Goal: Task Accomplishment & Management: Use online tool/utility

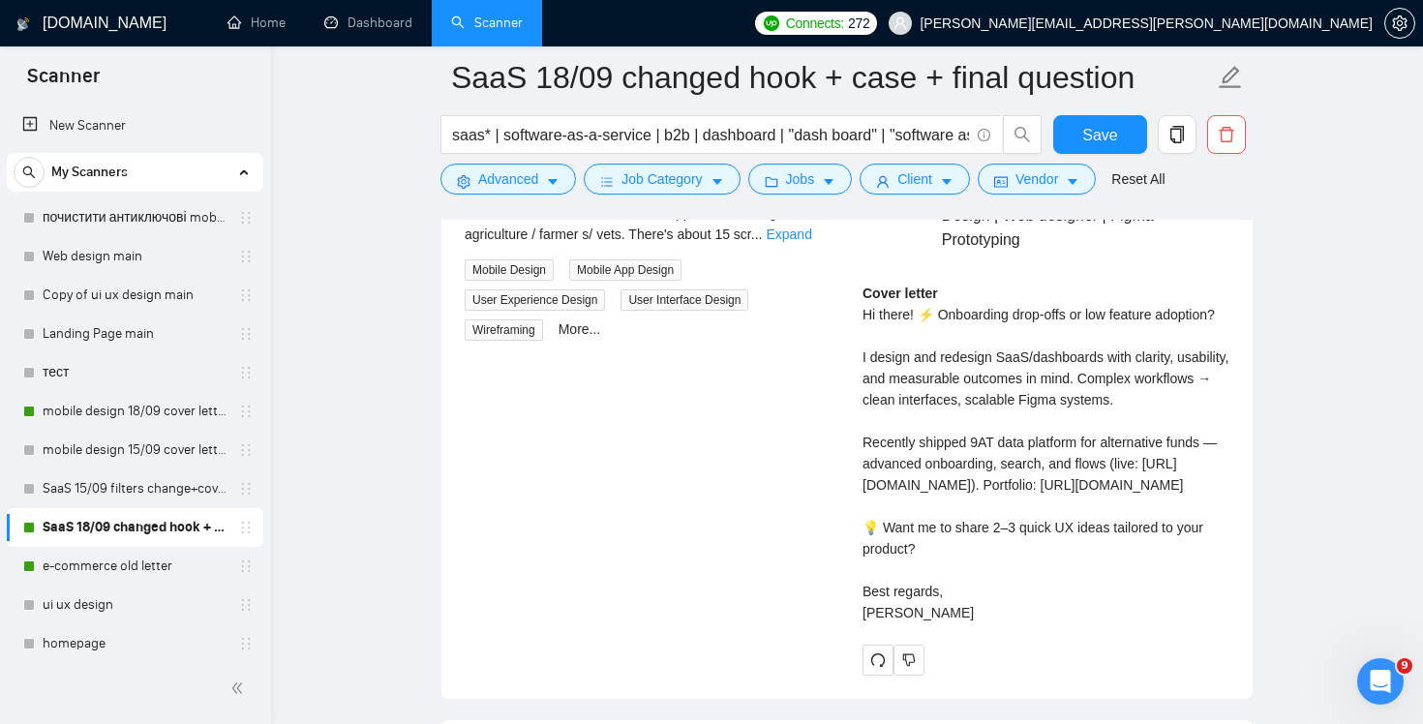
scroll to position [187, 0]
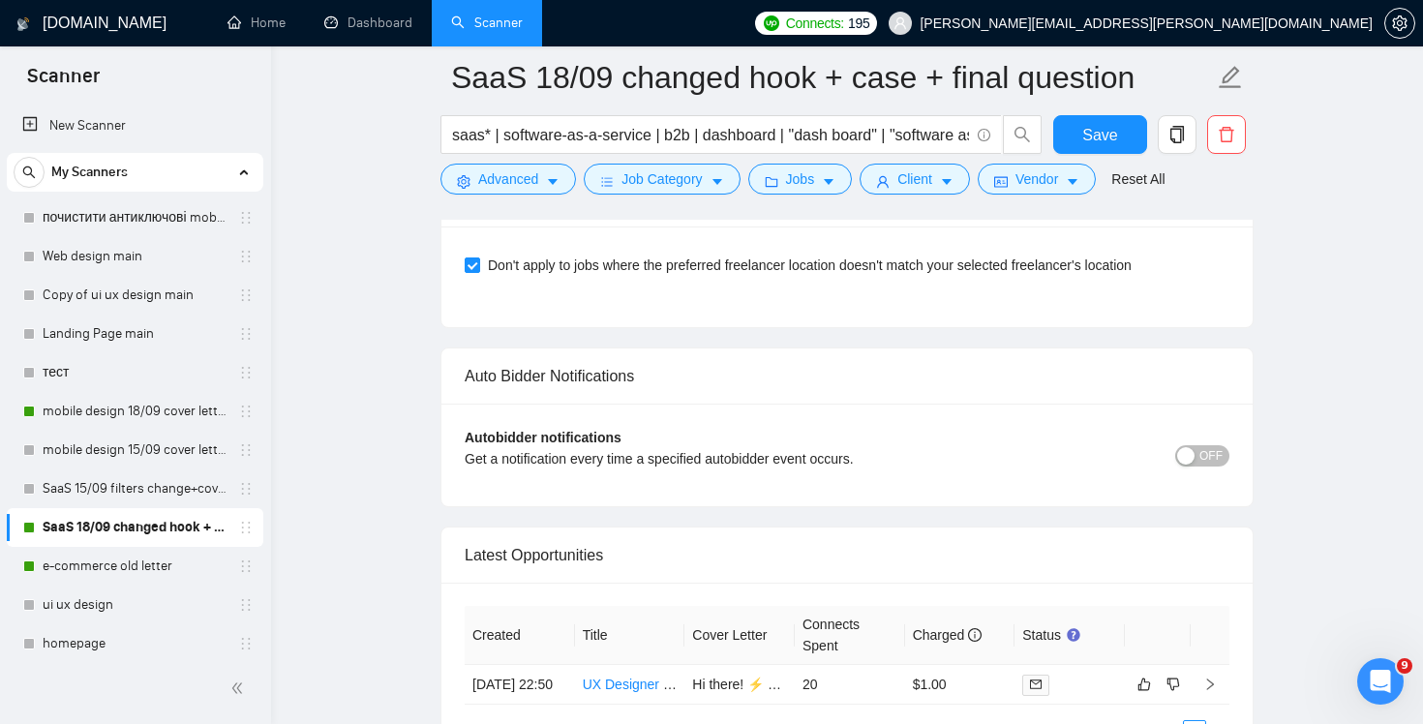
scroll to position [4756, 0]
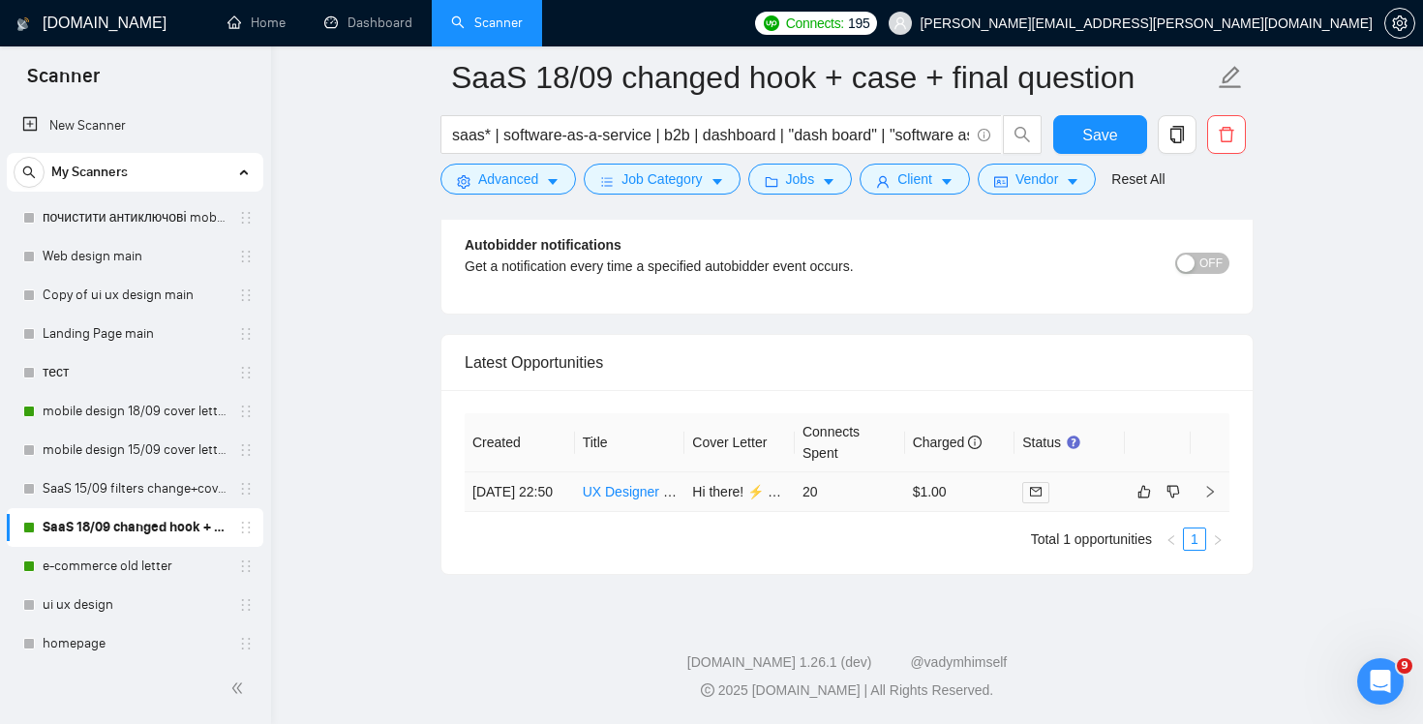
click at [998, 496] on td "$1.00" at bounding box center [960, 492] width 110 height 40
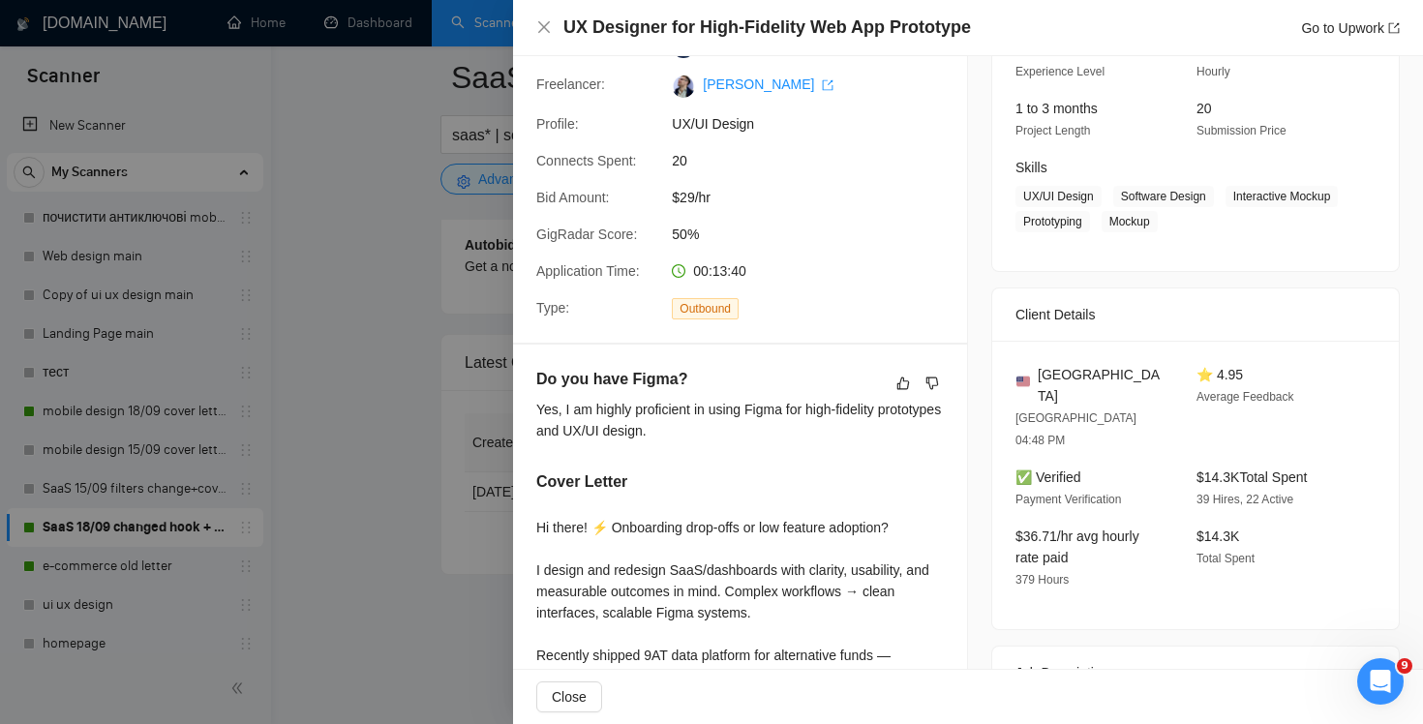
scroll to position [282, 0]
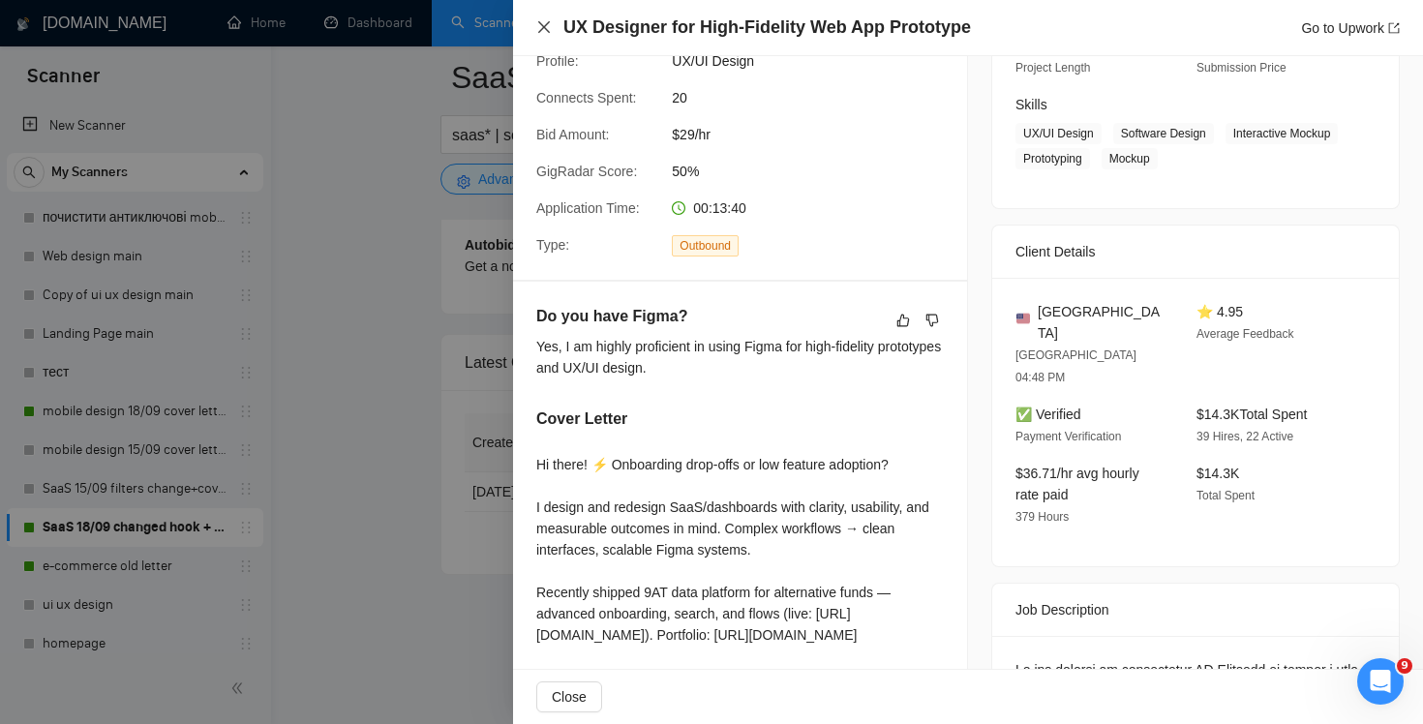
click at [538, 27] on icon "close" at bounding box center [543, 26] width 15 height 15
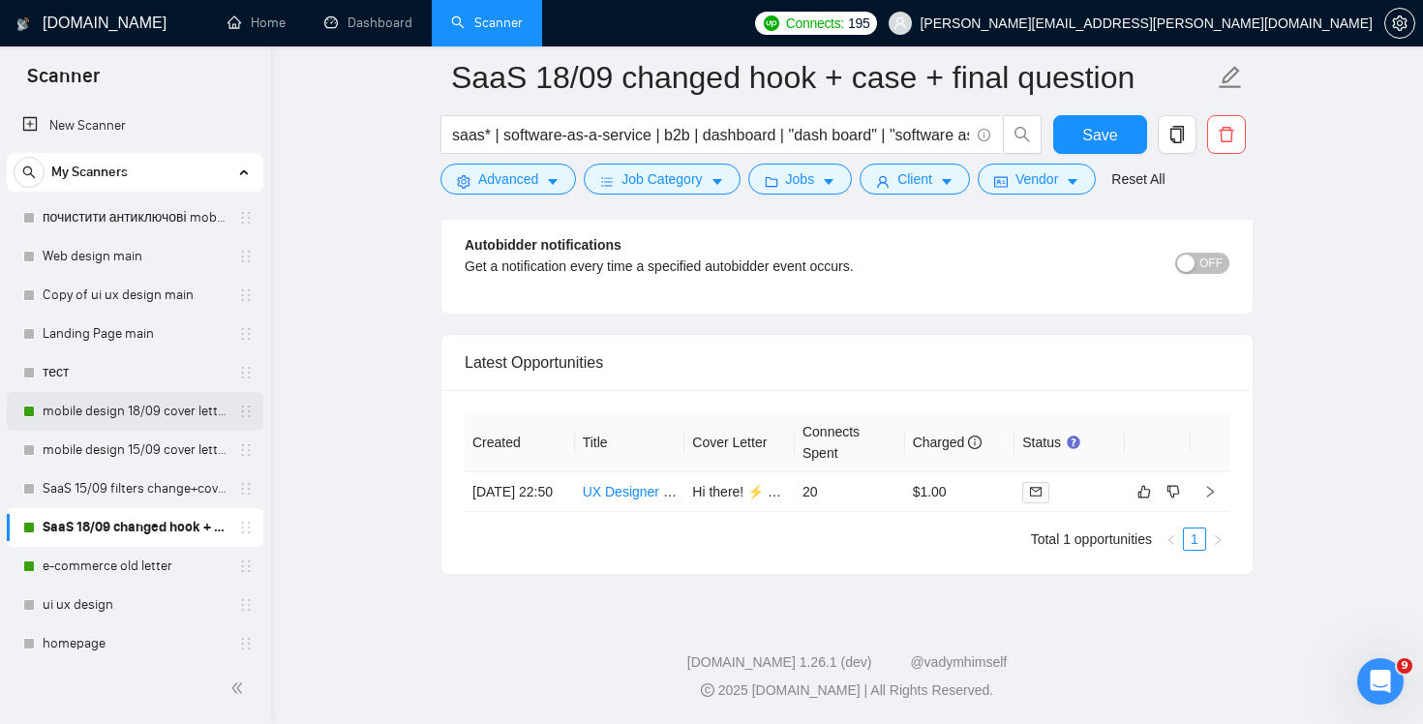
click at [103, 418] on link "mobile design 18/09 cover letter another first part" at bounding box center [135, 411] width 184 height 39
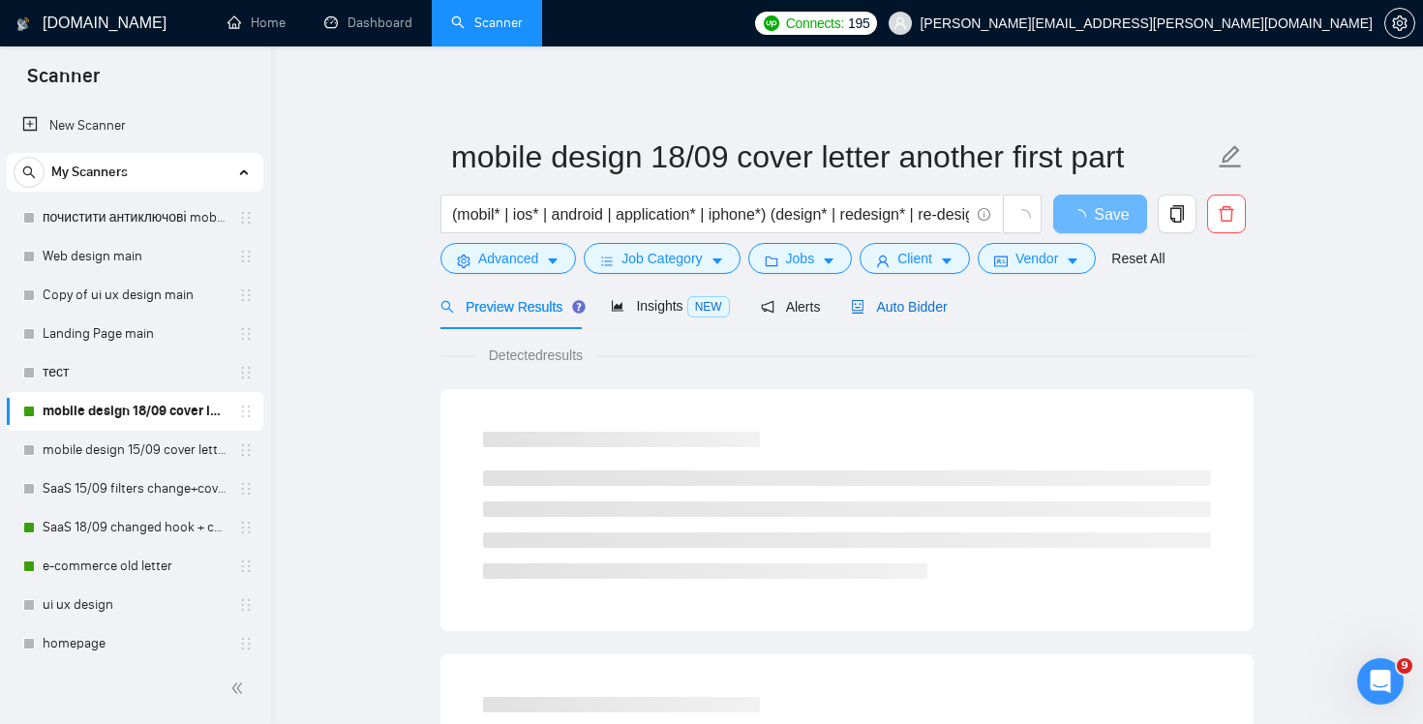
click at [939, 311] on span "Auto Bidder" at bounding box center [899, 306] width 96 height 15
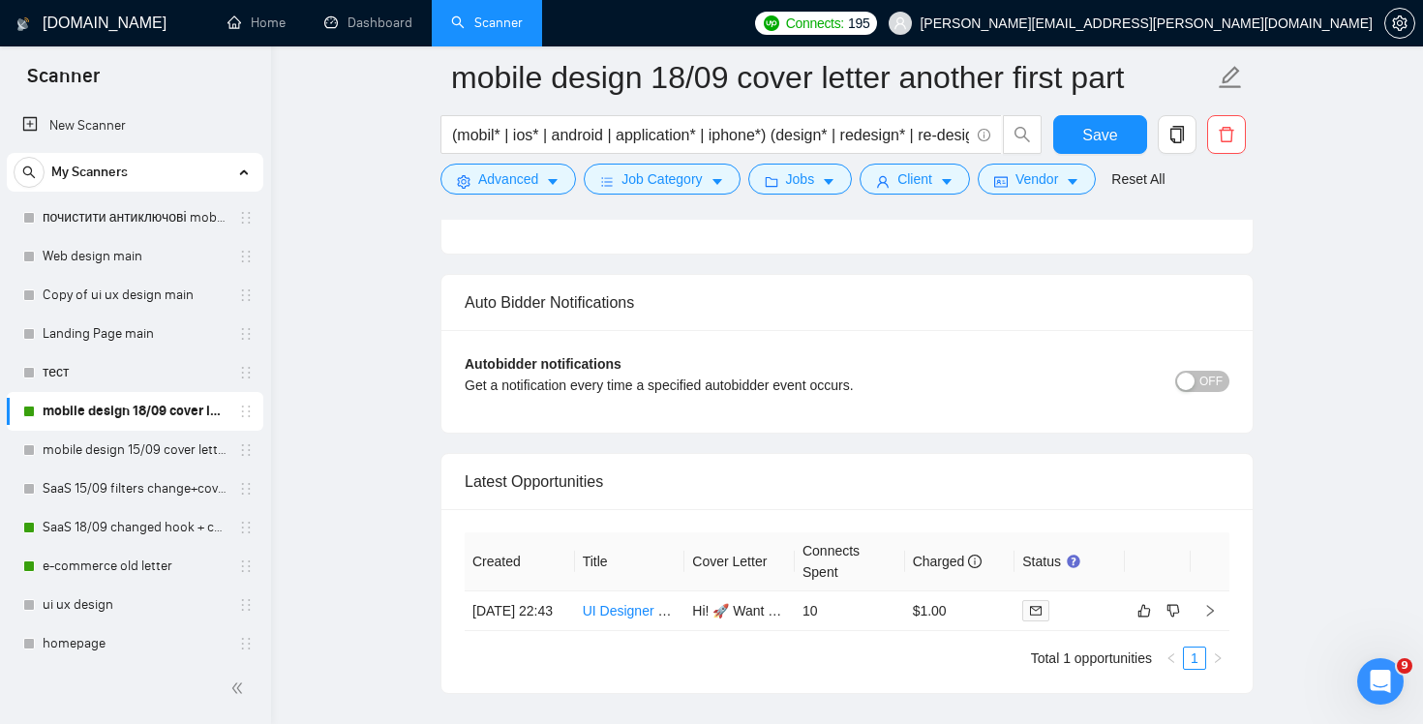
scroll to position [4626, 0]
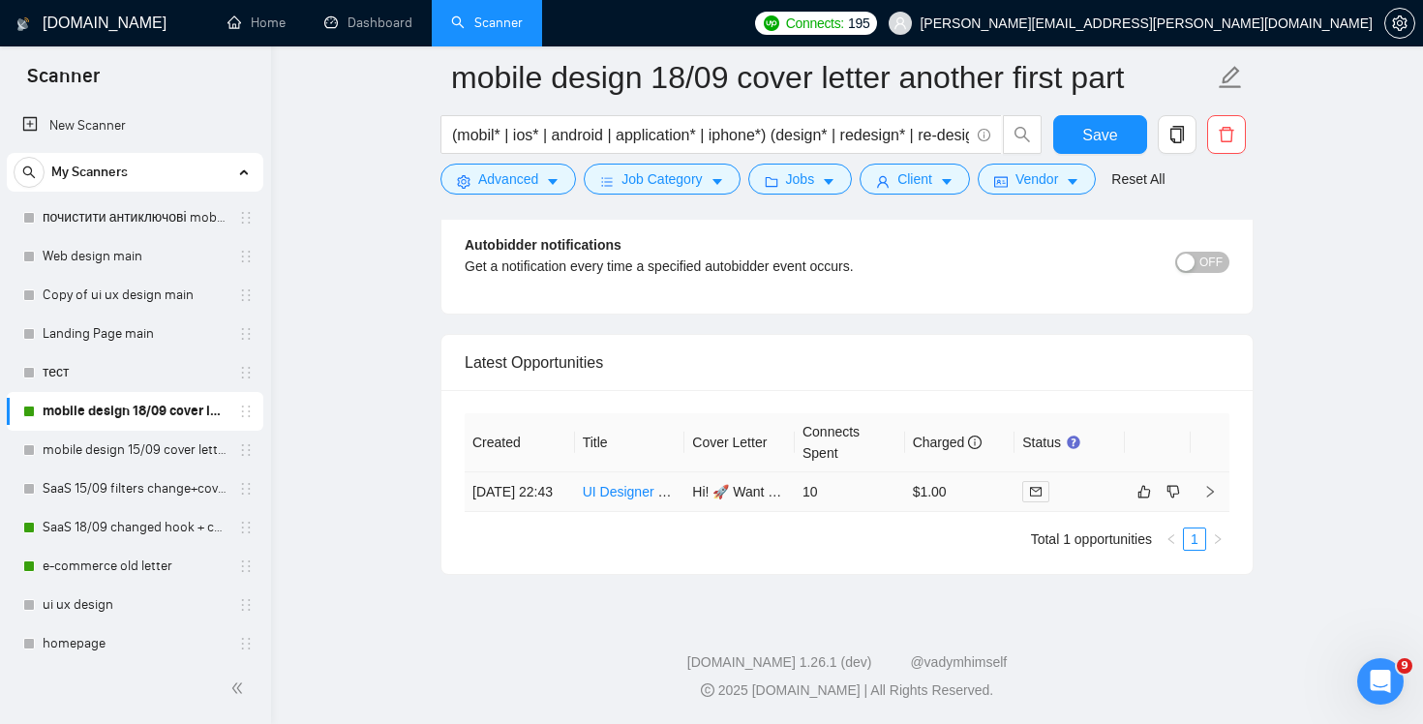
click at [879, 498] on td "10" at bounding box center [850, 492] width 110 height 40
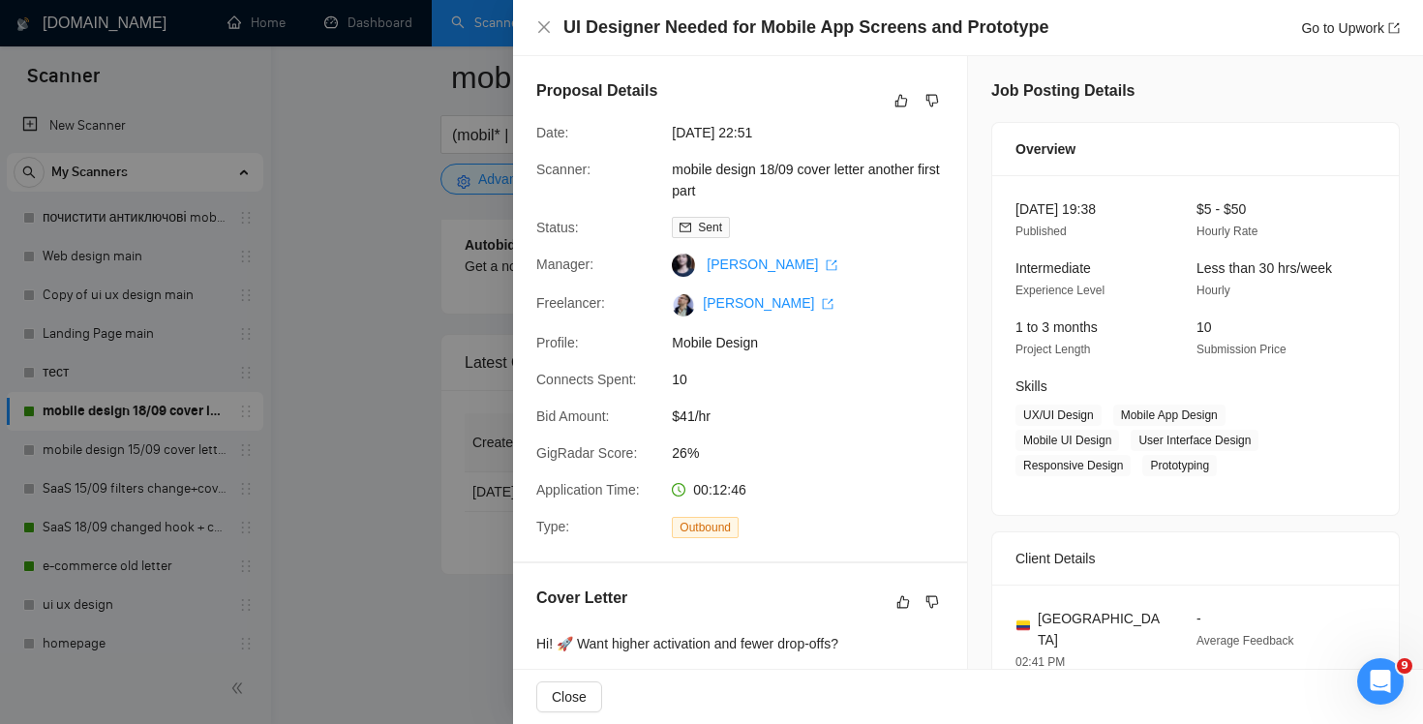
click at [534, 35] on div "UI Designer Needed for Mobile App Screens and Prototype Go to Upwork" at bounding box center [968, 28] width 910 height 56
click at [538, 31] on icon "close" at bounding box center [543, 26] width 15 height 15
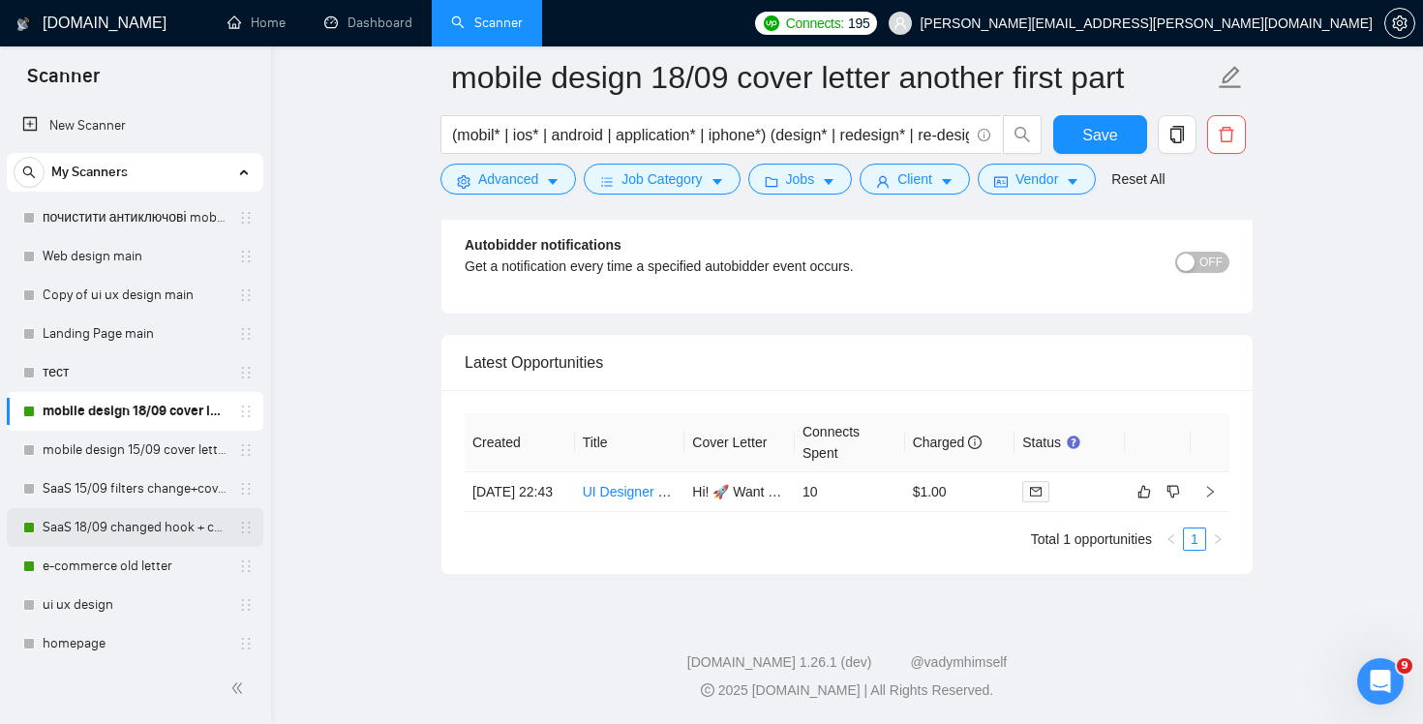
click at [103, 538] on link "SaaS 18/09 changed hook + case + final question" at bounding box center [135, 527] width 184 height 39
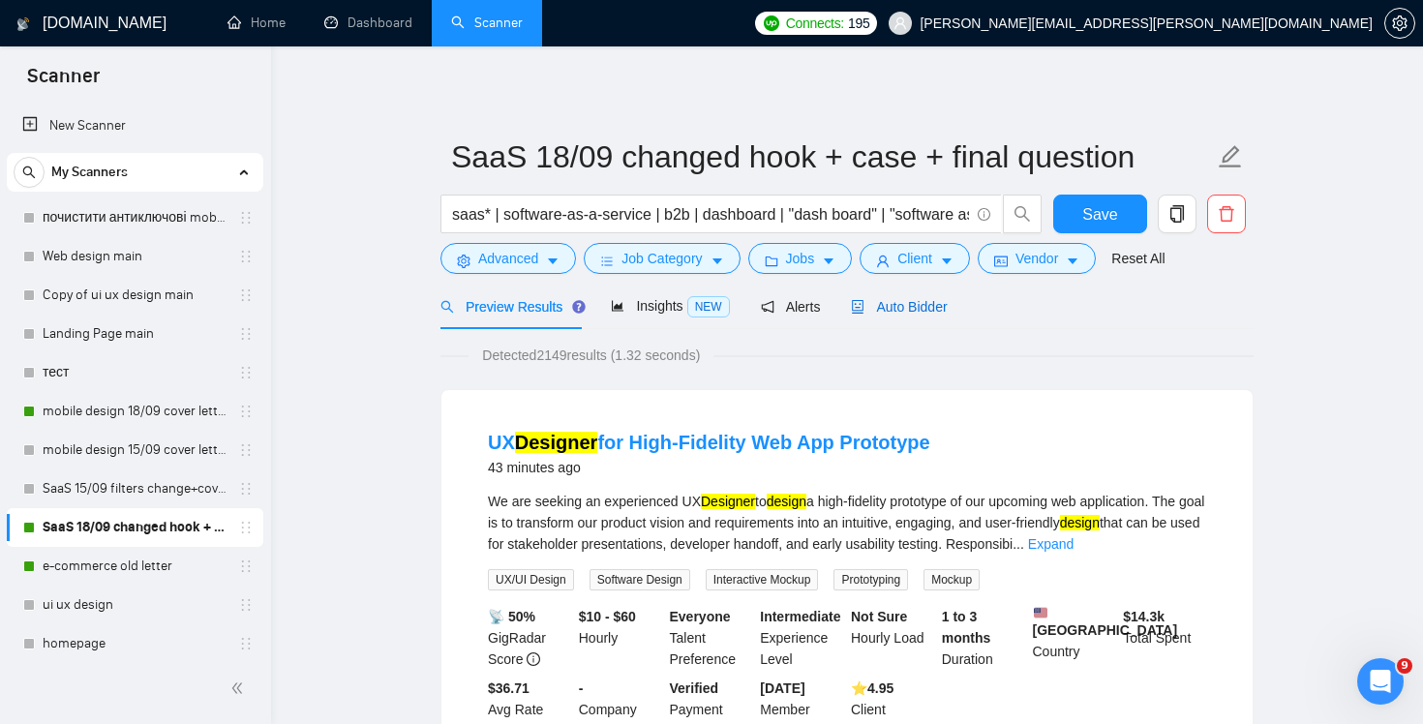
click at [890, 308] on span "Auto Bidder" at bounding box center [899, 306] width 96 height 15
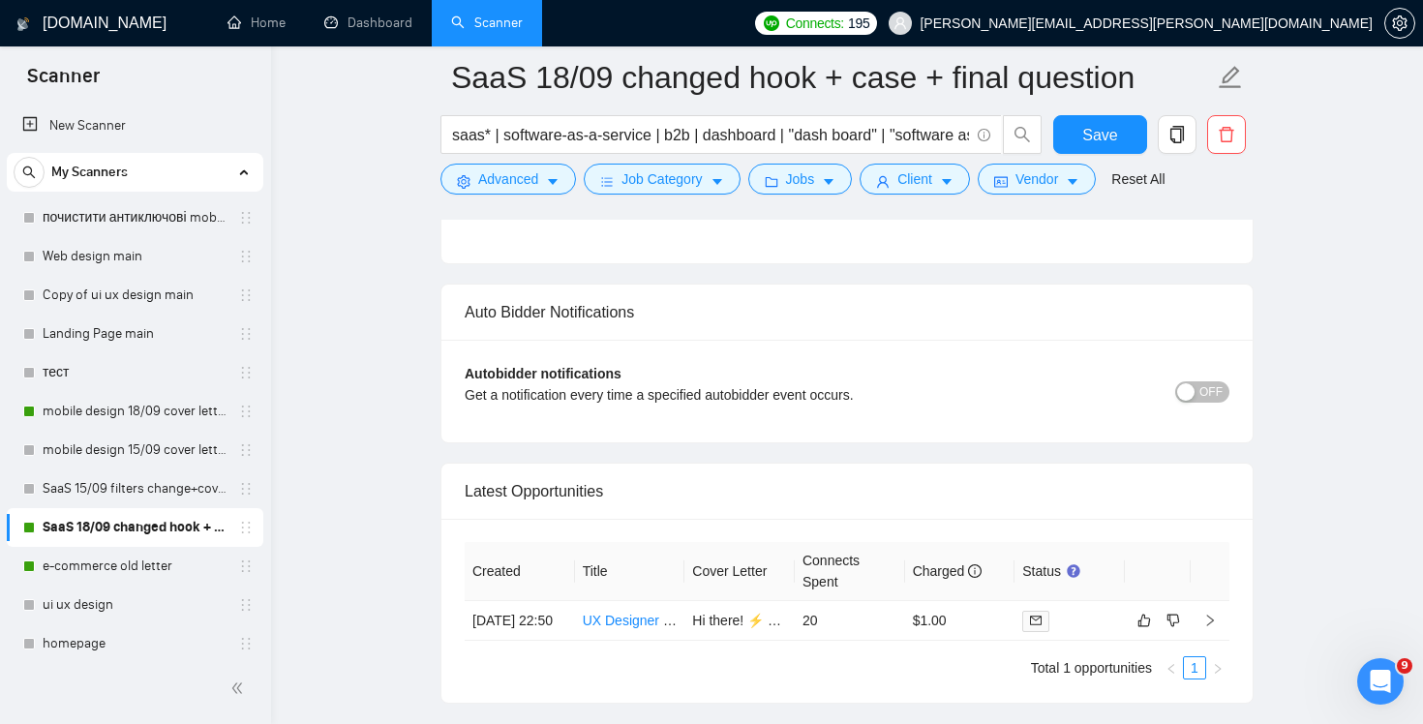
scroll to position [4756, 0]
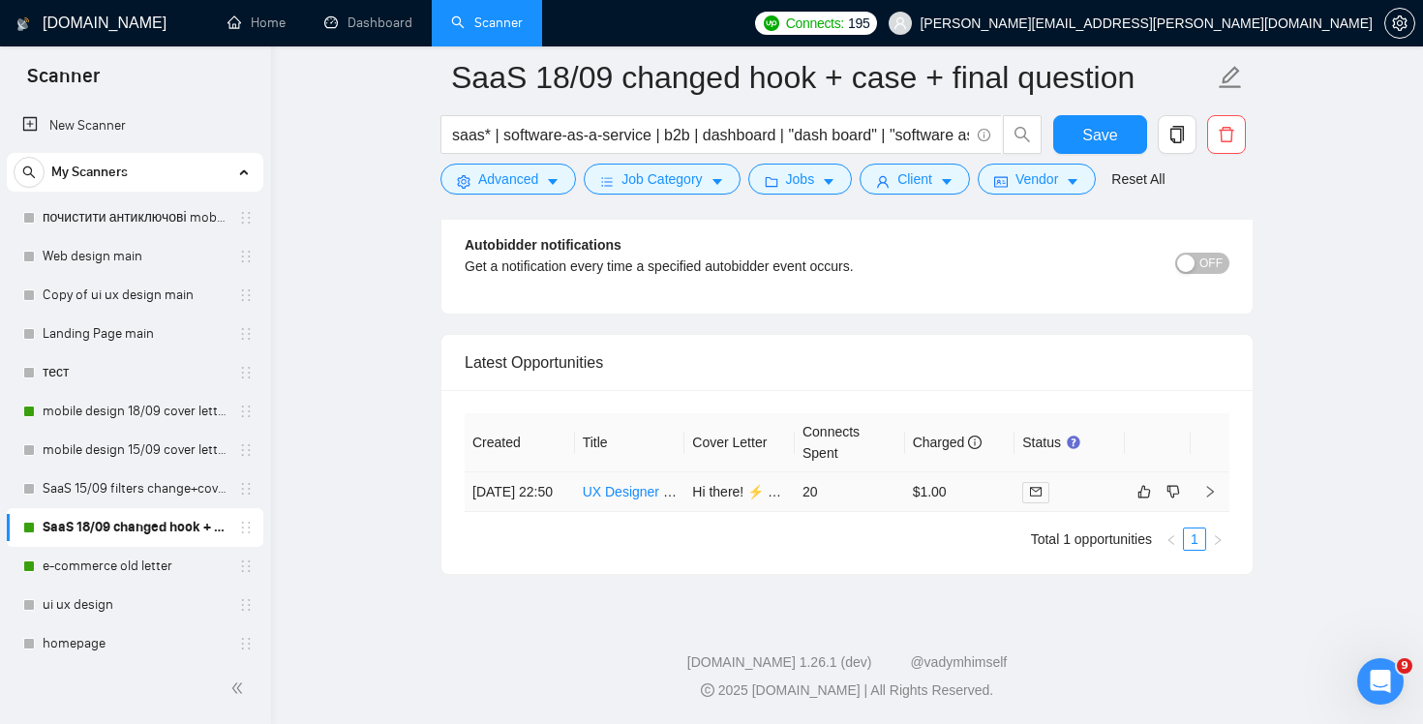
click at [609, 503] on td "UX Designer for High-Fidelity Web App Prototype" at bounding box center [630, 492] width 110 height 40
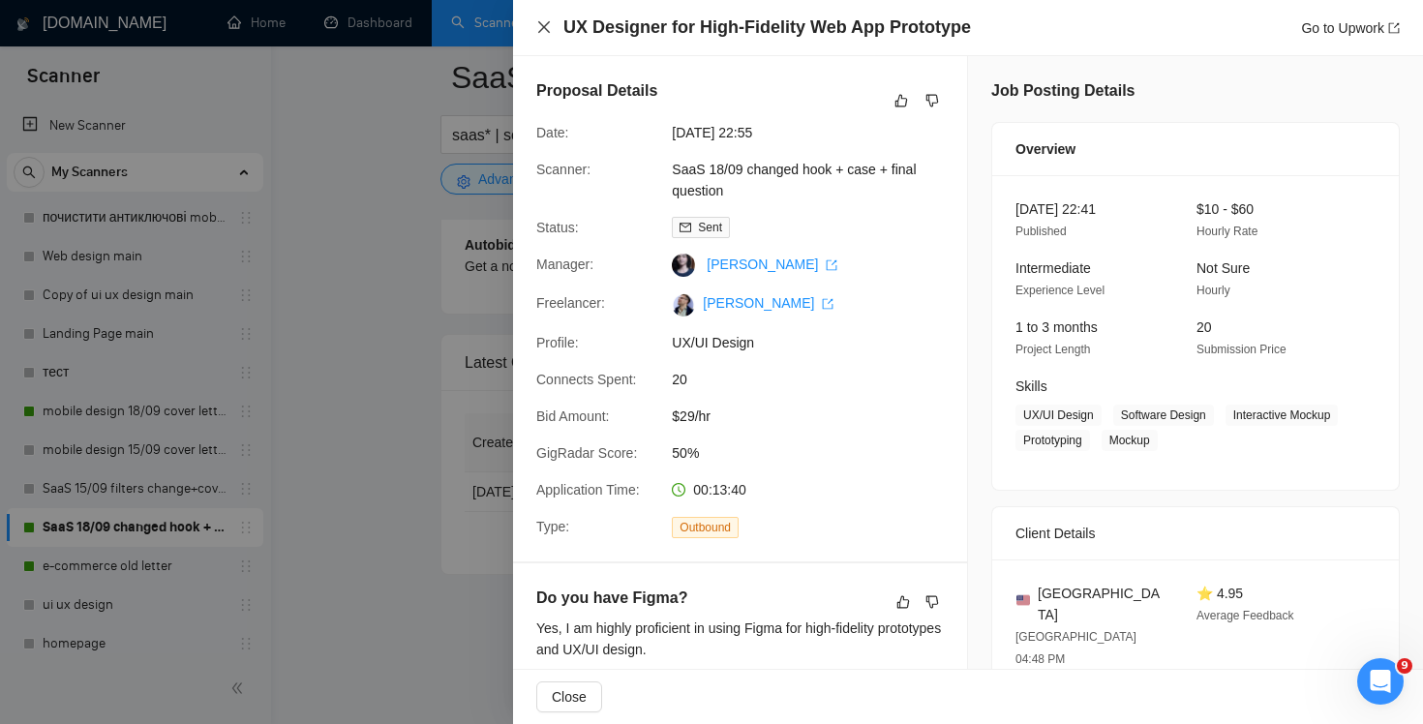
click at [544, 33] on icon "close" at bounding box center [543, 26] width 15 height 15
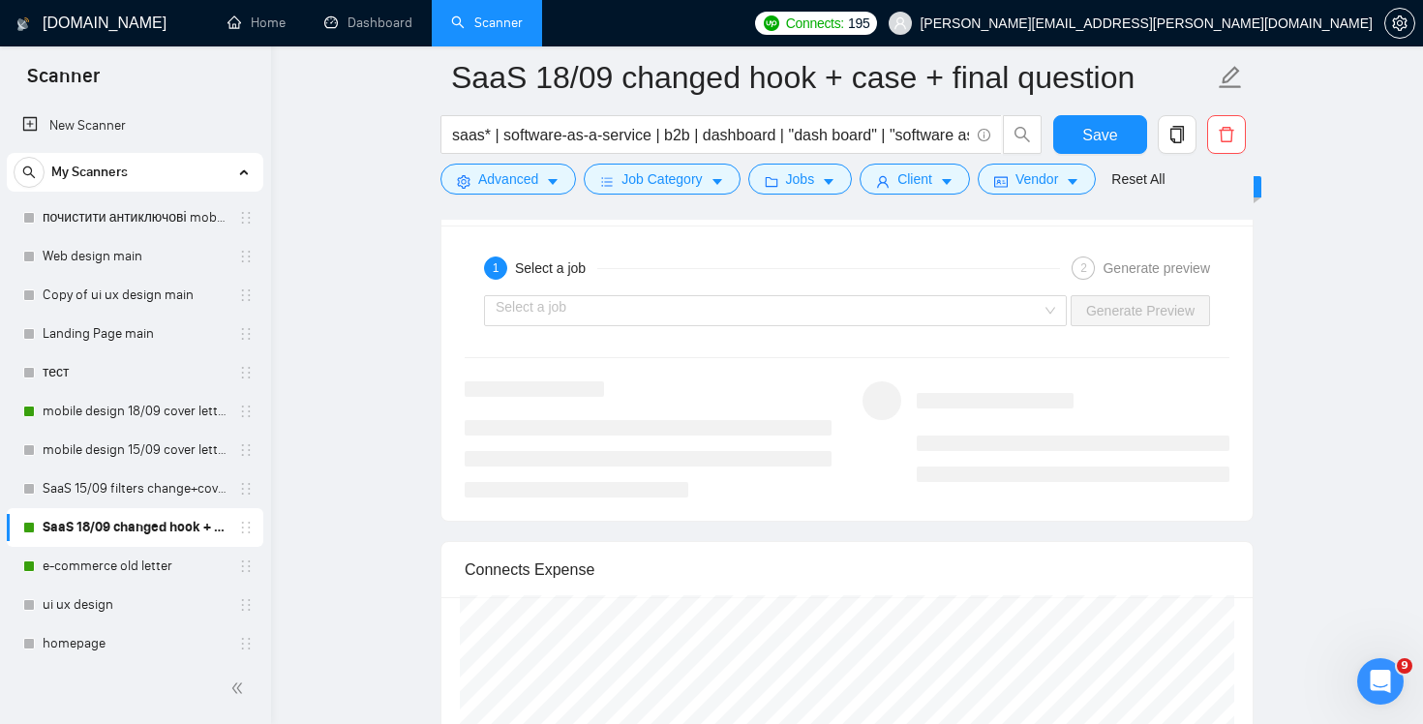
scroll to position [3748, 0]
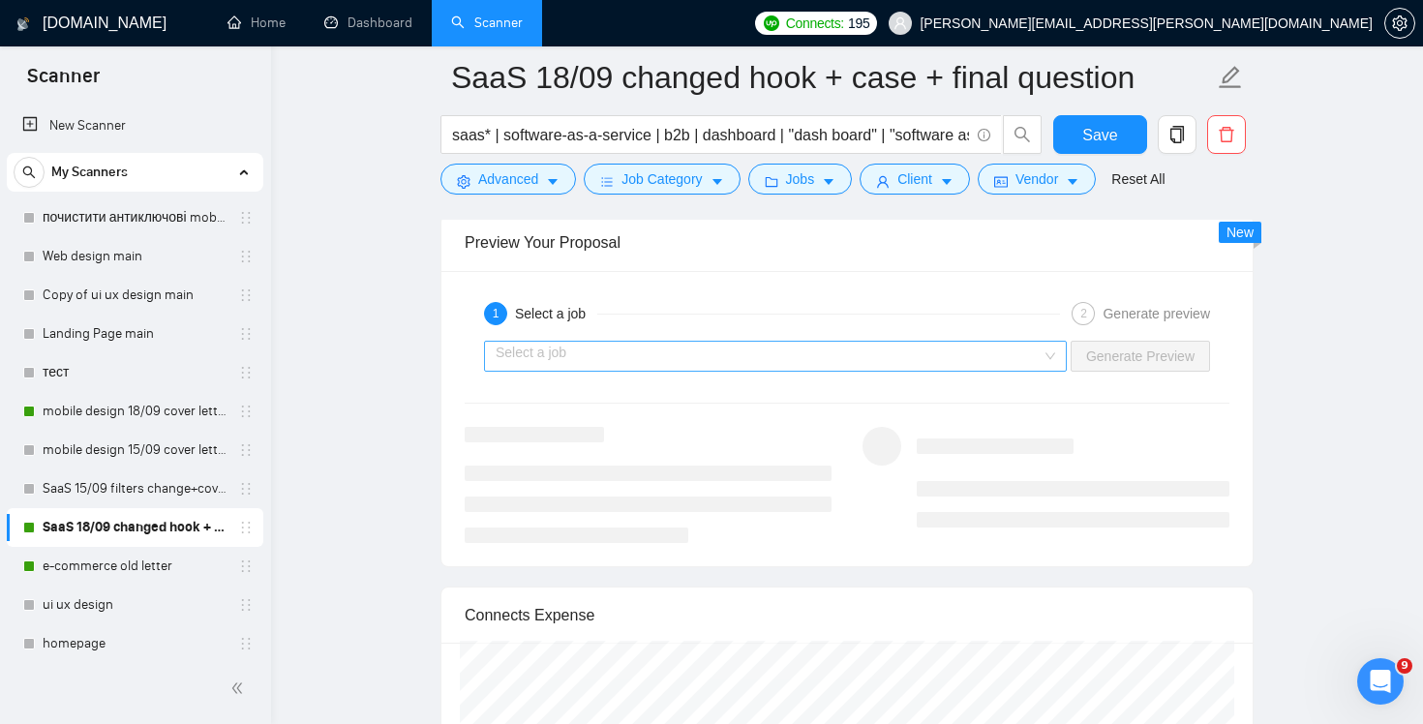
click at [895, 352] on input "search" at bounding box center [769, 356] width 546 height 29
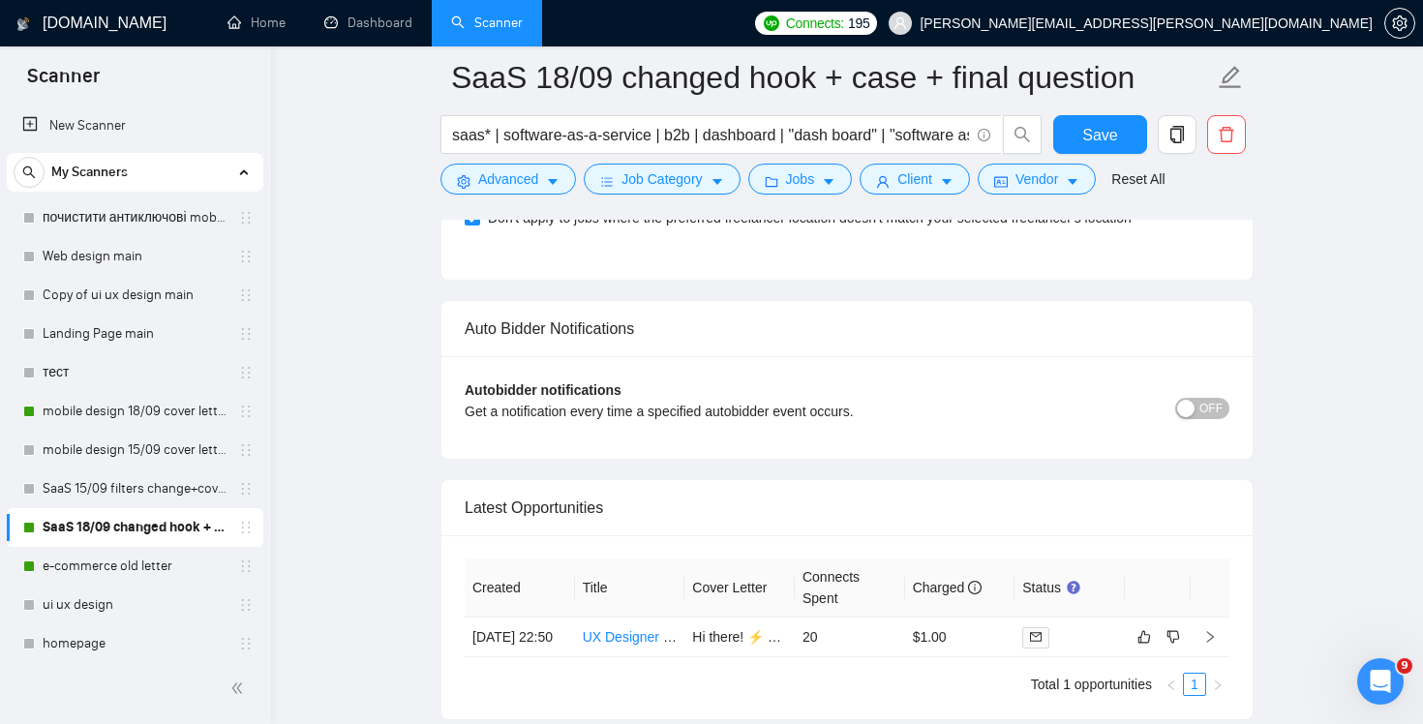
scroll to position [4756, 0]
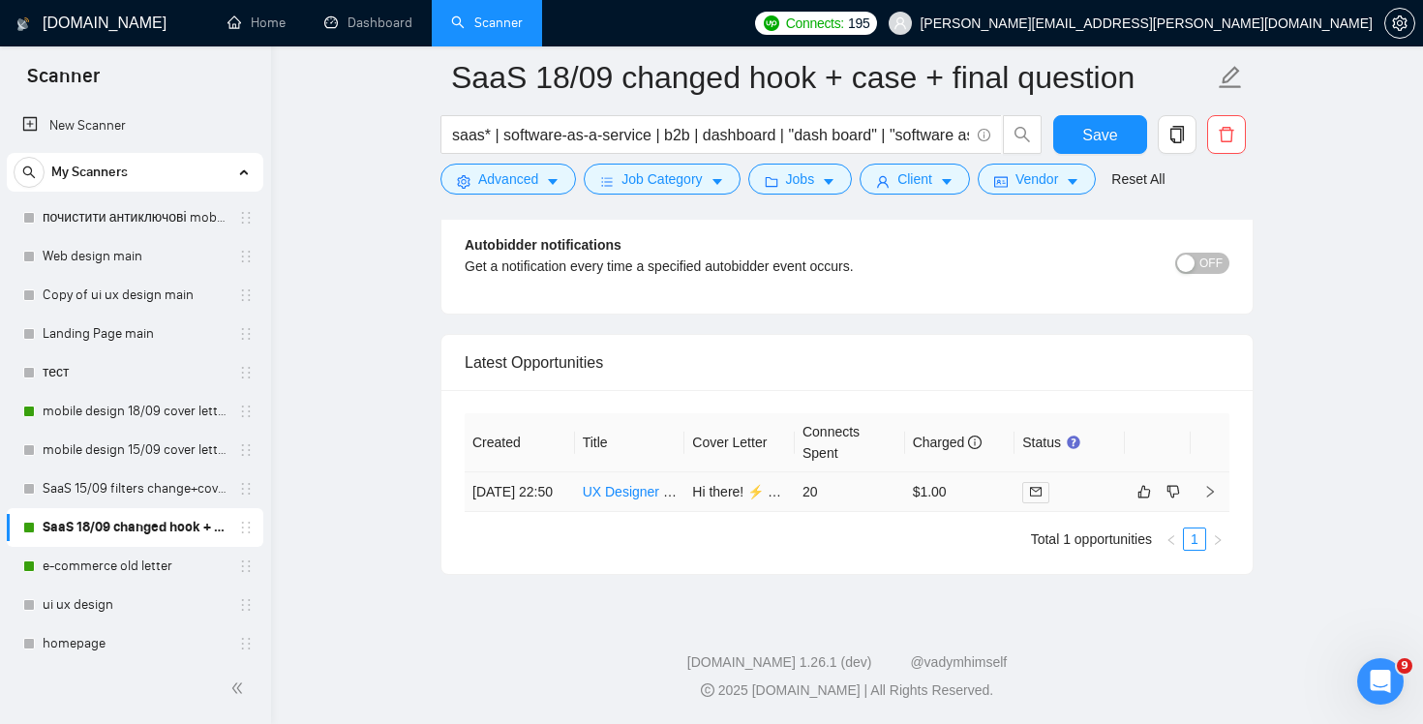
click at [859, 487] on td "20" at bounding box center [850, 492] width 110 height 40
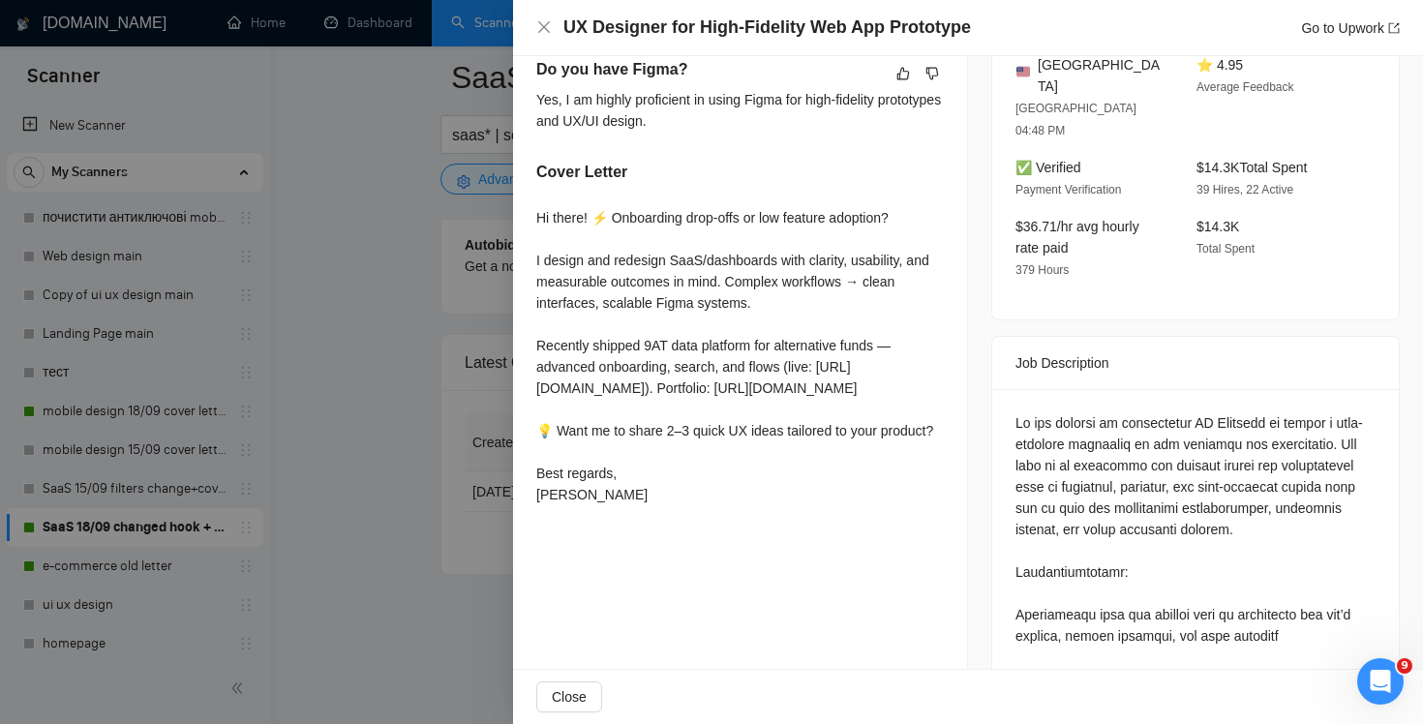
scroll to position [672, 0]
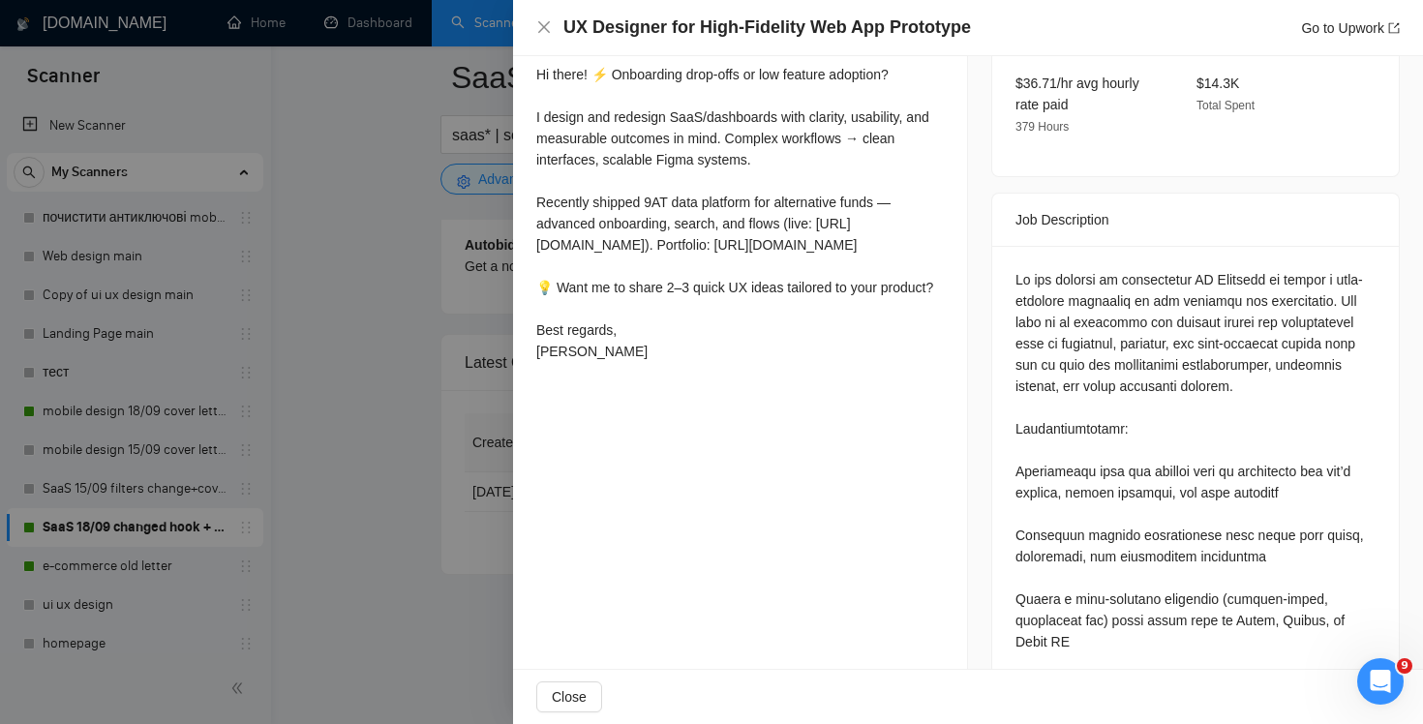
drag, startPoint x: 536, startPoint y: 334, endPoint x: 612, endPoint y: 349, distance: 76.9
click at [613, 349] on div "Hi there! ⚡ Onboarding drop-offs or low feature adoption? I design and redesign…" at bounding box center [740, 213] width 408 height 298
drag, startPoint x: 911, startPoint y: 73, endPoint x: 587, endPoint y: 91, distance: 324.8
click at [606, 87] on div "Hi there! ⚡ Onboarding drop-offs or low feature adoption? I design and redesign…" at bounding box center [740, 213] width 408 height 298
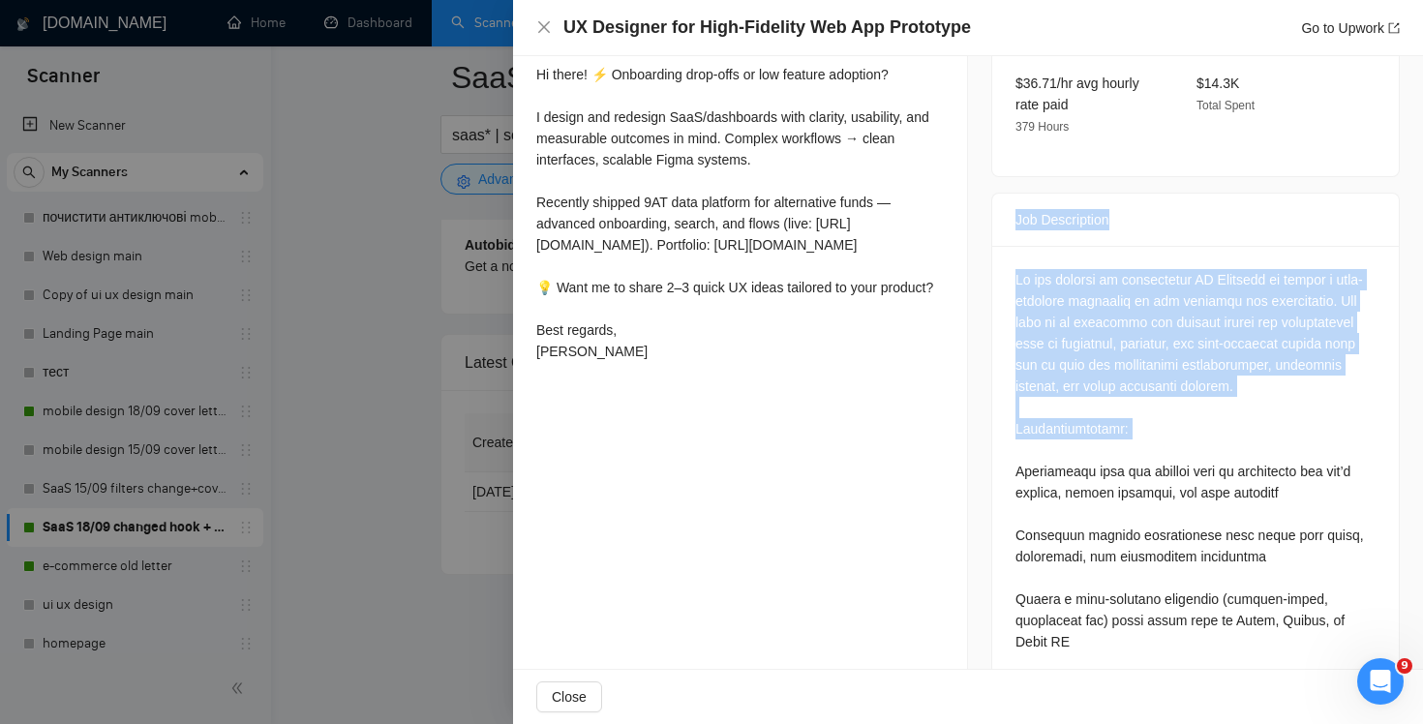
drag, startPoint x: 1015, startPoint y: 171, endPoint x: 1129, endPoint y: 438, distance: 289.7
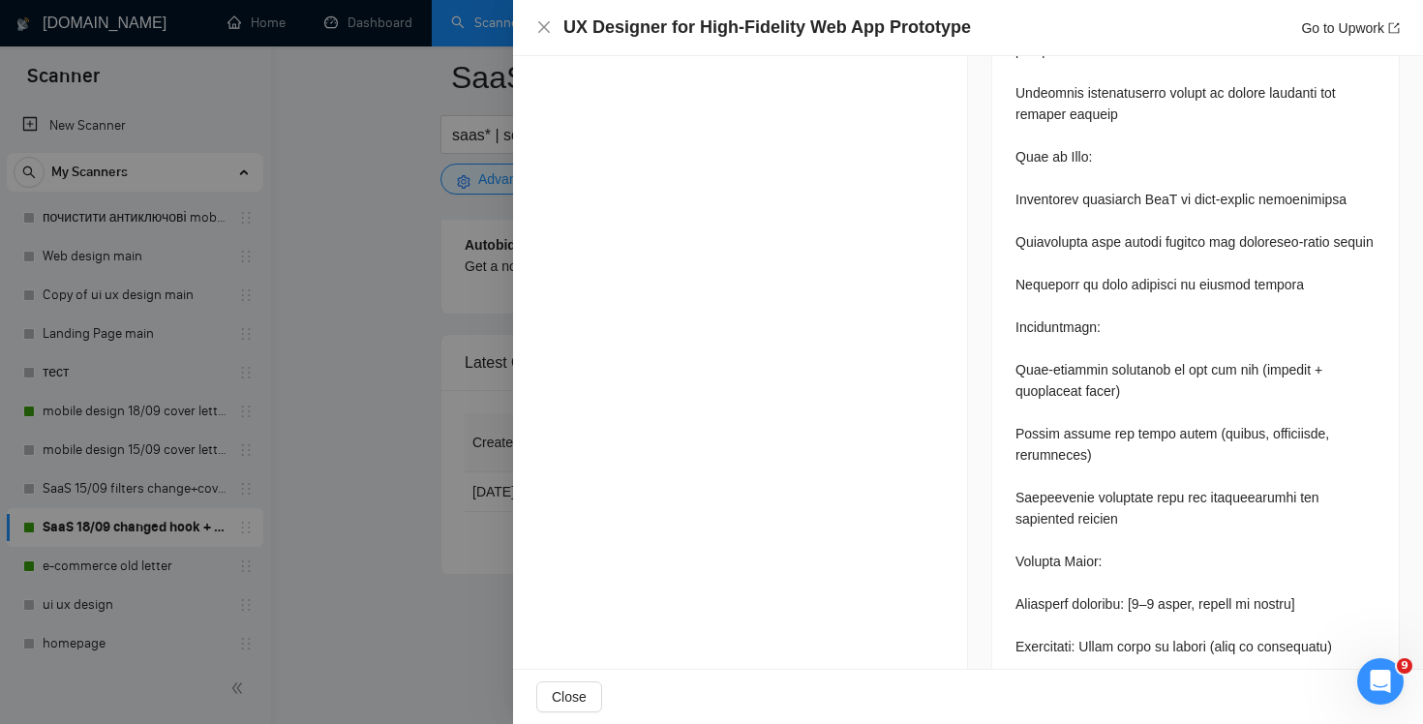
scroll to position [1926, 0]
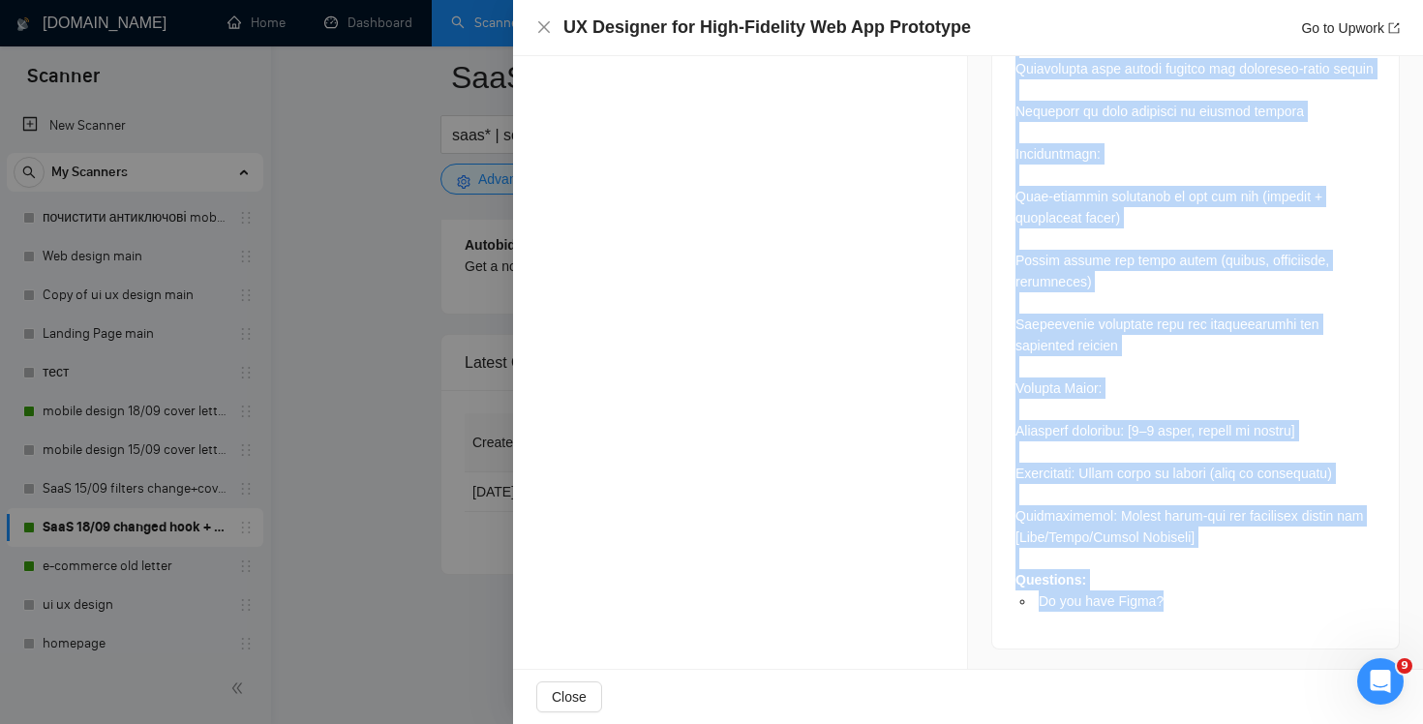
copy div "Job Description We are seeking an experienced UX Designer to design a high-fide…"
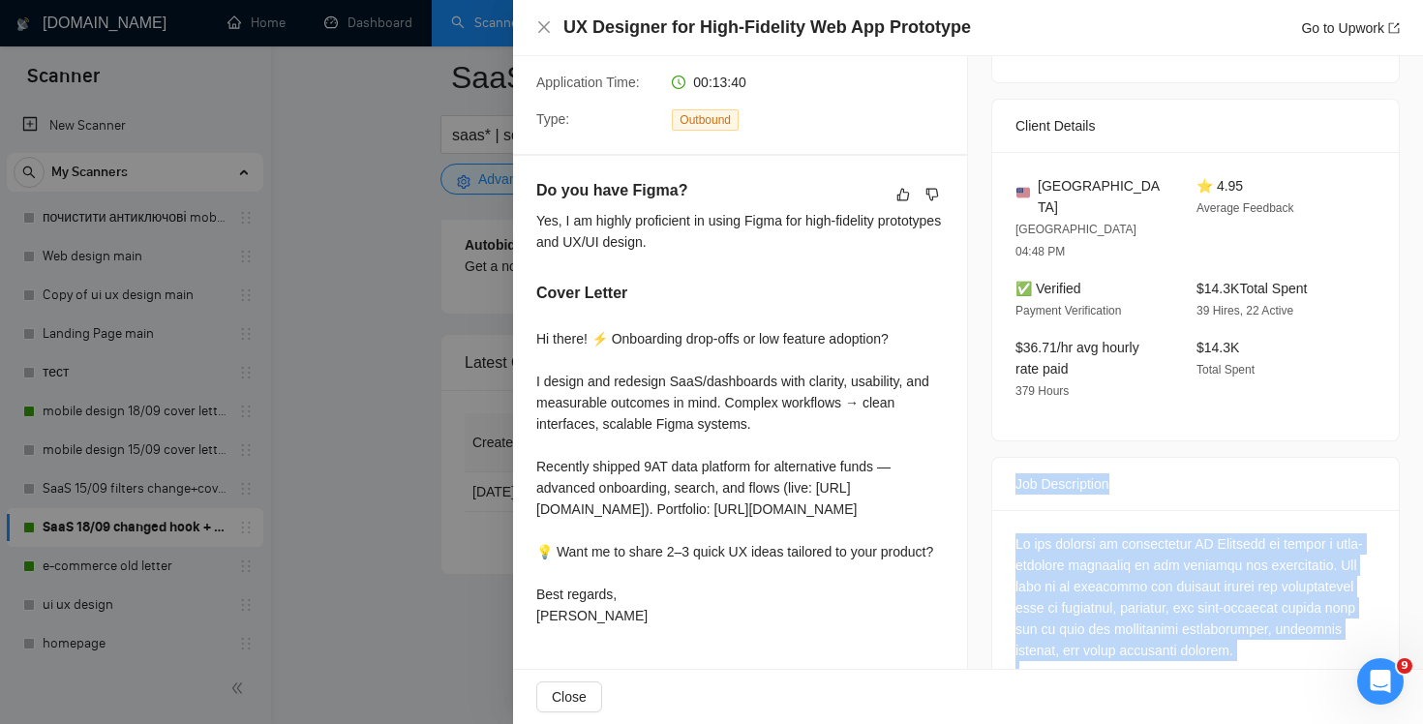
scroll to position [516, 0]
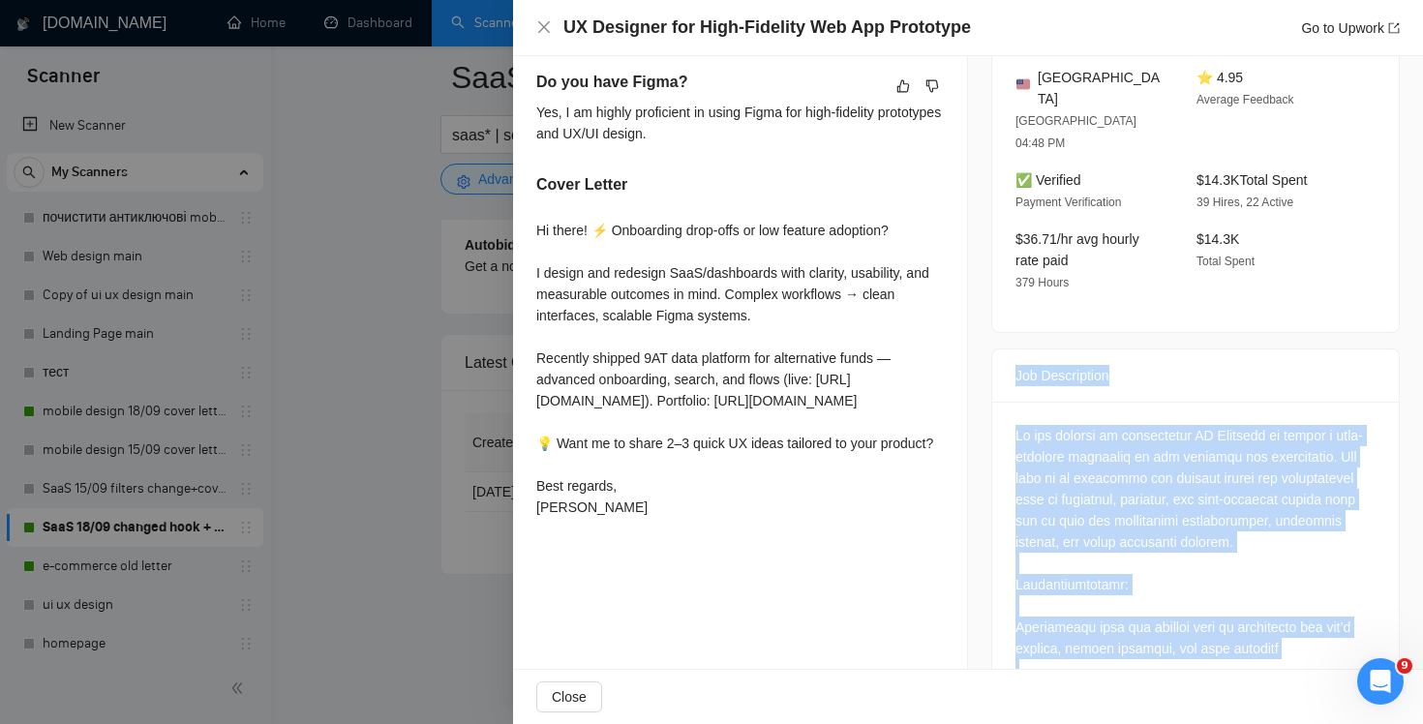
drag, startPoint x: 537, startPoint y: 79, endPoint x: 714, endPoint y: 585, distance: 535.5
click at [714, 549] on div "Do you have Figma? Yes, I am highly proficient in using Figma for high-fidelity…" at bounding box center [740, 297] width 454 height 501
copy div "Do you have Figma? Yes, I am highly proficient in using Figma for high-fidelity…"
click at [544, 27] on icon "close" at bounding box center [544, 27] width 12 height 12
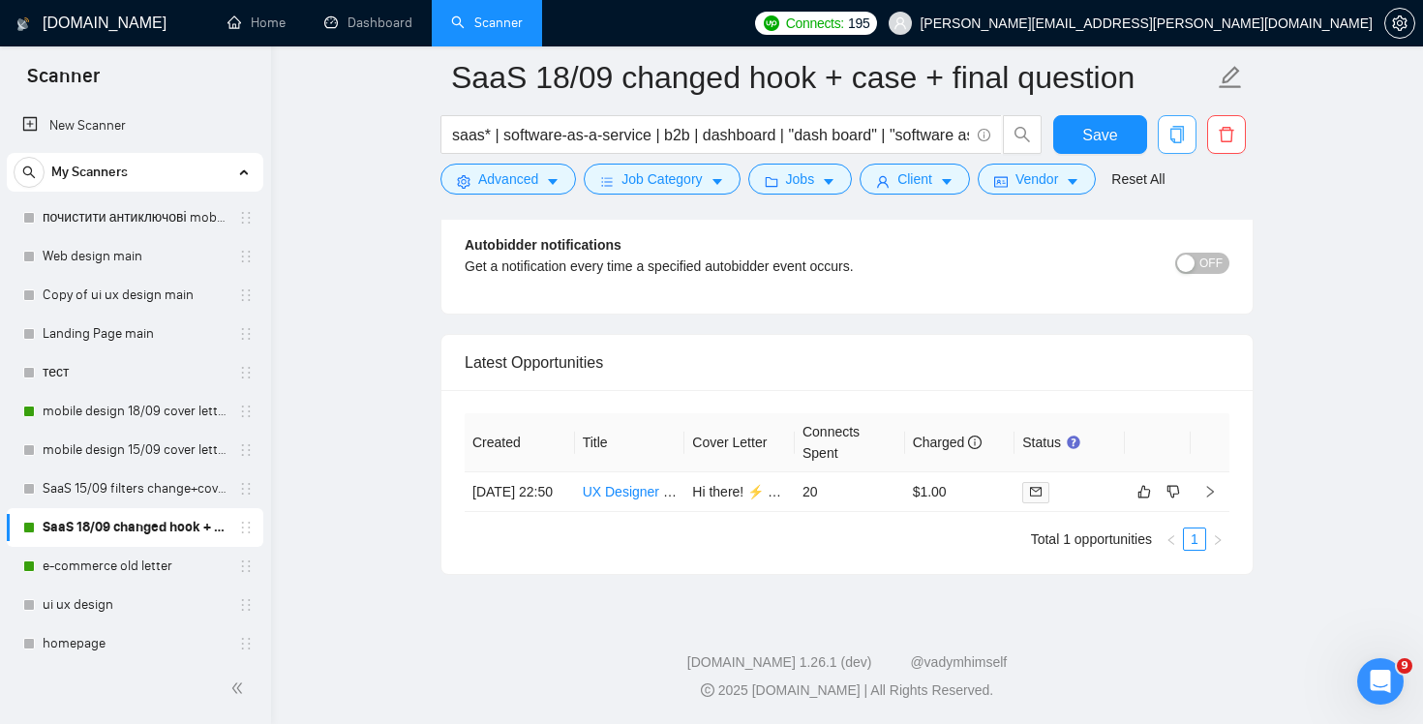
click at [1178, 133] on icon "copy" at bounding box center [1176, 134] width 17 height 17
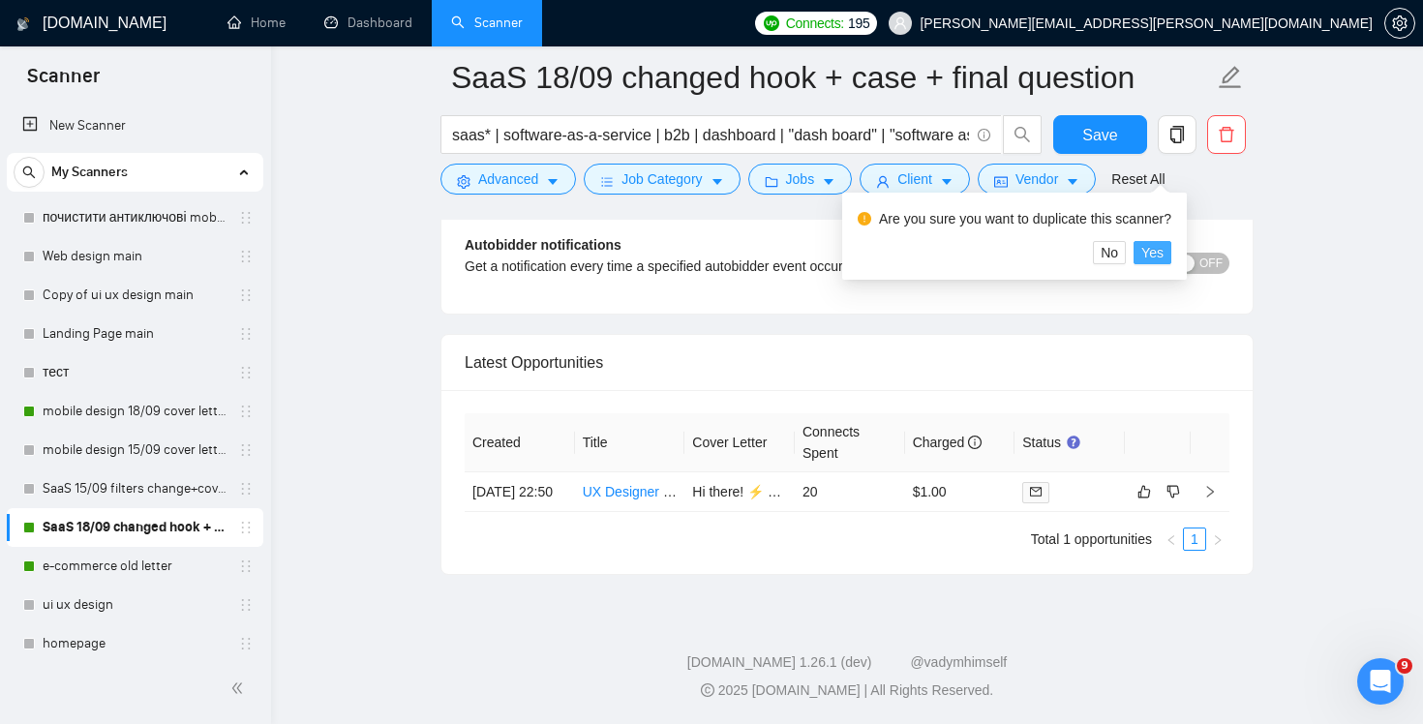
click at [1164, 242] on span "Yes" at bounding box center [1152, 252] width 22 height 21
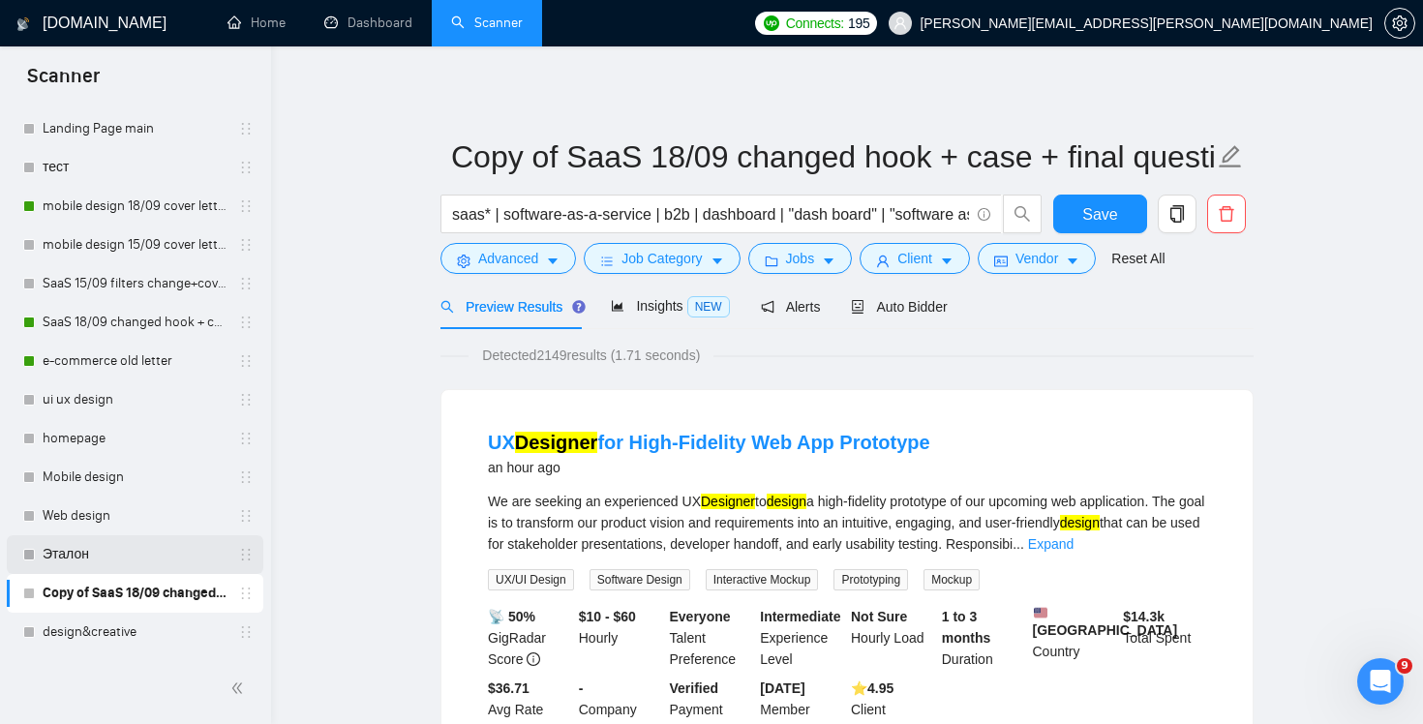
scroll to position [209, 0]
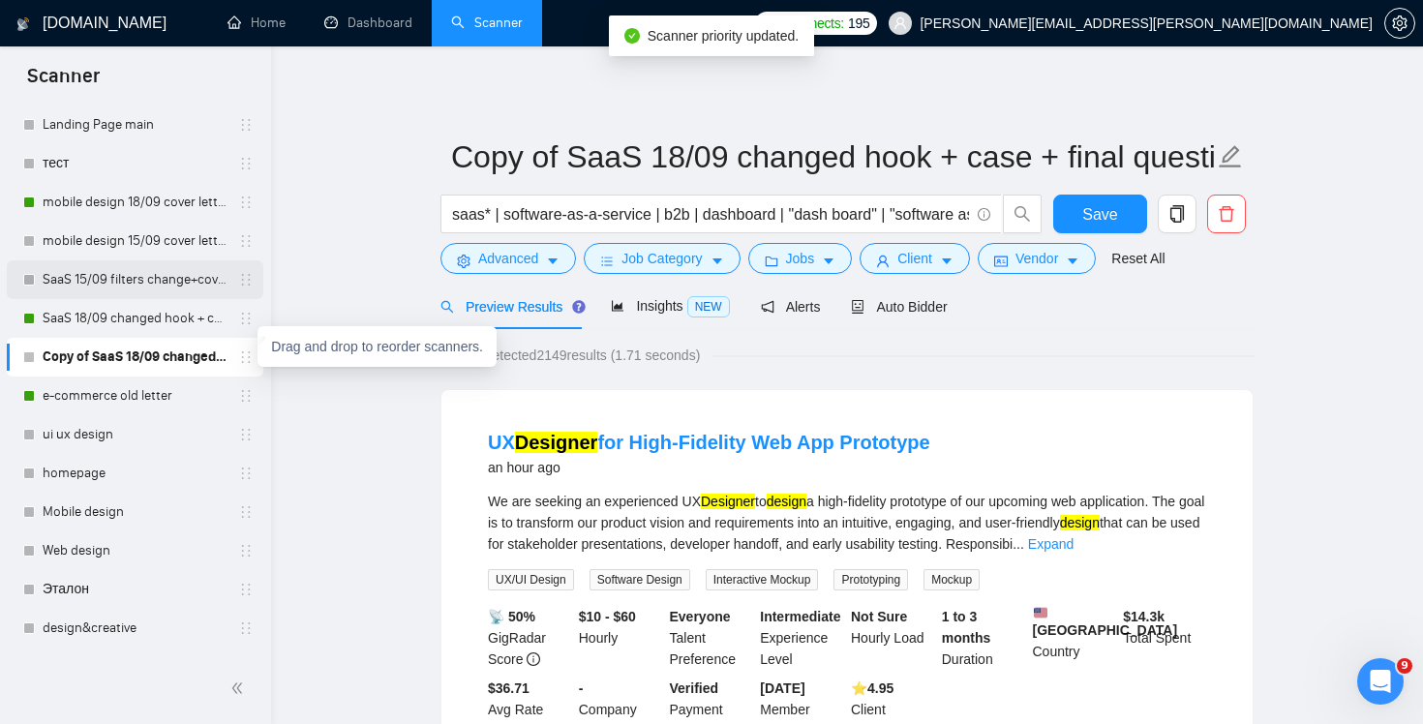
drag, startPoint x: 243, startPoint y: 355, endPoint x: 241, endPoint y: 285, distance: 70.7
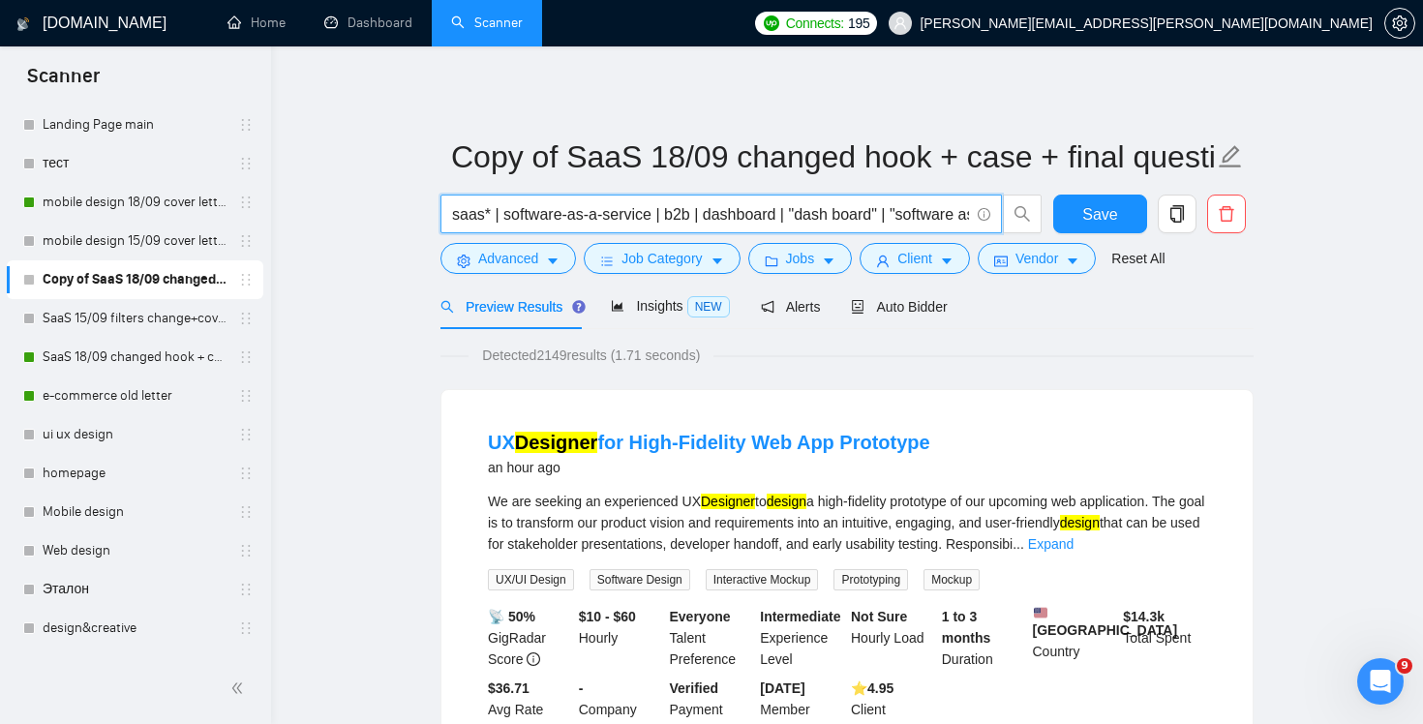
click at [908, 210] on input "saas* | software-as-a-service | b2b | dashboard | "dash board" | "software as a…" at bounding box center [710, 214] width 517 height 24
type input "ц"
click at [1147, 312] on div "Preview Results Insights NEW Alerts Auto Bidder" at bounding box center [846, 306] width 813 height 45
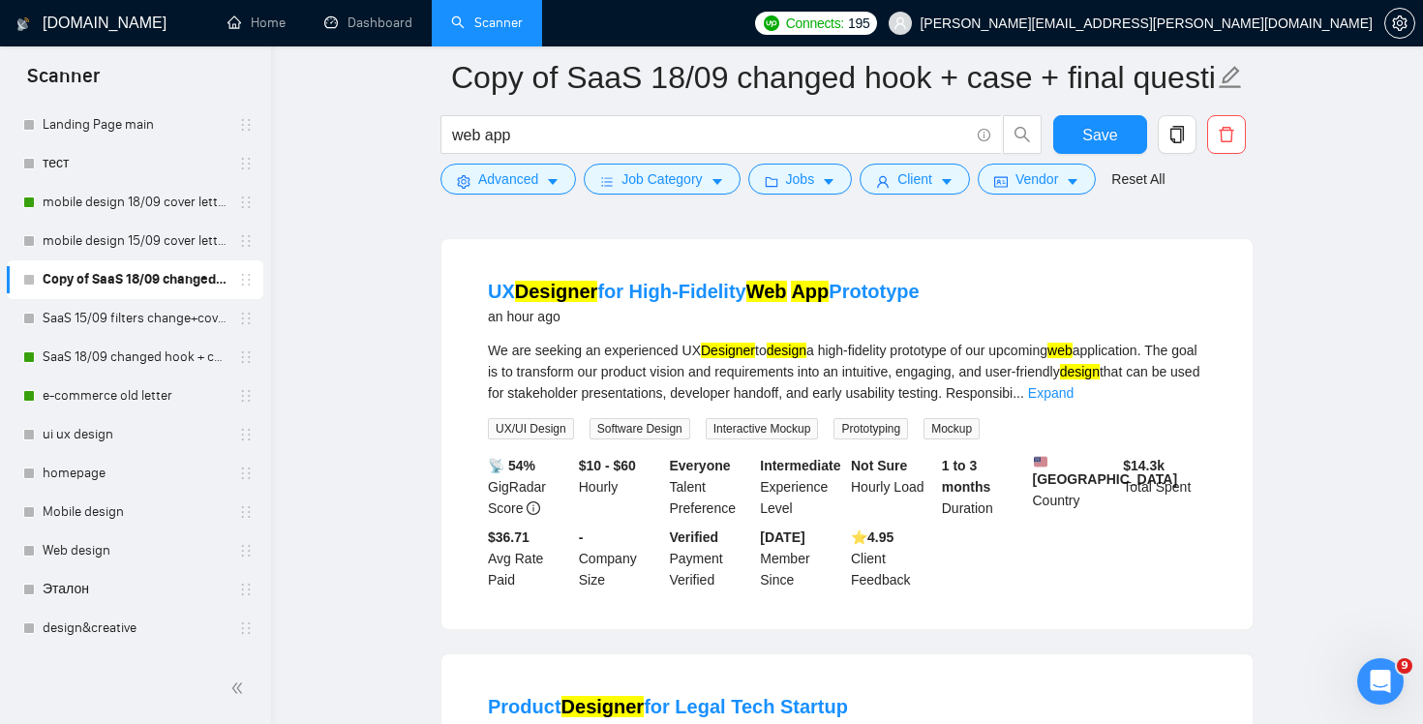
scroll to position [109, 0]
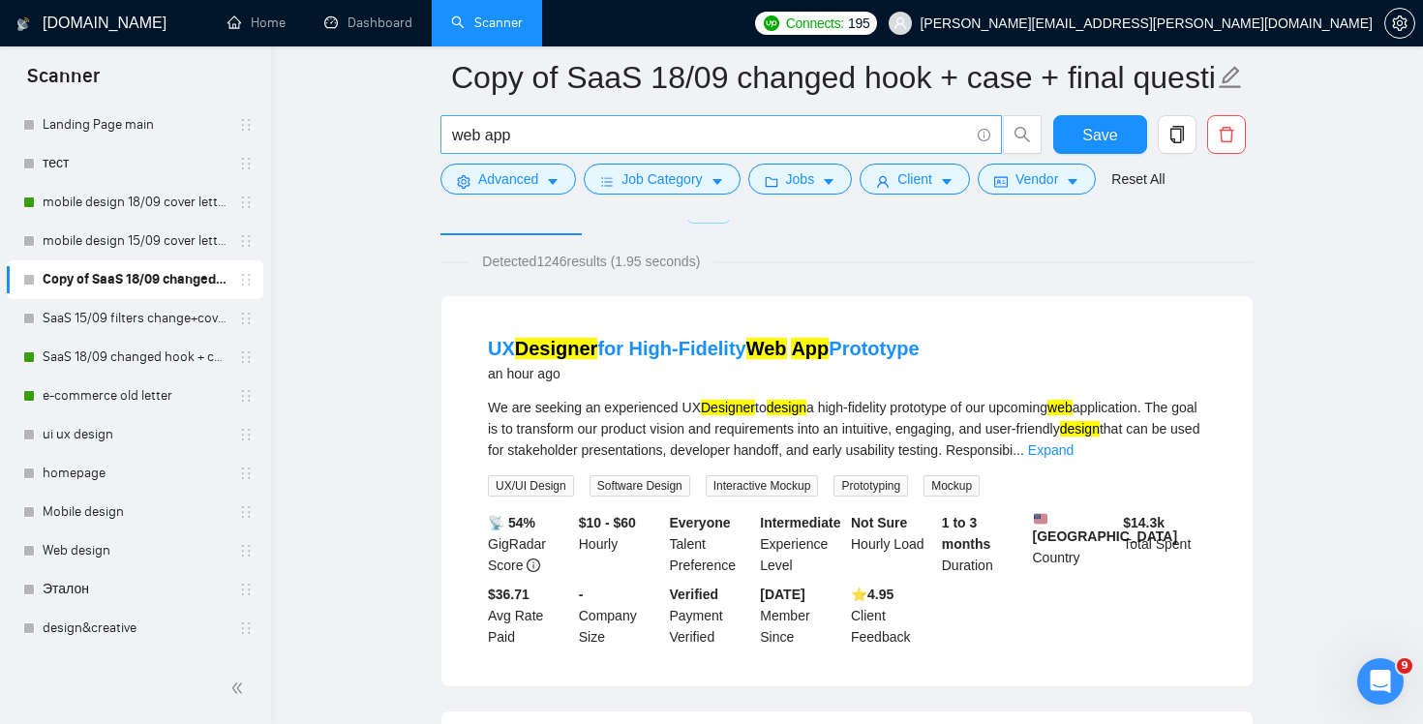
click at [758, 129] on input "web app" at bounding box center [710, 135] width 517 height 24
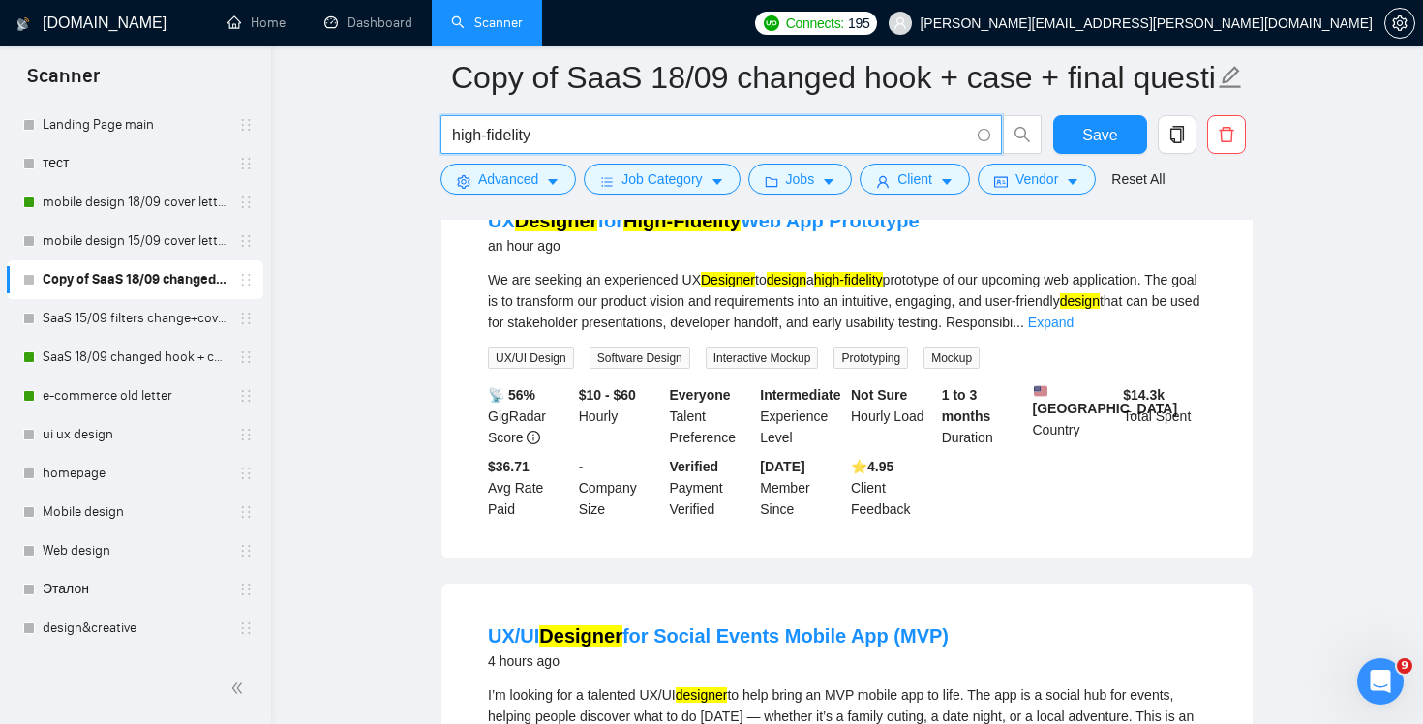
scroll to position [468, 0]
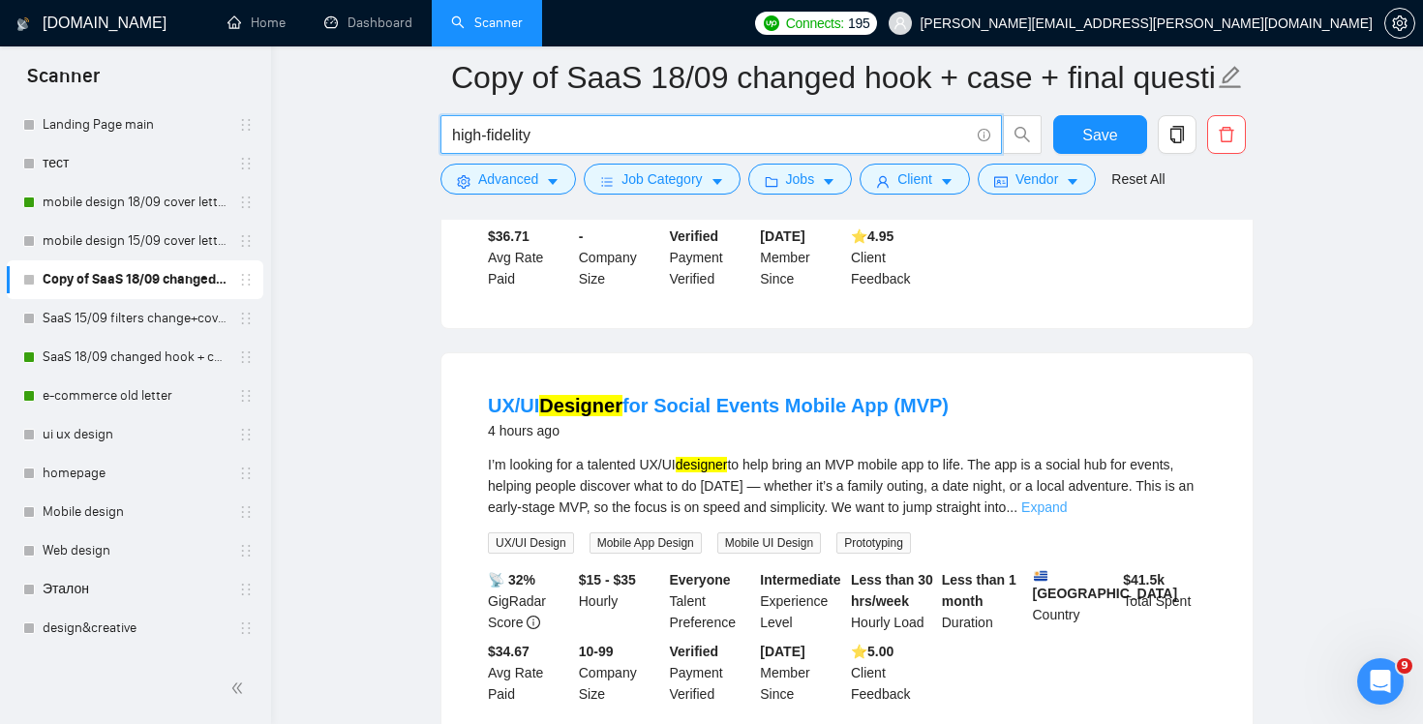
click at [1067, 515] on link "Expand" at bounding box center [1043, 507] width 45 height 15
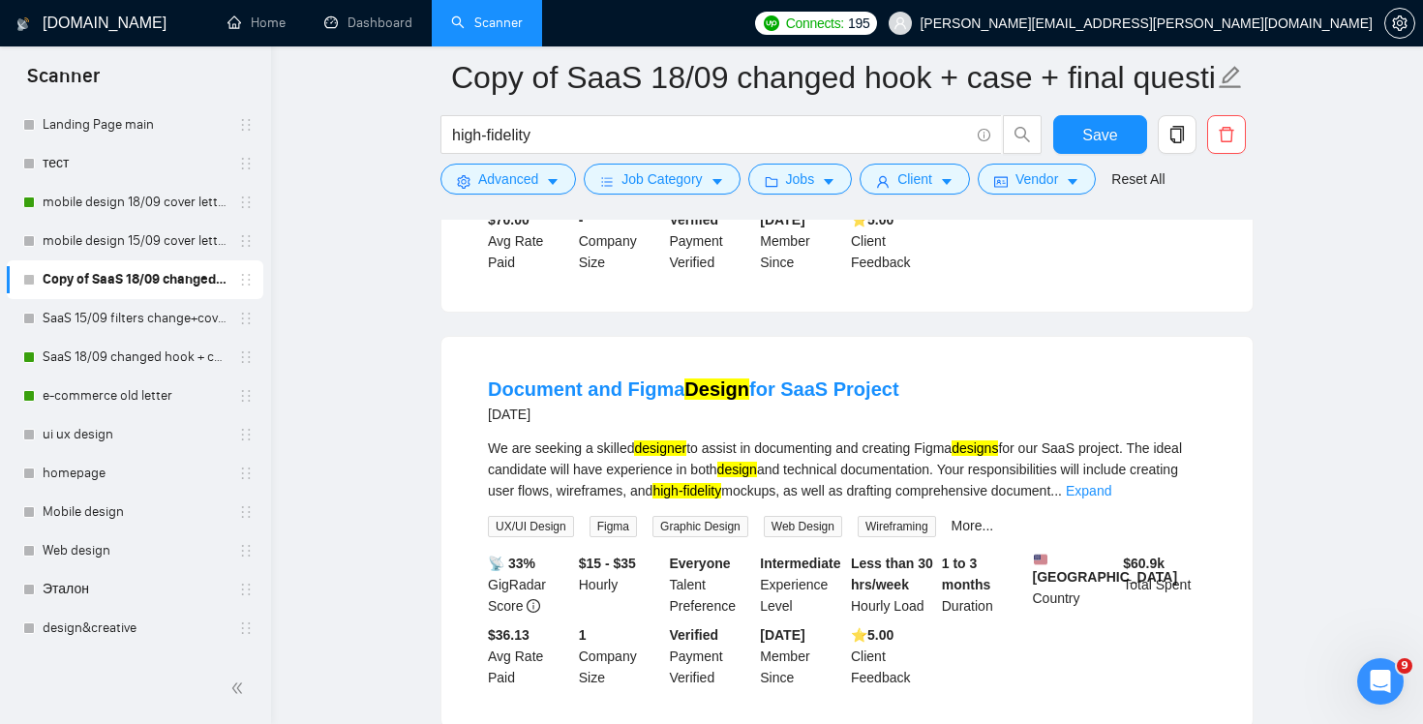
scroll to position [1638, 0]
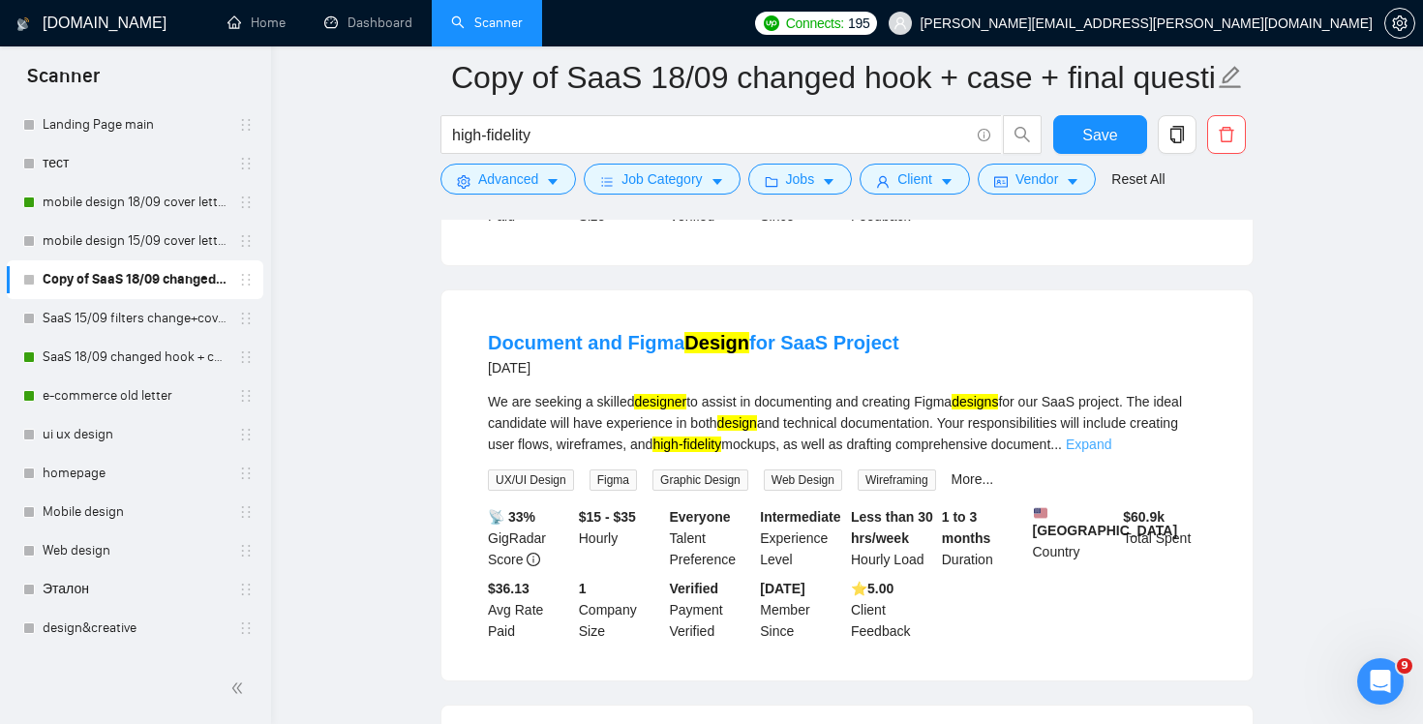
click at [1111, 452] on link "Expand" at bounding box center [1088, 444] width 45 height 15
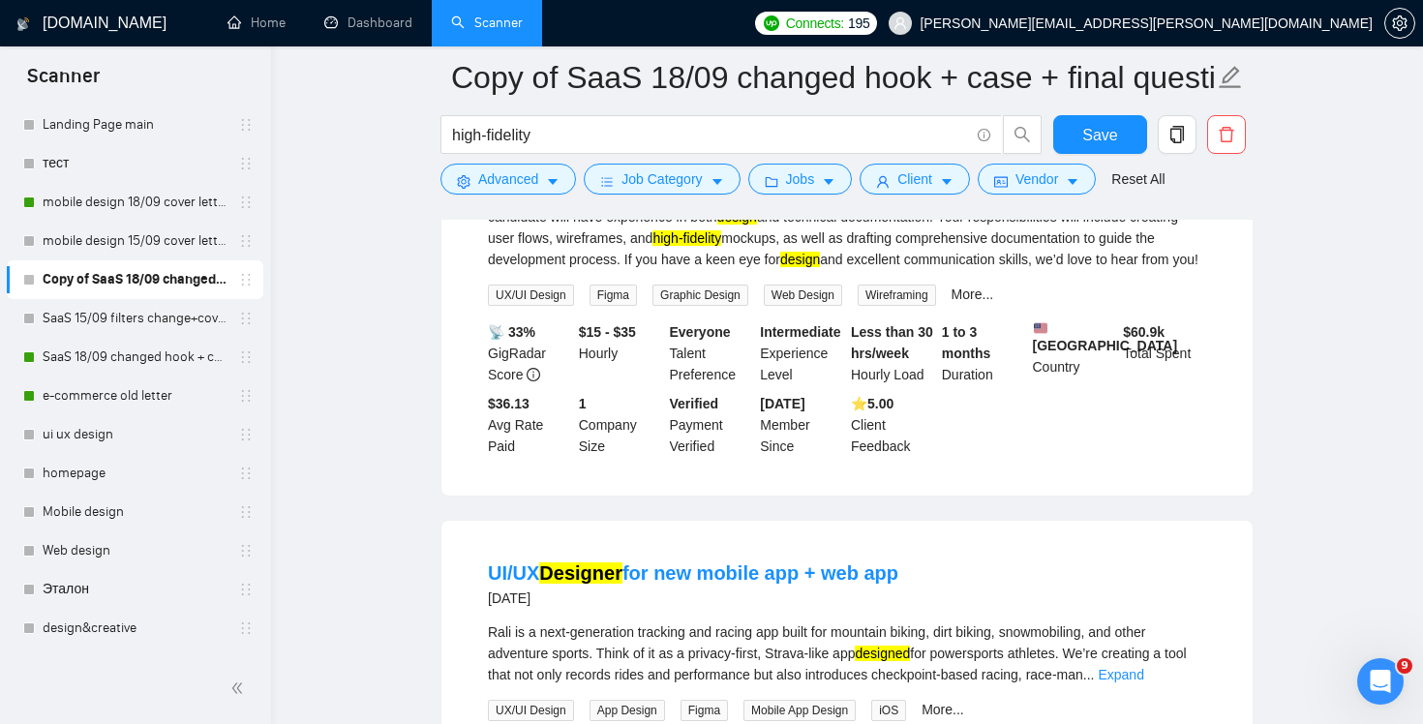
scroll to position [2007, 0]
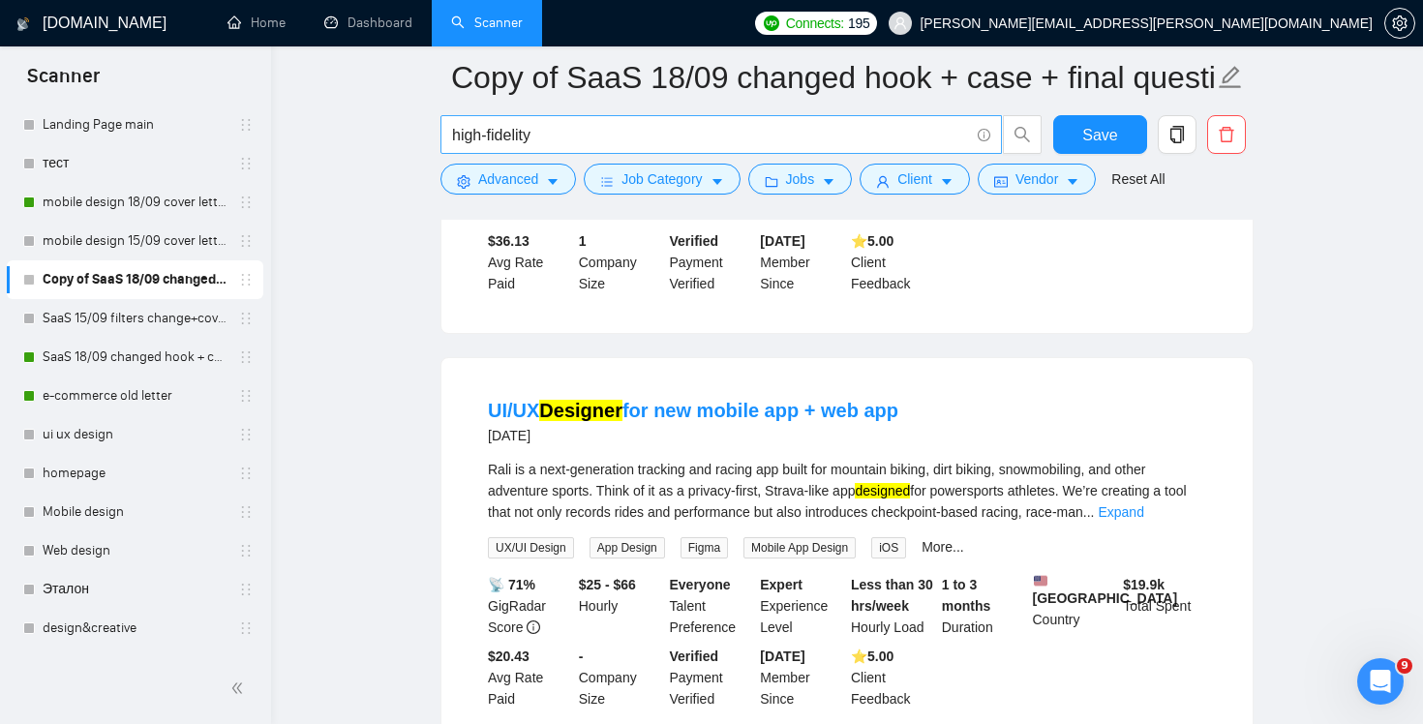
click at [984, 129] on icon "info-circle" at bounding box center [984, 135] width 13 height 13
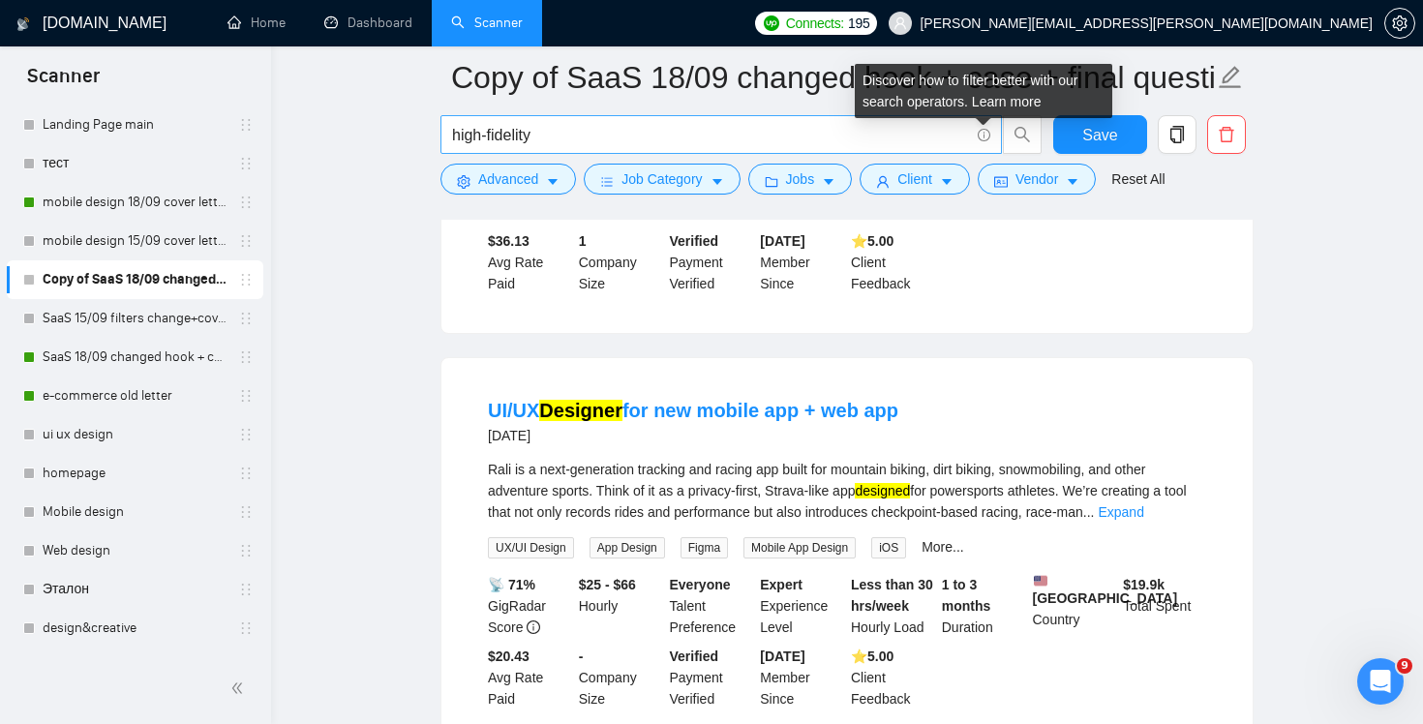
click at [982, 135] on icon "info-circle" at bounding box center [984, 135] width 13 height 13
click at [998, 104] on link "Learn more" at bounding box center [1007, 101] width 70 height 15
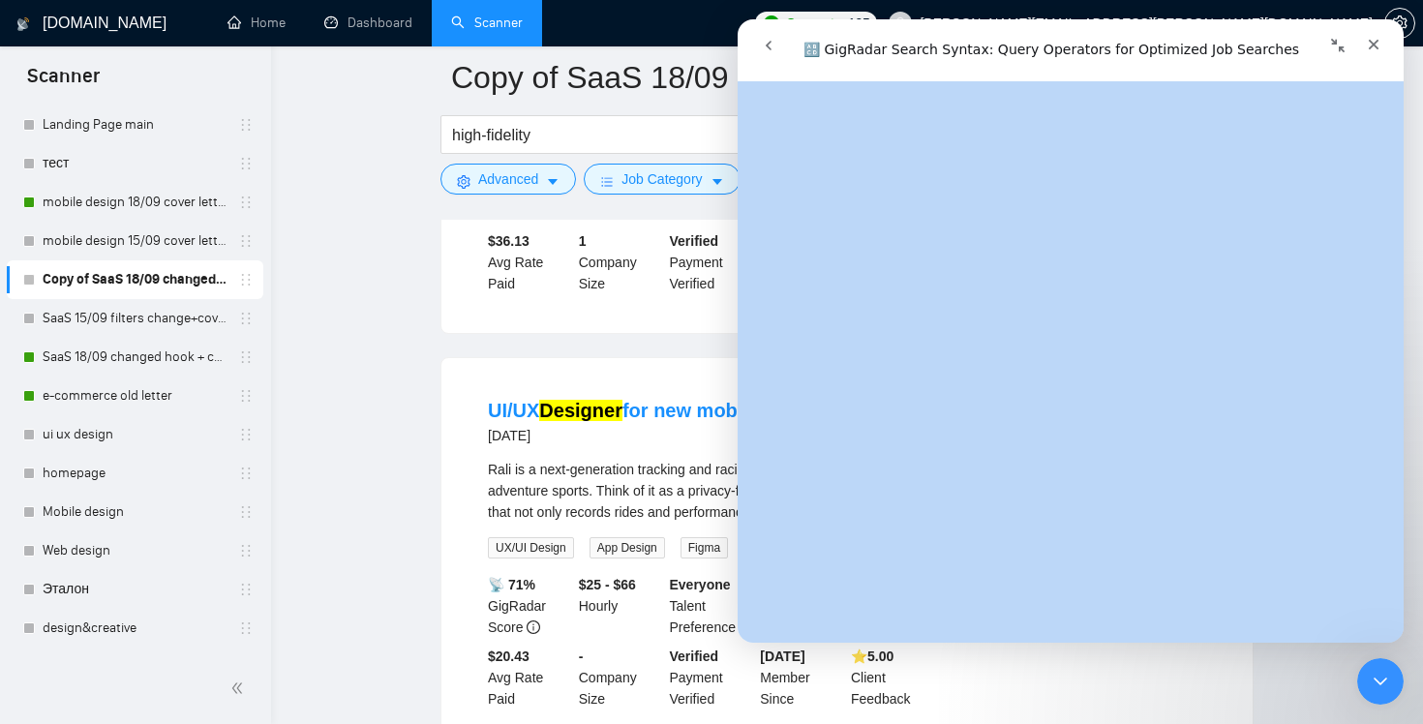
scroll to position [7063, 0]
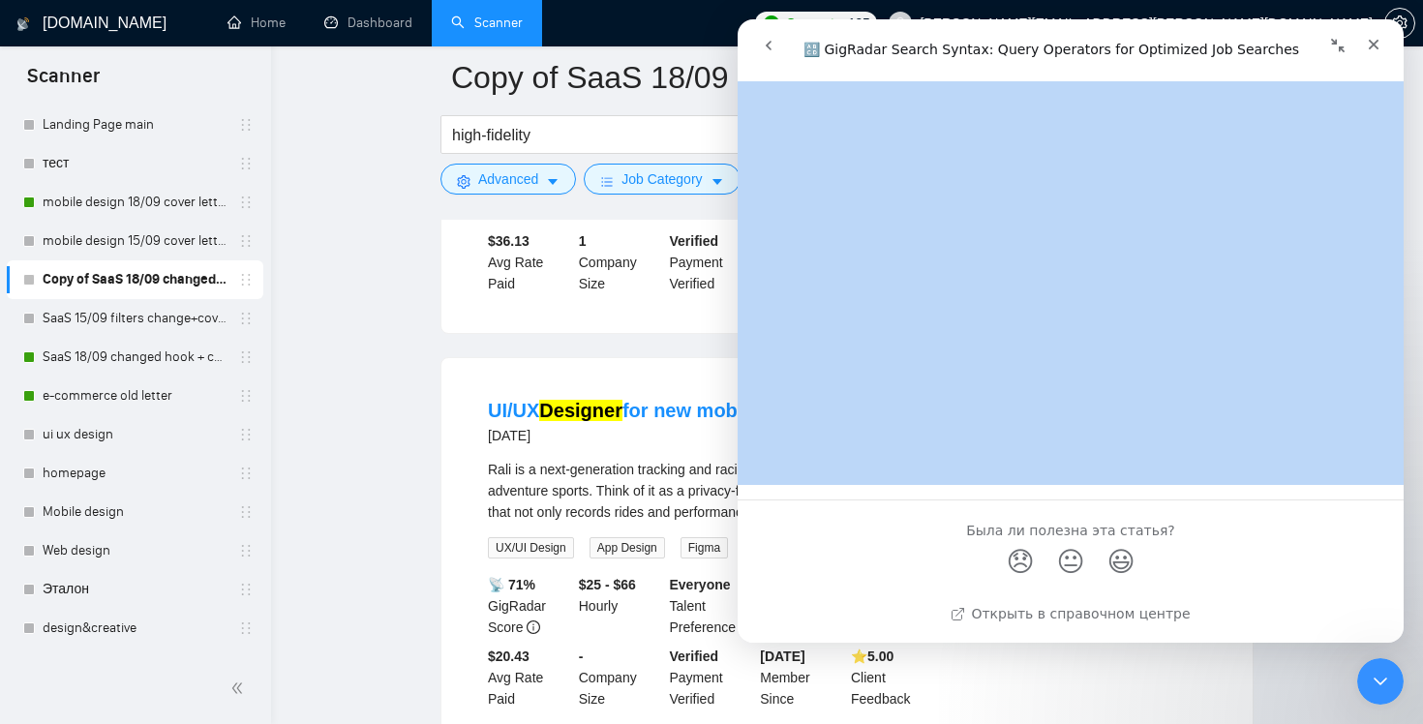
copy h1 "🔠 GigRadar Search Syntax: Query Operators for Optimized Job Searches"
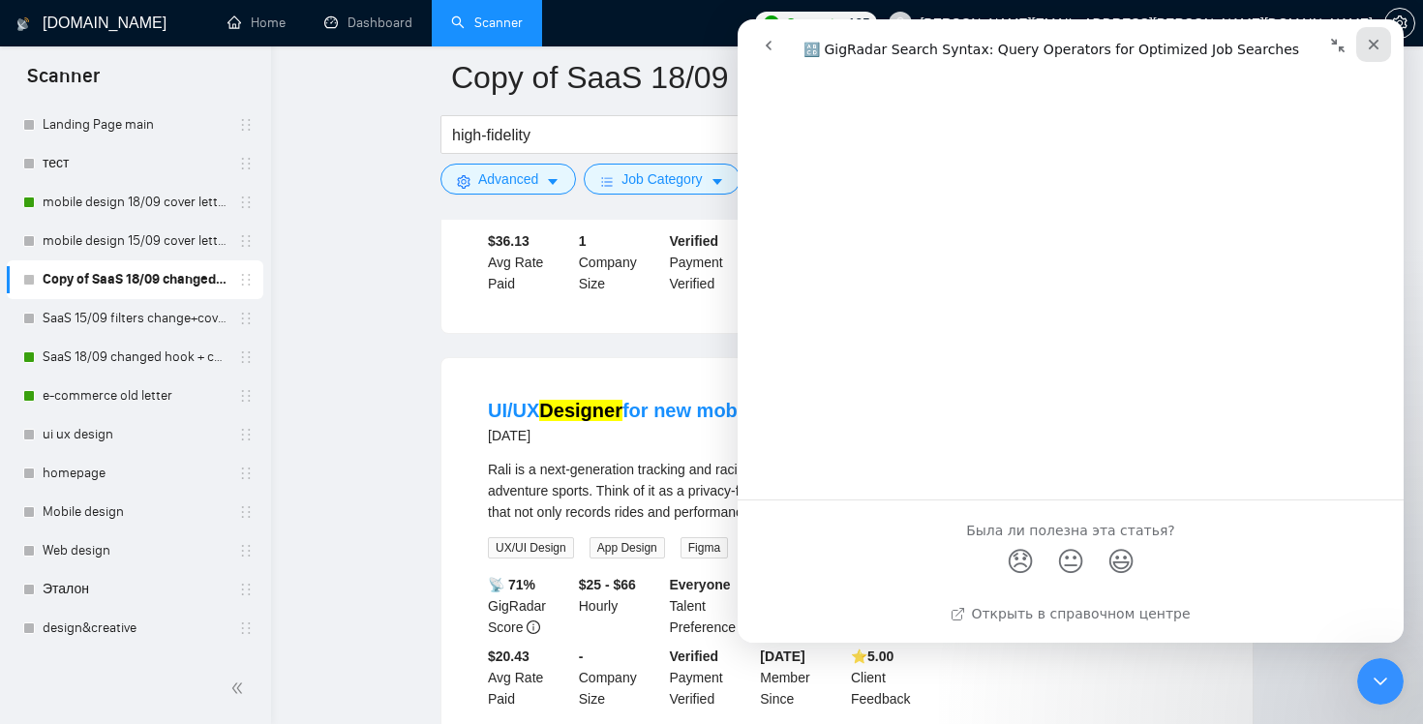
click at [1369, 46] on icon "Закрыть" at bounding box center [1373, 44] width 15 height 15
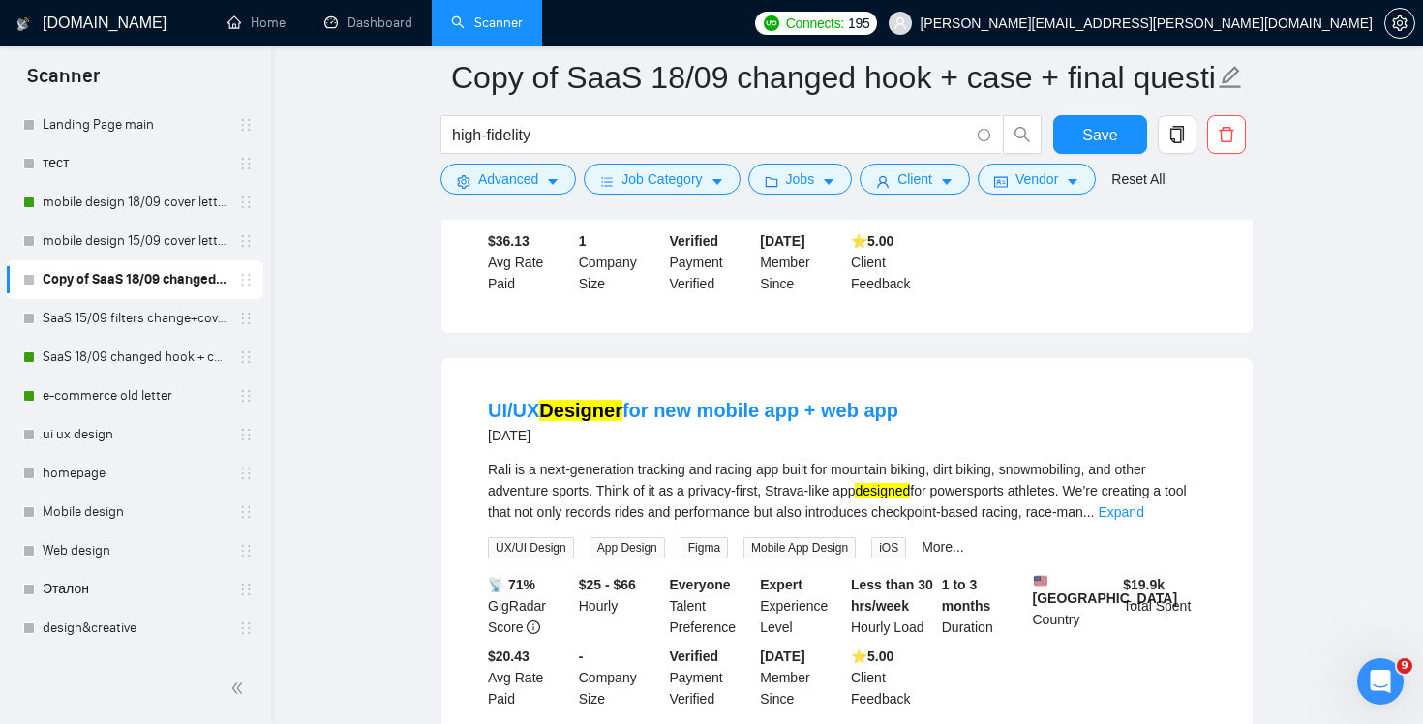
scroll to position [0, 0]
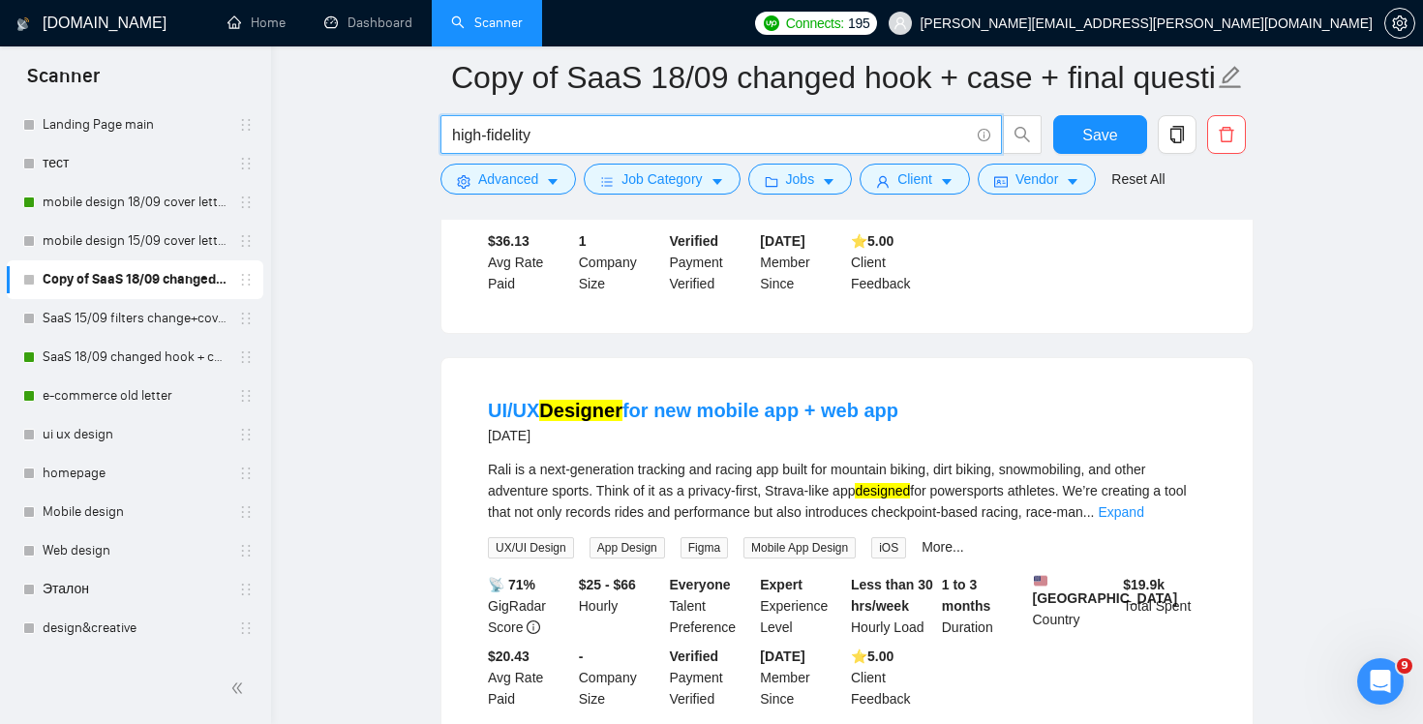
click at [706, 136] on input "high-fidelity" at bounding box center [710, 135] width 517 height 24
paste input "+("web application"|"web app") +("high-fidelity"|"hi-fi") +Figma +("desktop-fir…"
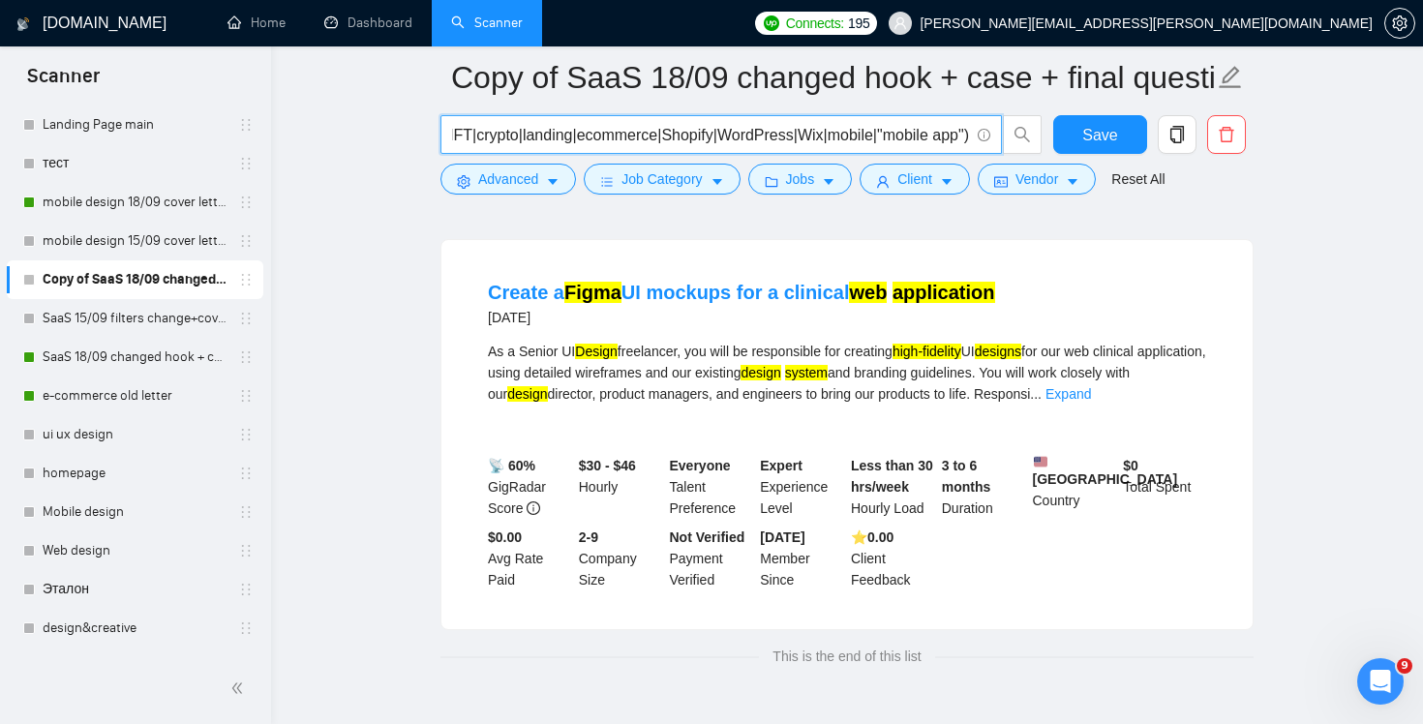
scroll to position [0, 103]
drag, startPoint x: 771, startPoint y: 128, endPoint x: 280, endPoint y: 111, distance: 491.1
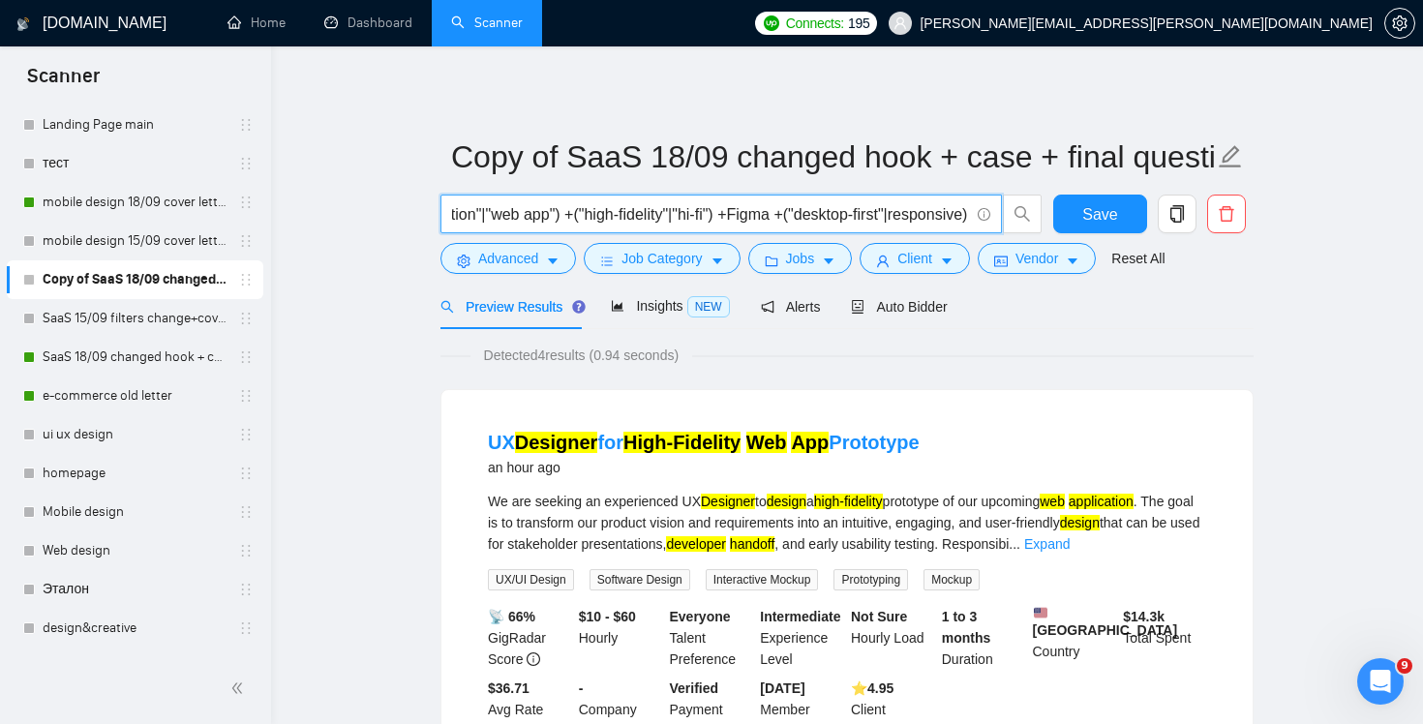
click at [613, 217] on input "+("web application"|"web app") +("high-fidelity"|"hi-fi") +Figma +("desktop-fir…" at bounding box center [710, 214] width 517 height 24
click at [635, 217] on input "+("web application"|"web app") +("high-fidelity"|"hi-fi") +Figma +("desktop-fir…" at bounding box center [710, 214] width 517 height 24
paste input "prototype"|"high-fidelity"|"hi-fi") +(Figma|"Adobe XD"|Sketch) +("desktop-first…"
type input "+("web application"|"web app") +("prototype"|"high-fidelity"|"hi-fi") +(Figma|"…"
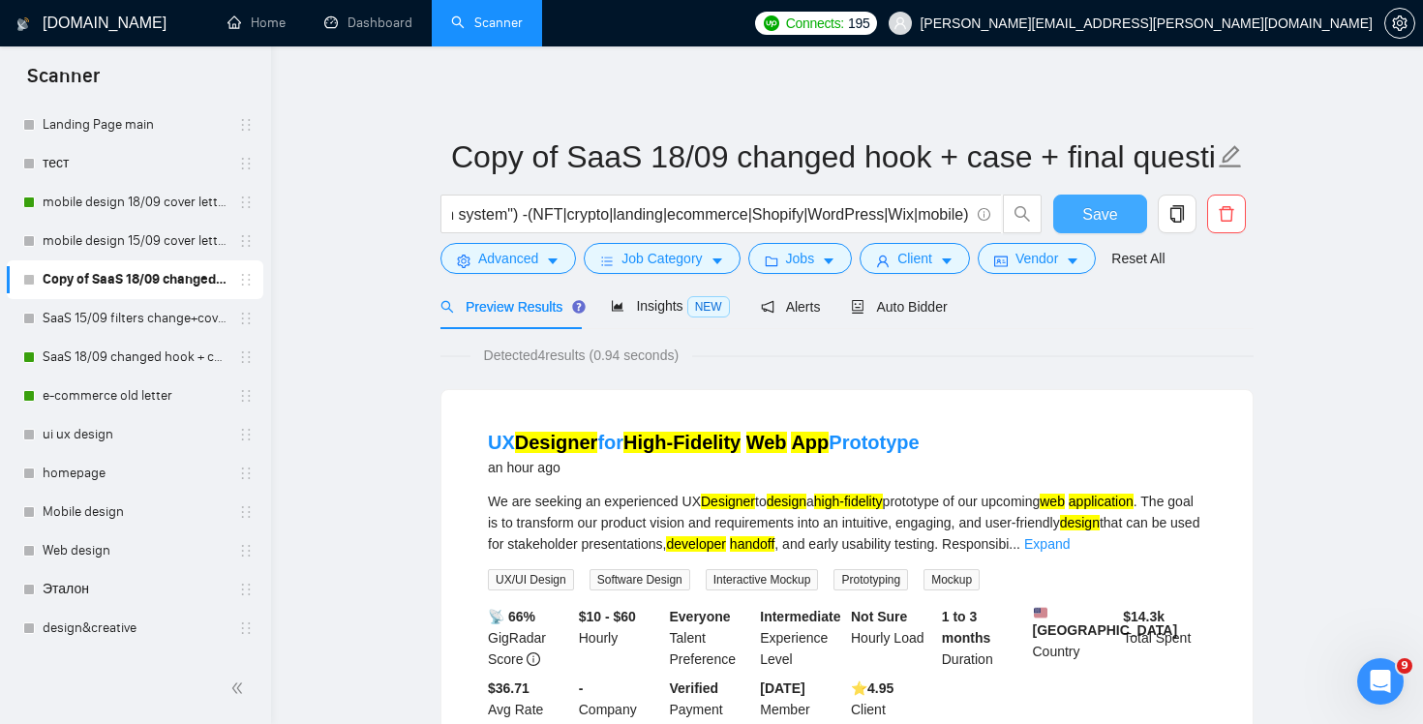
scroll to position [0, 0]
click at [1104, 215] on span "Save" at bounding box center [1099, 214] width 35 height 24
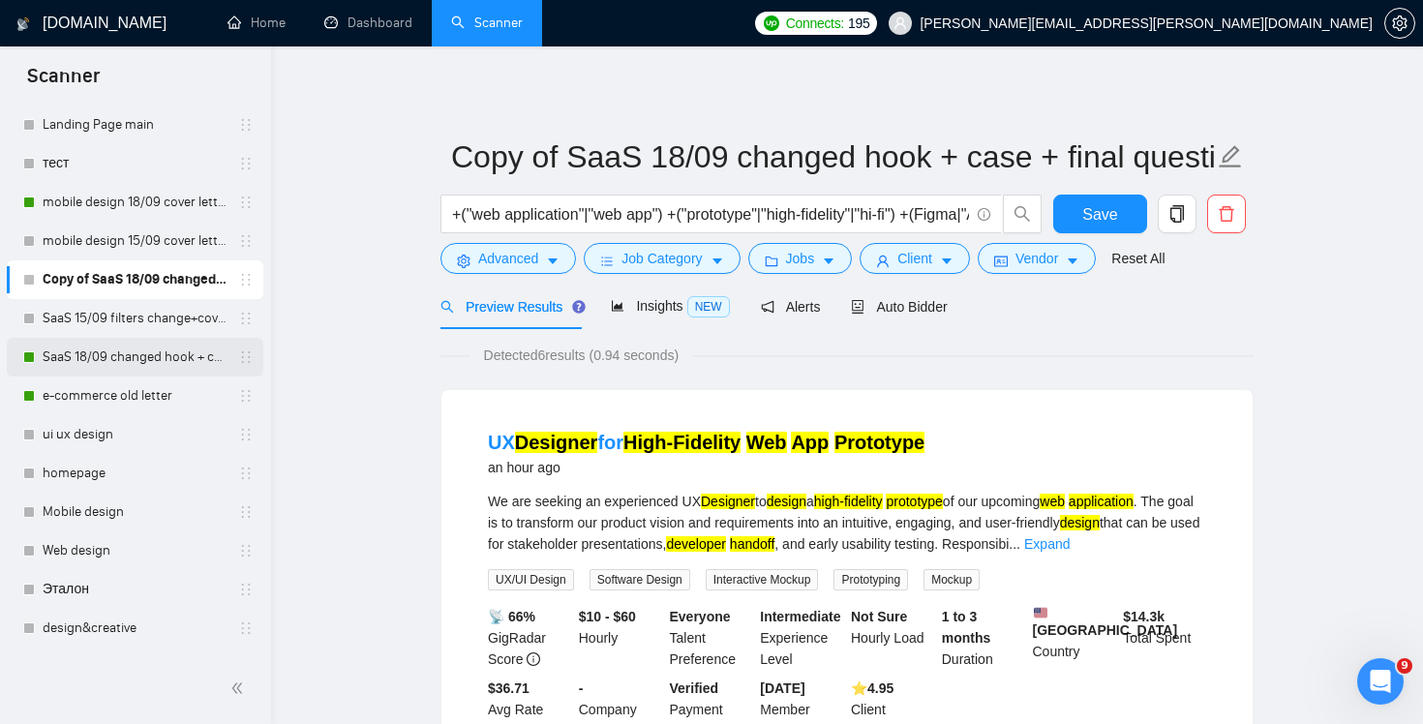
click at [129, 368] on link "SaaS 18/09 changed hook + case + final question" at bounding box center [135, 357] width 184 height 39
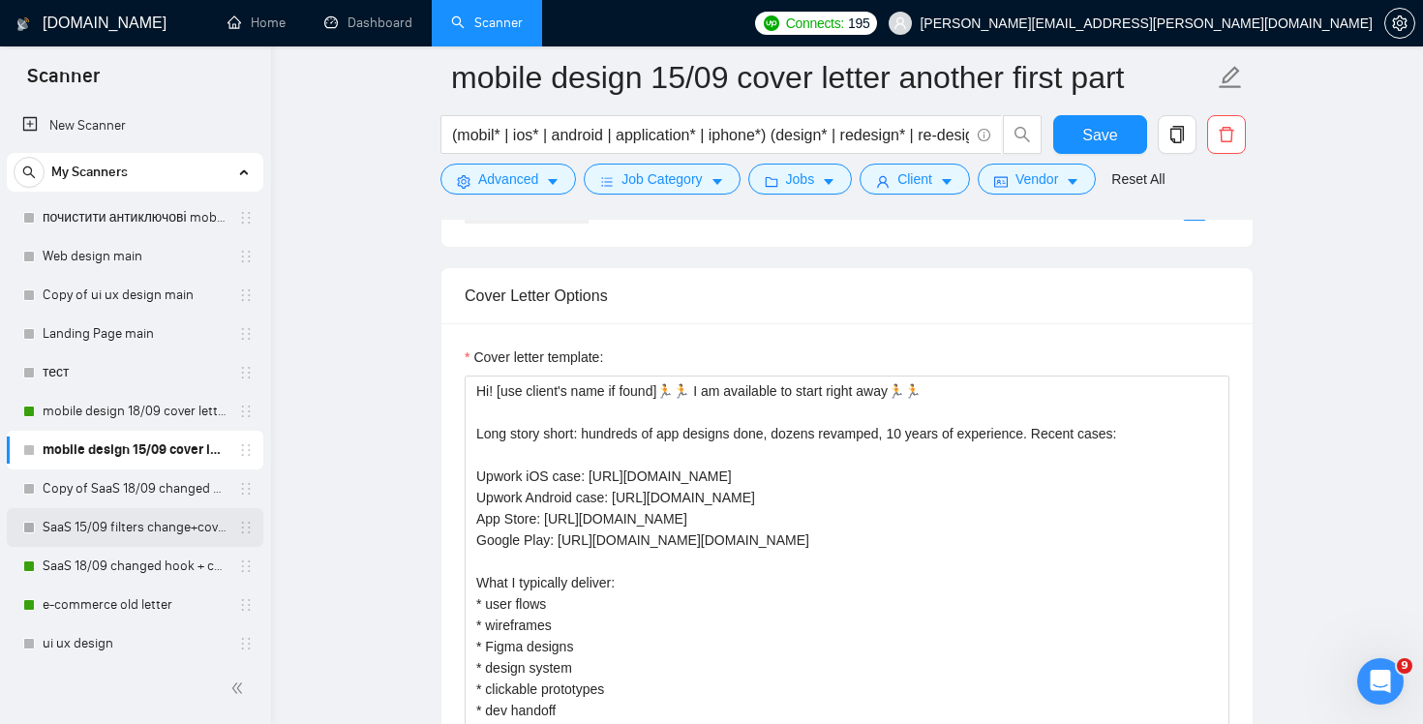
click at [149, 533] on link "SaaS 15/09 filters change+cover letter change" at bounding box center [135, 527] width 184 height 39
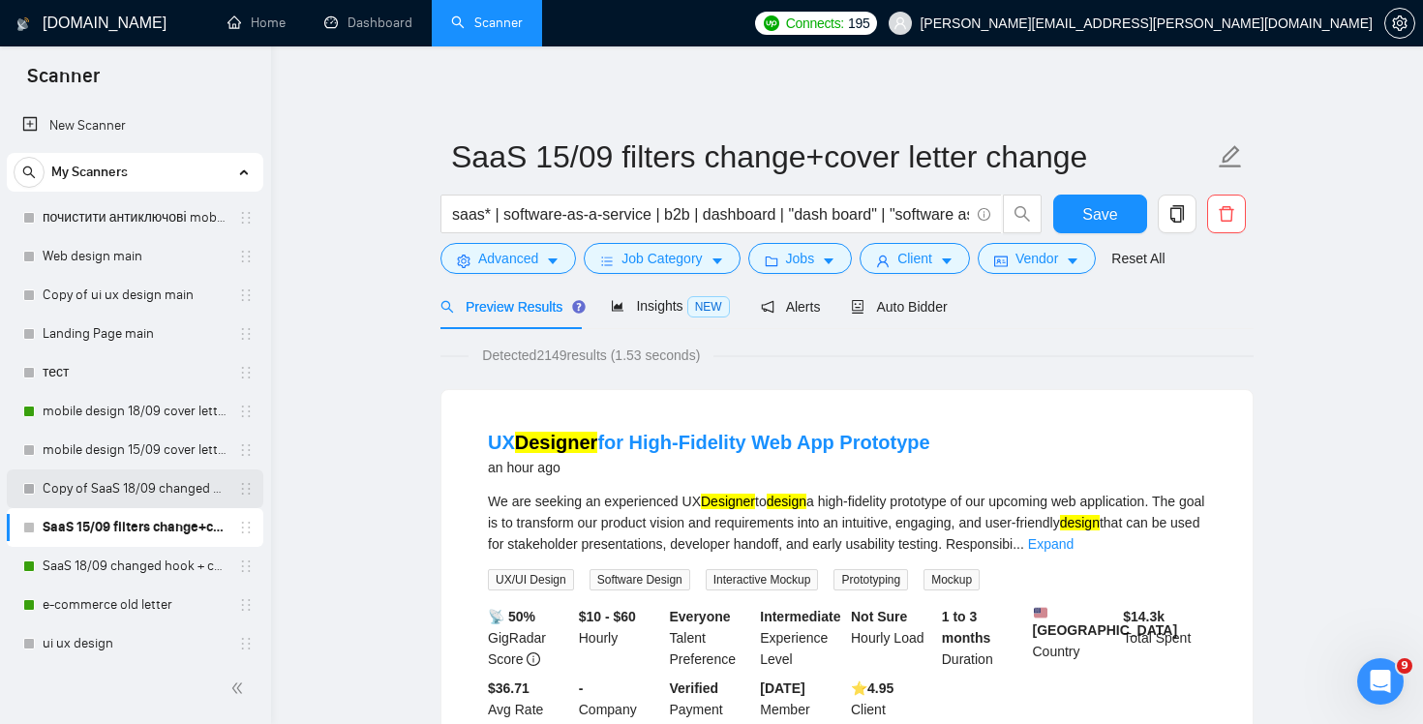
click at [136, 496] on link "Copy of SaaS 18/09 changed hook + case + final question" at bounding box center [135, 489] width 184 height 39
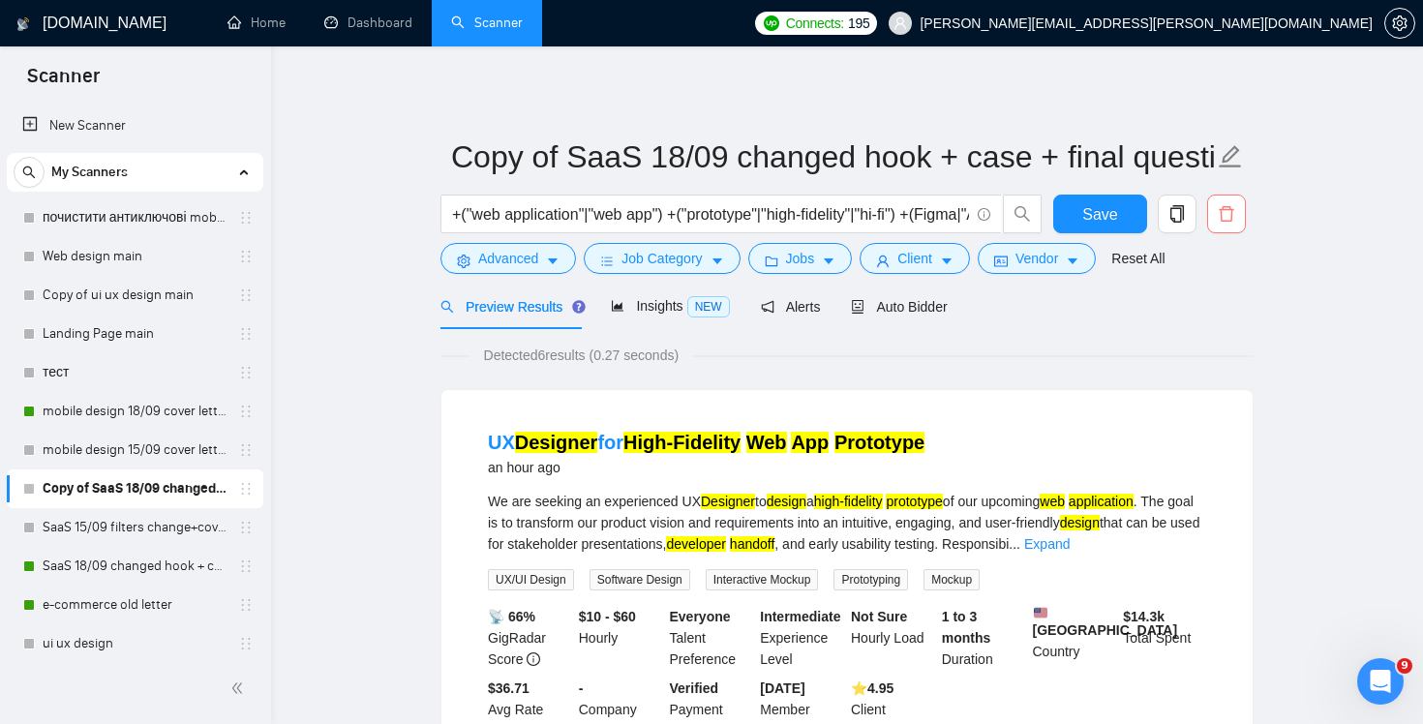
click at [1226, 214] on icon "delete" at bounding box center [1226, 213] width 17 height 17
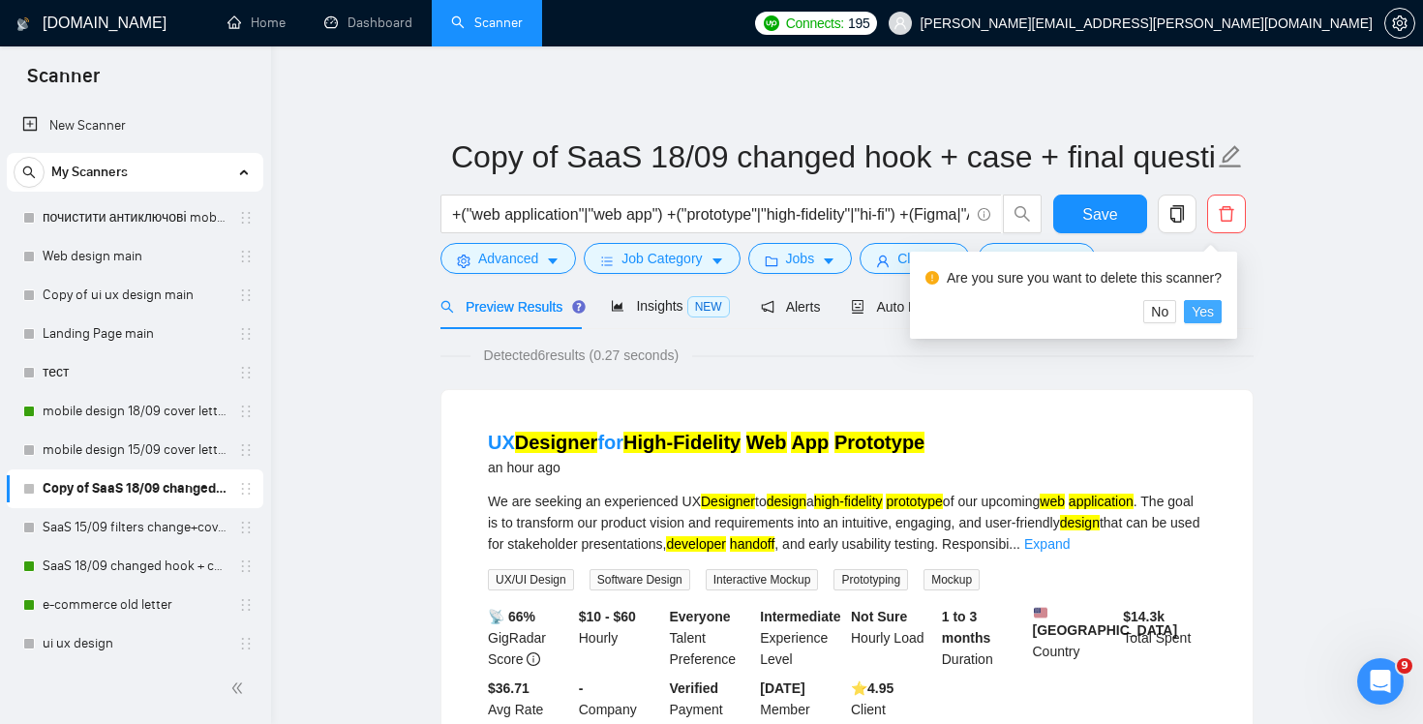
click at [1208, 310] on span "Yes" at bounding box center [1203, 311] width 22 height 21
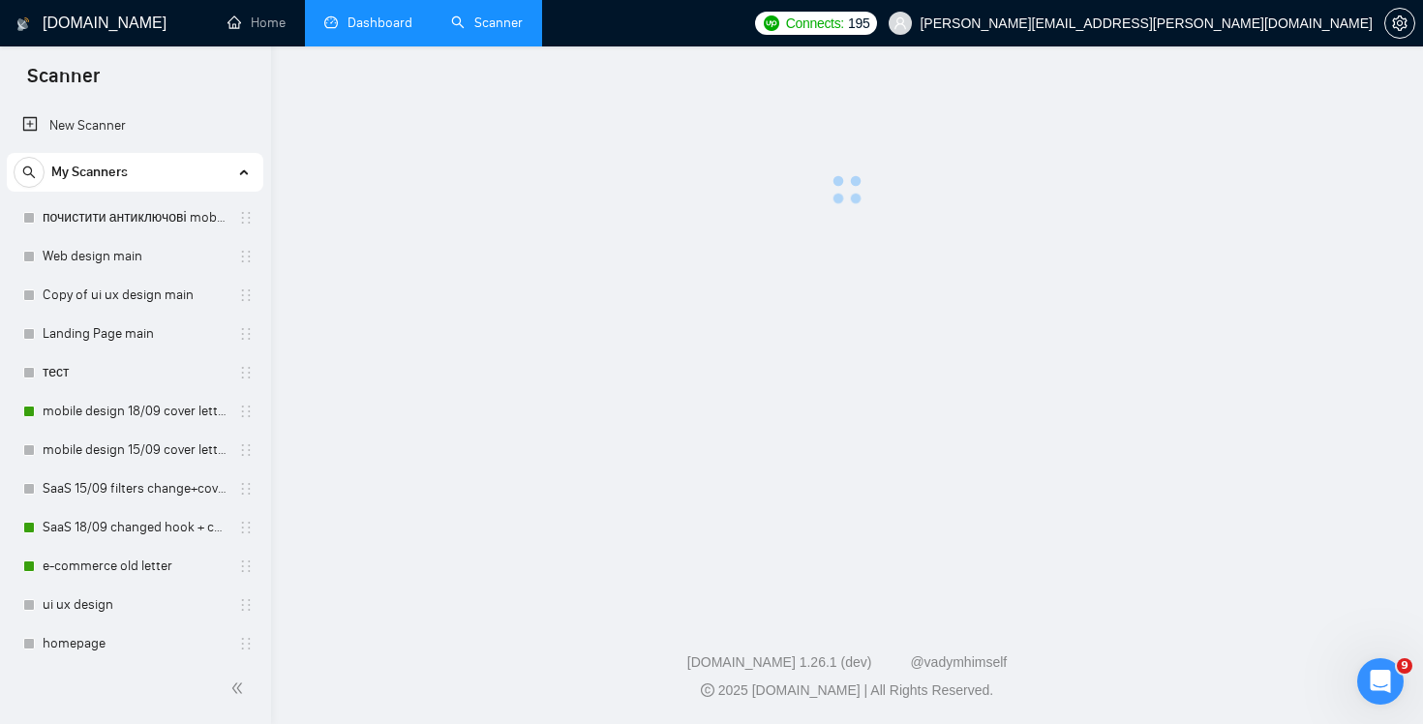
click at [361, 17] on link "Dashboard" at bounding box center [368, 23] width 88 height 16
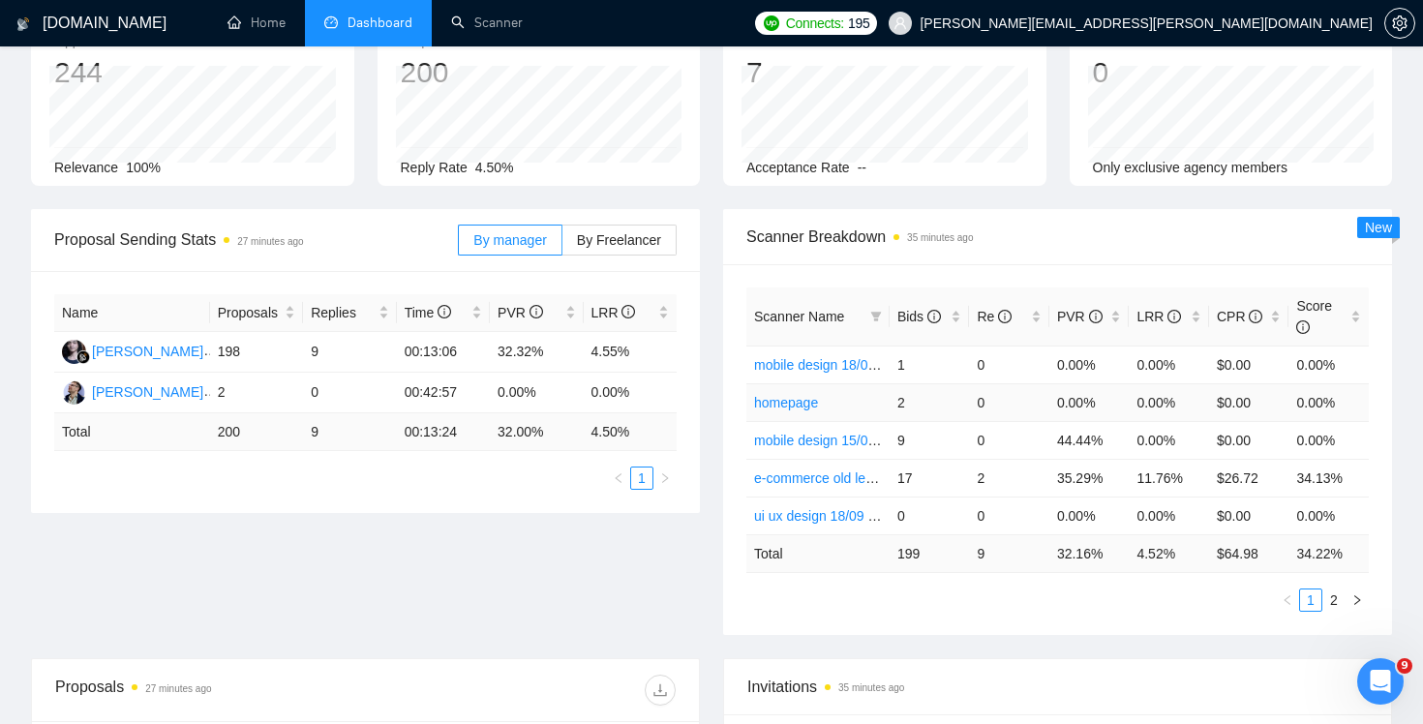
scroll to position [155, 0]
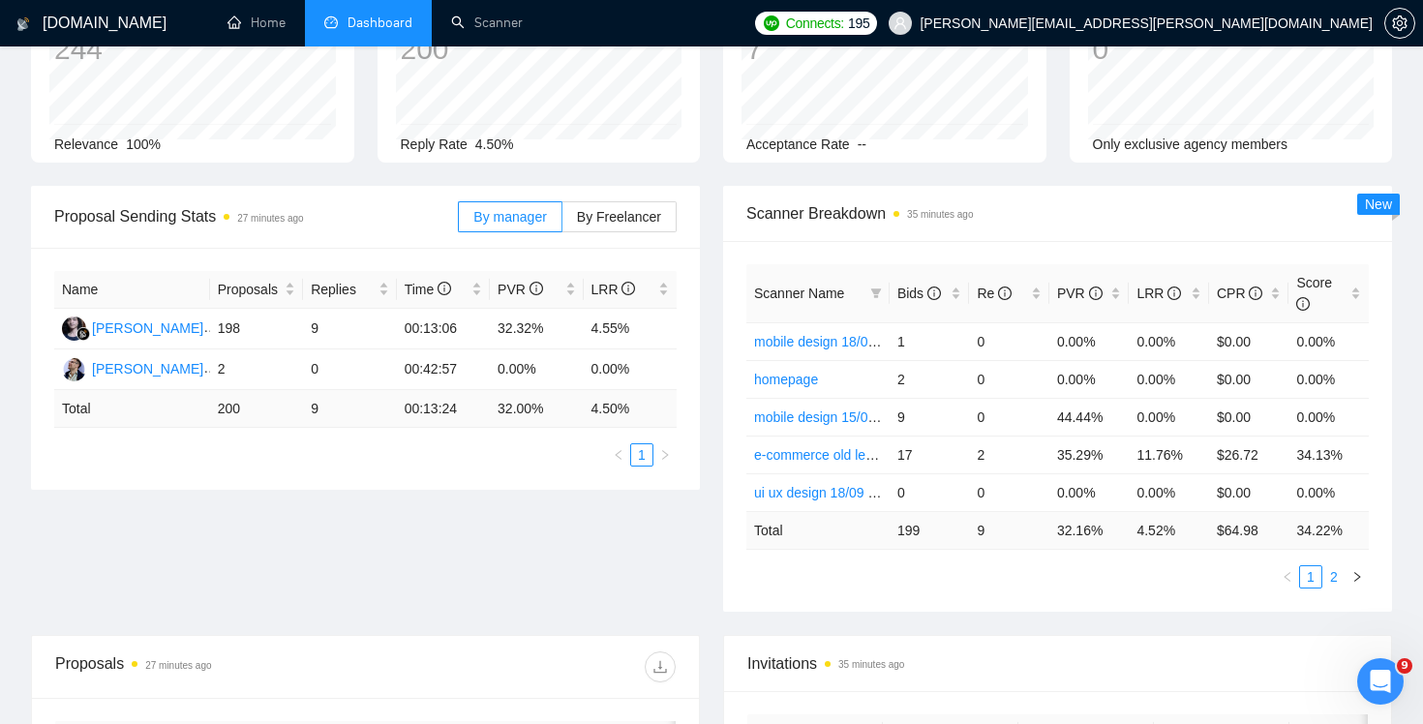
click at [1337, 574] on link "2" at bounding box center [1333, 576] width 21 height 21
click at [1315, 572] on link "1" at bounding box center [1310, 576] width 21 height 21
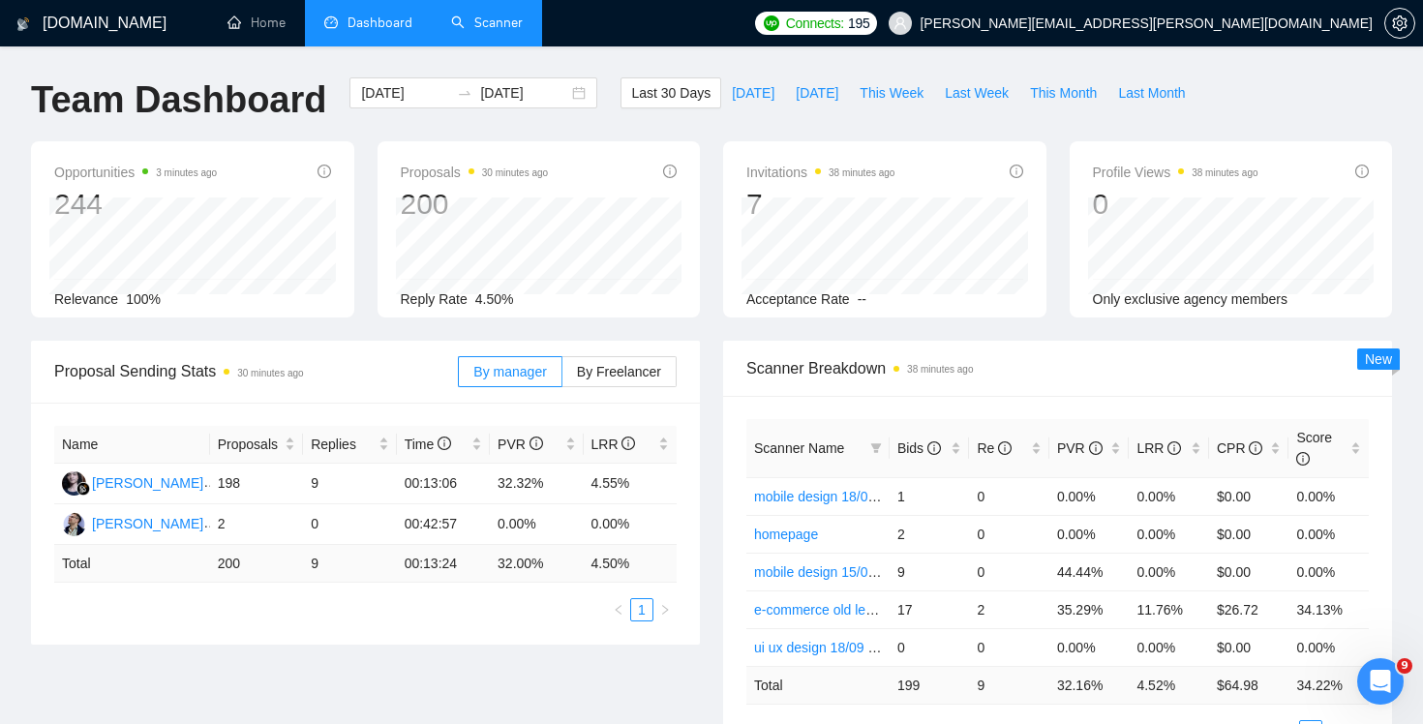
click at [500, 25] on link "Scanner" at bounding box center [487, 23] width 72 height 16
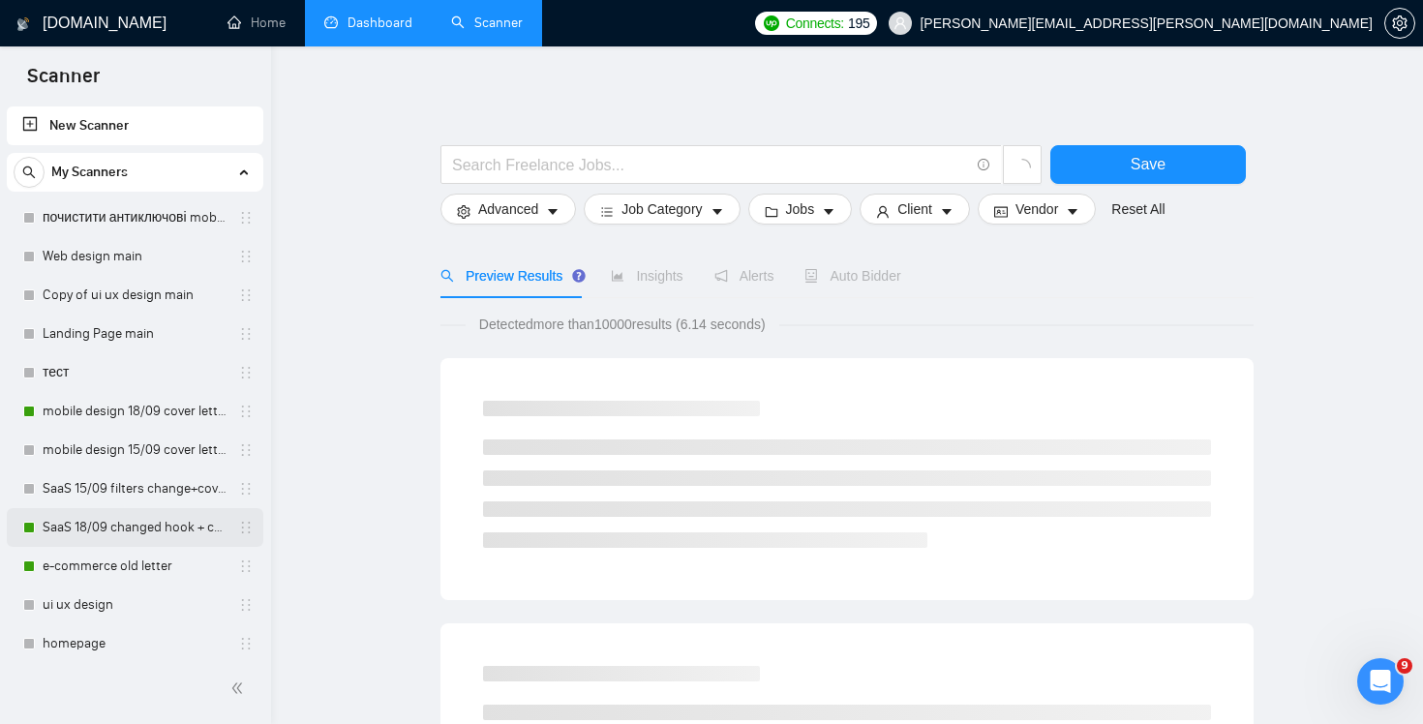
click at [108, 531] on link "SaaS 18/09 changed hook + case + final question" at bounding box center [135, 527] width 184 height 39
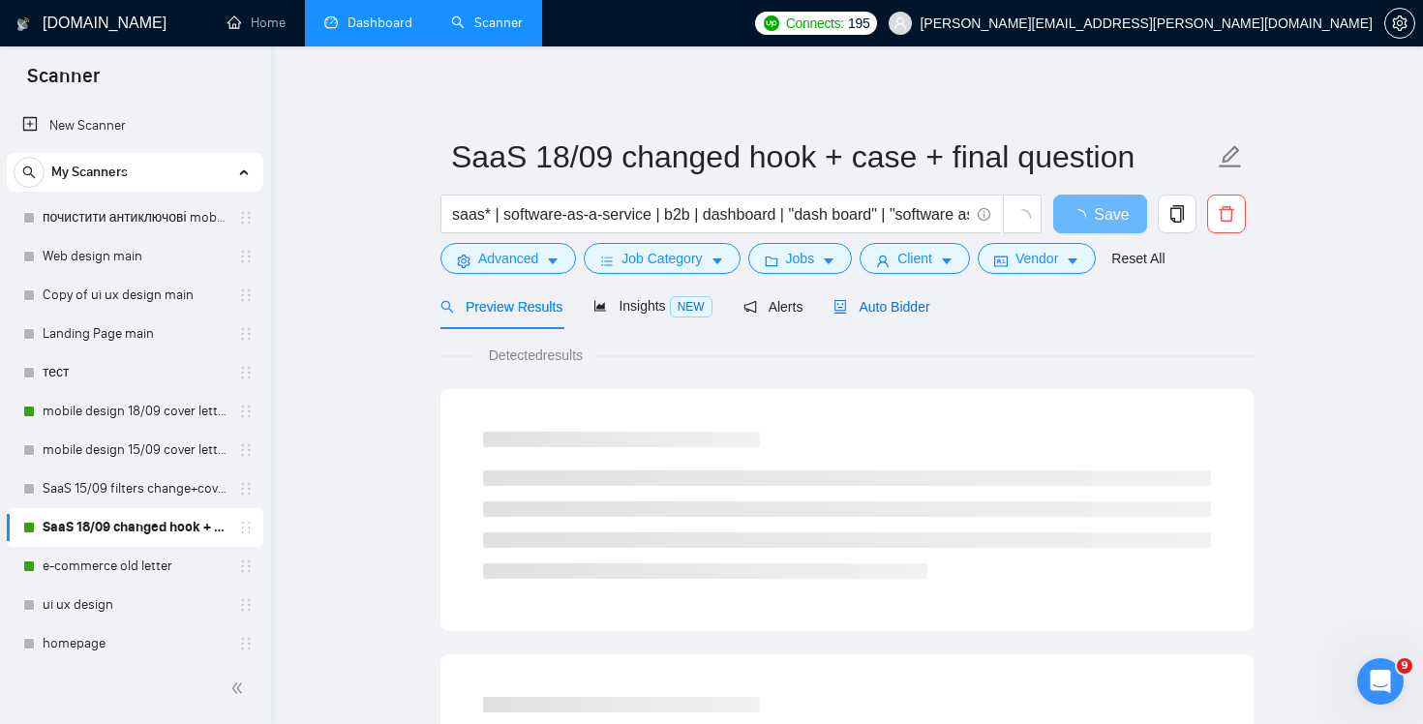
click at [887, 311] on span "Auto Bidder" at bounding box center [881, 306] width 96 height 15
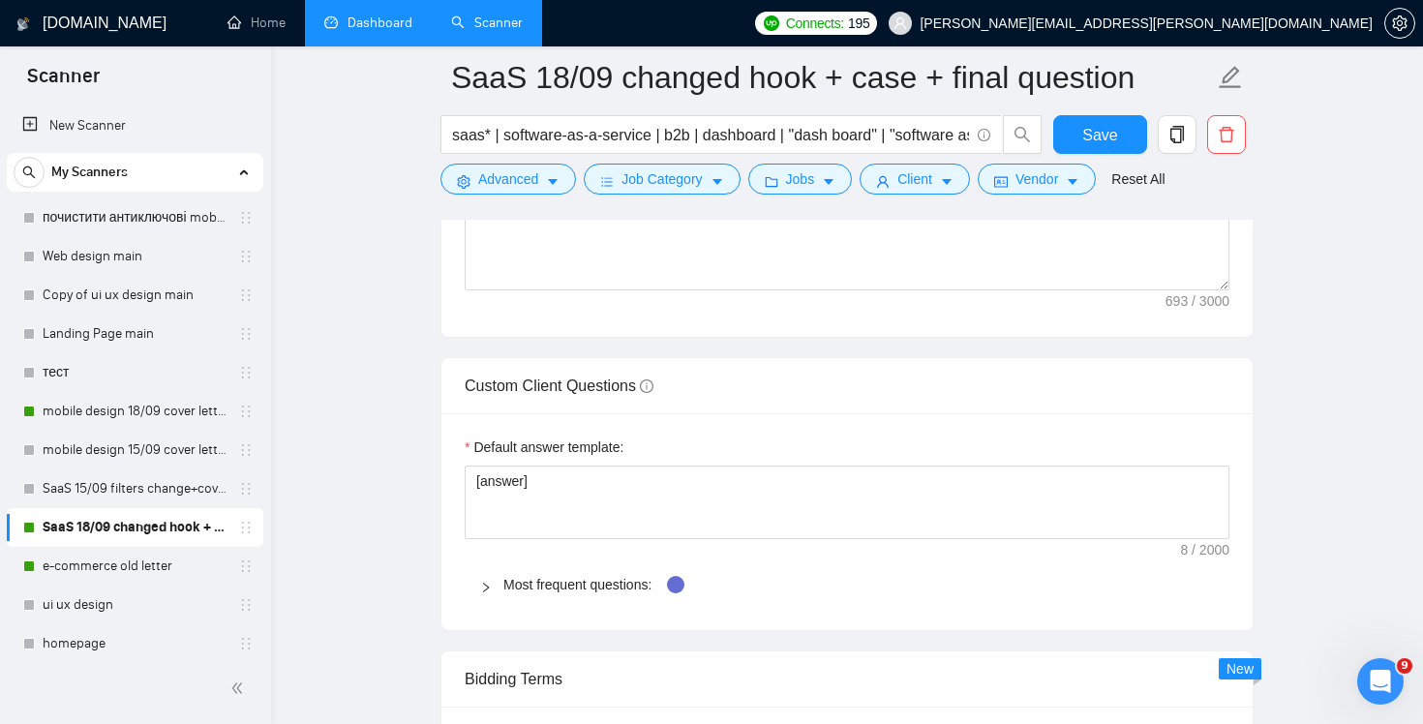
scroll to position [2376, 0]
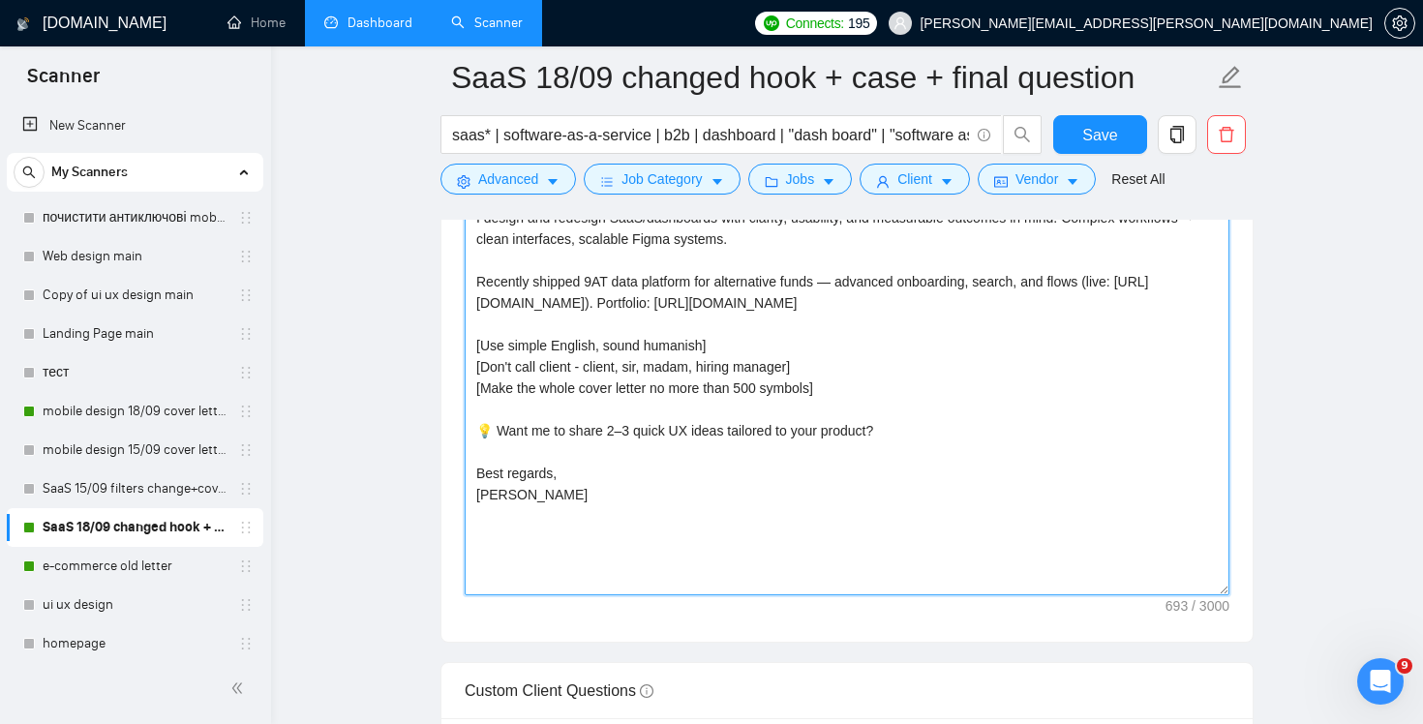
click at [915, 472] on textarea "Hi there! [use client's name if found] ⚡ Onboarding drop-offs or low feature ad…" at bounding box center [847, 378] width 765 height 436
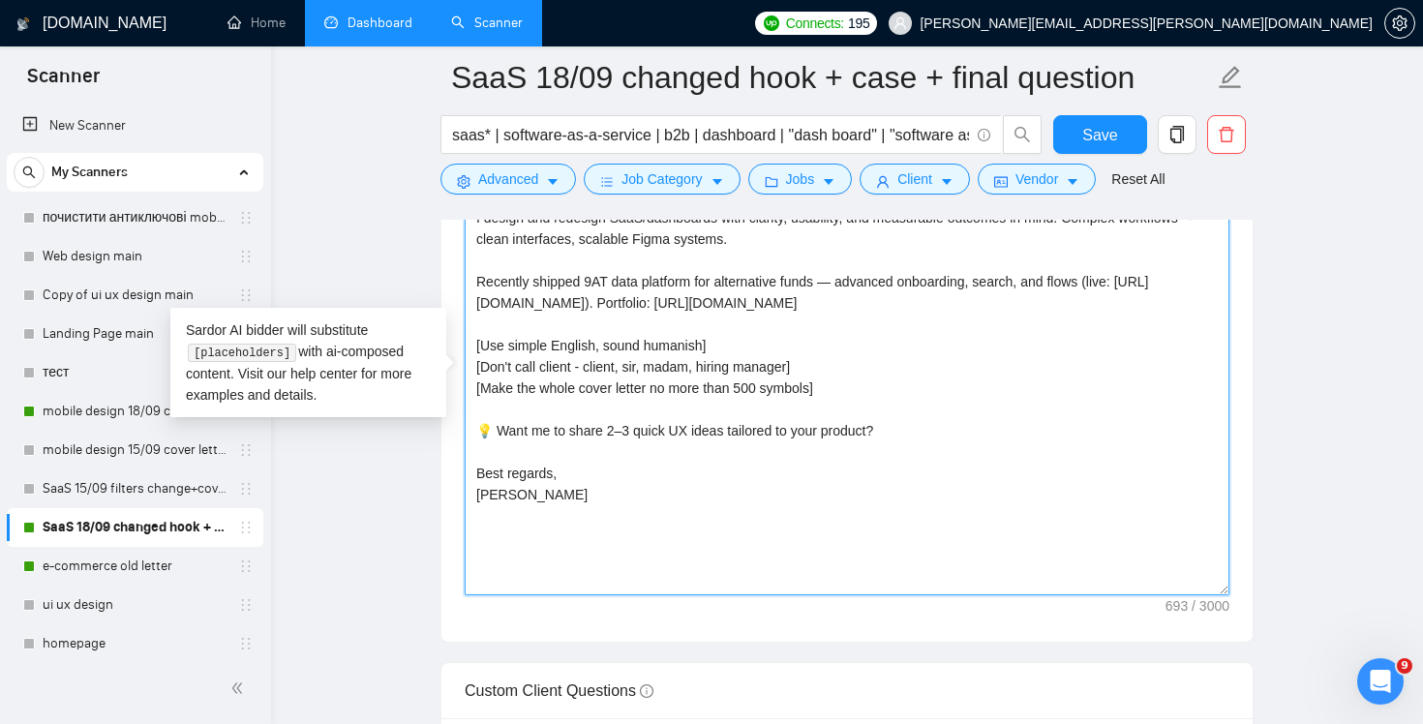
click at [938, 359] on textarea "Hi there! [use client's name if found] ⚡ Onboarding drop-offs or low feature ad…" at bounding box center [847, 378] width 765 height 436
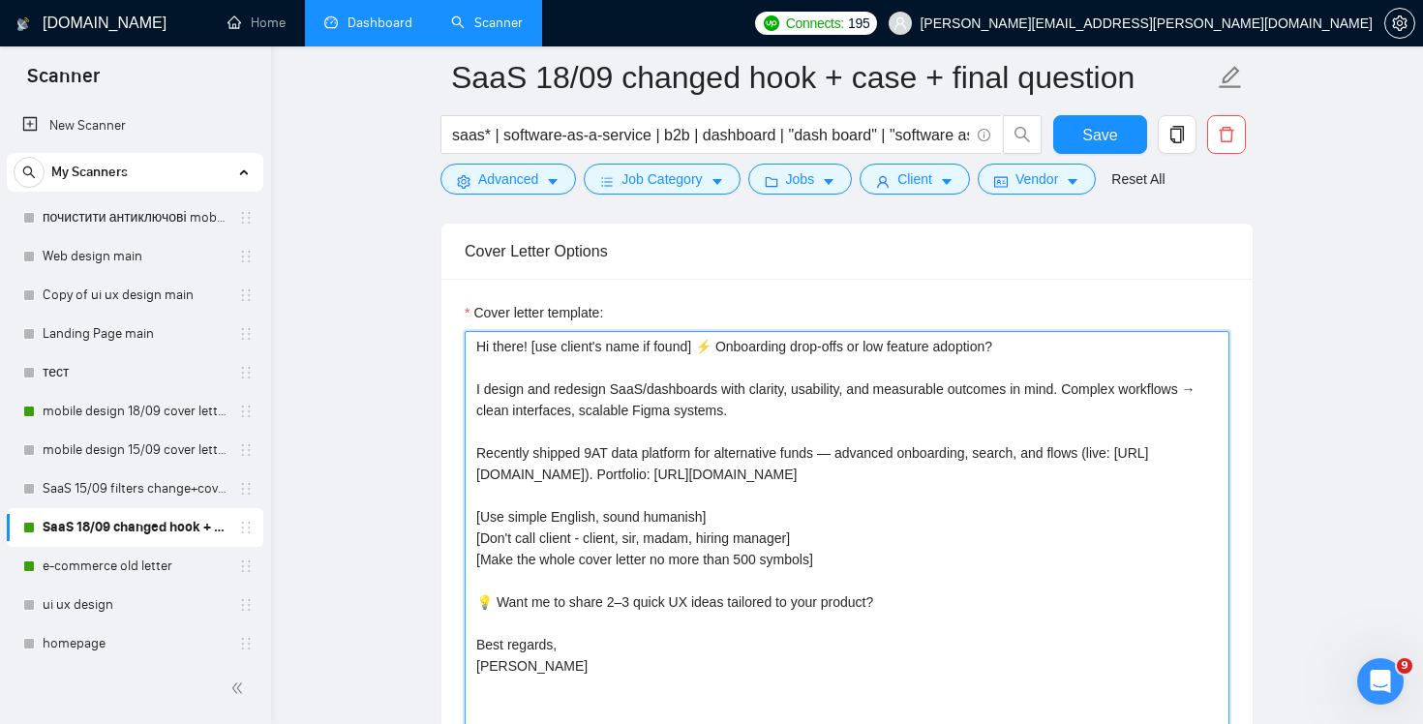
scroll to position [2209, 0]
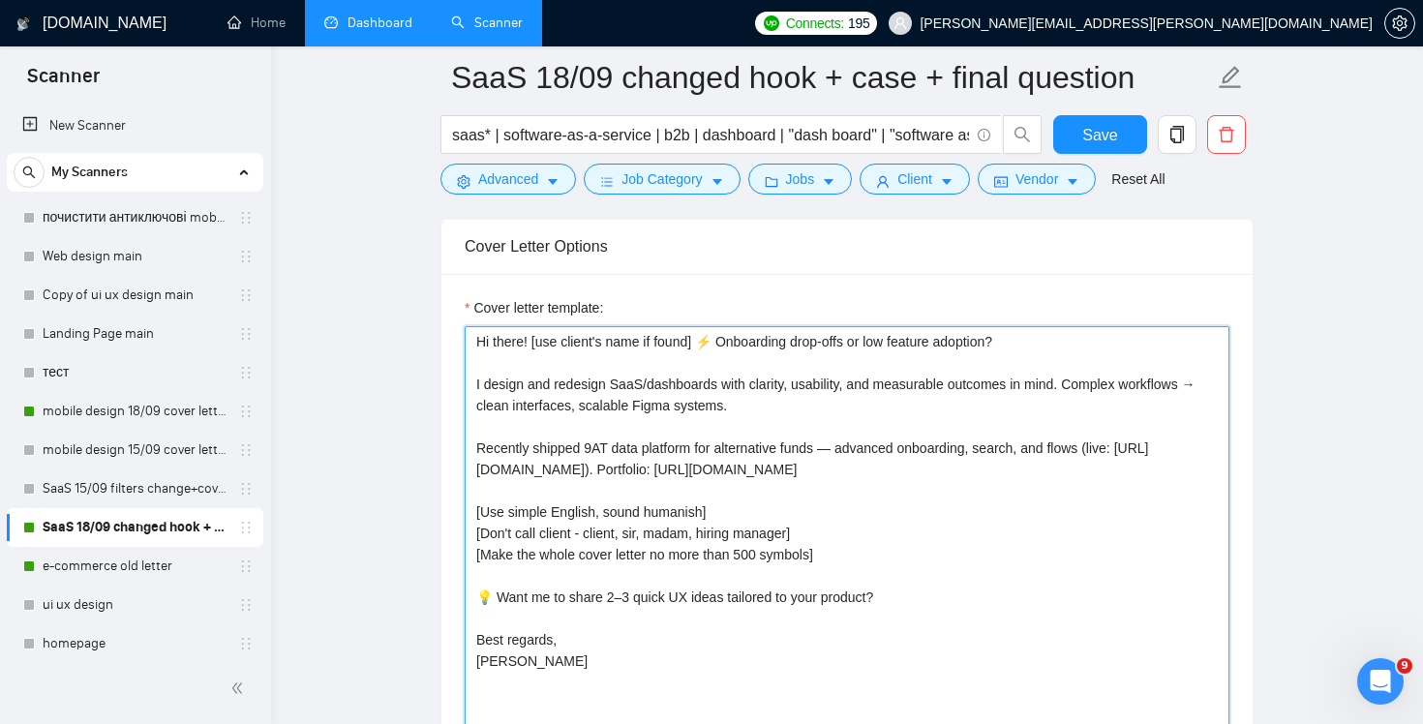
click at [1049, 355] on textarea "Hi there! [use client's name if found] ⚡ Onboarding drop-offs or low feature ad…" at bounding box center [847, 544] width 765 height 436
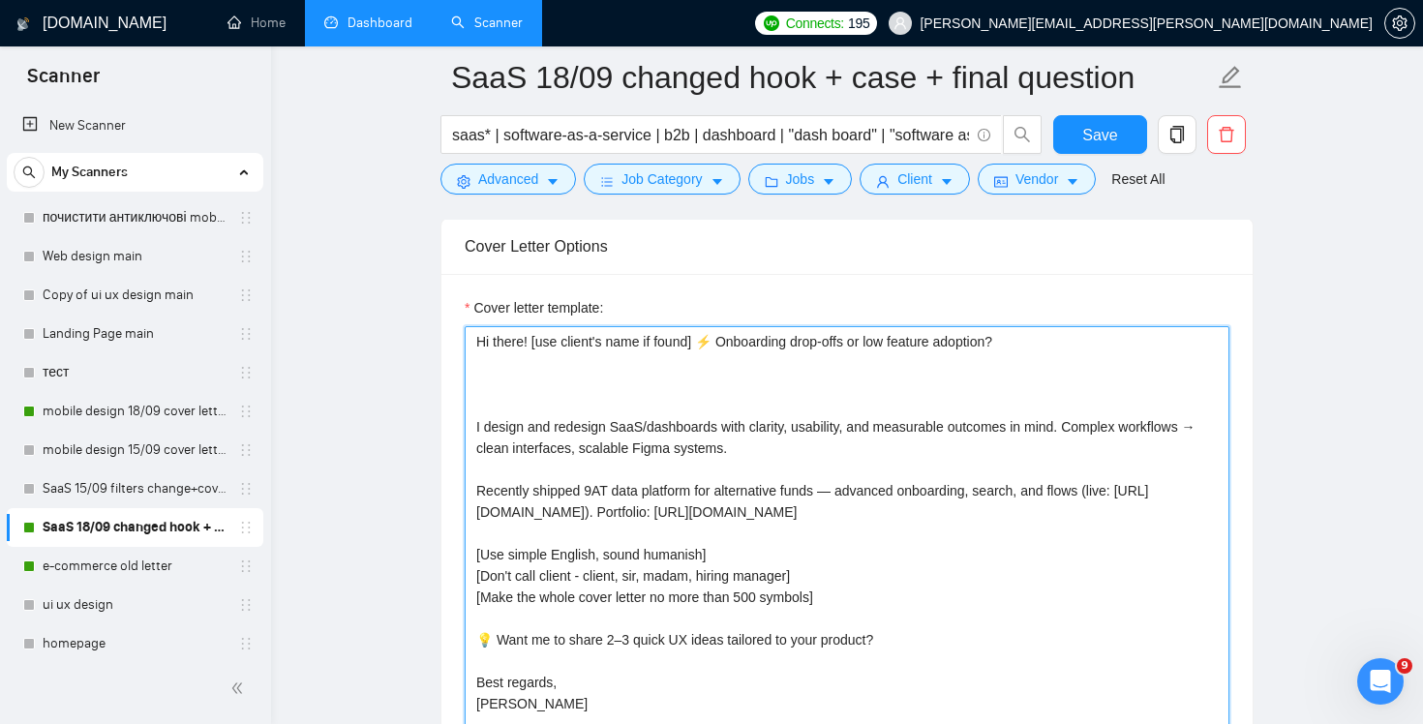
paste textarea "⚡ Fix onboarding drop-offs fast ⏱️ Shorten Time-to-Value with a guided first ru…"
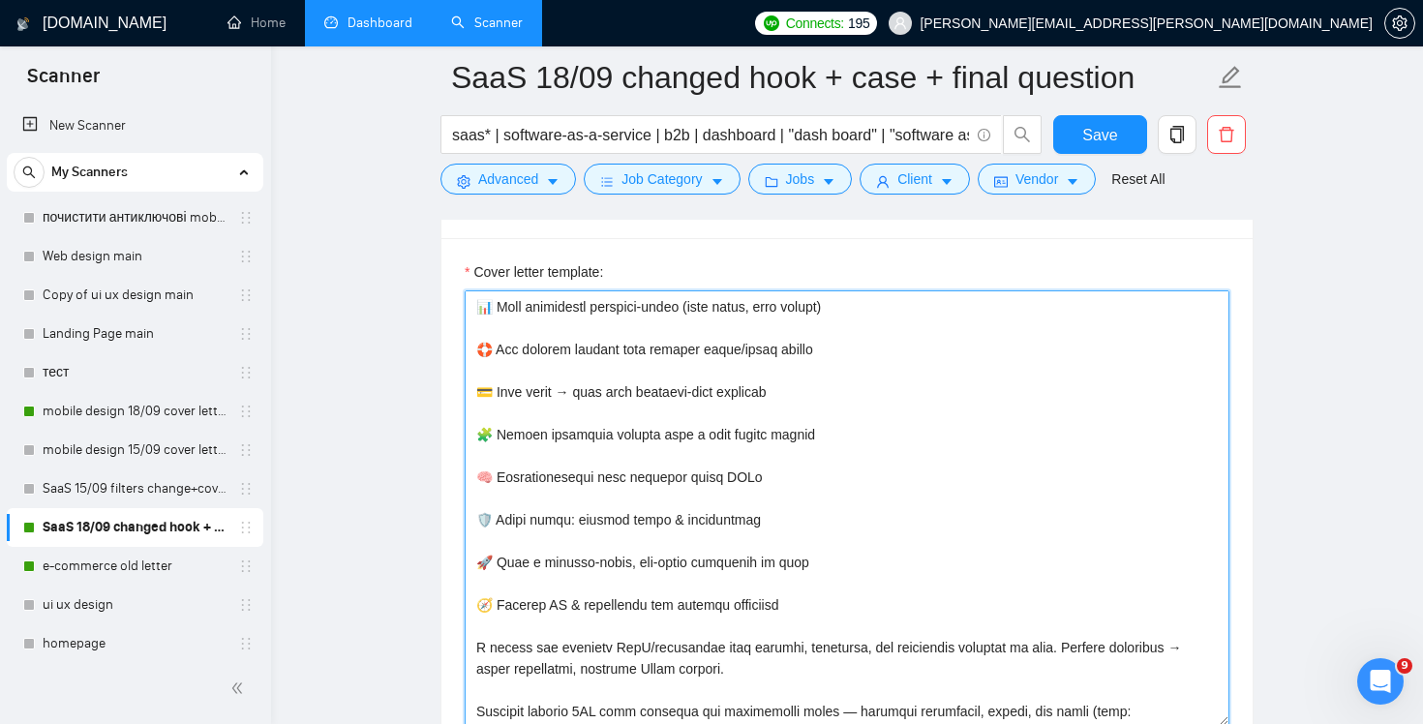
scroll to position [0, 0]
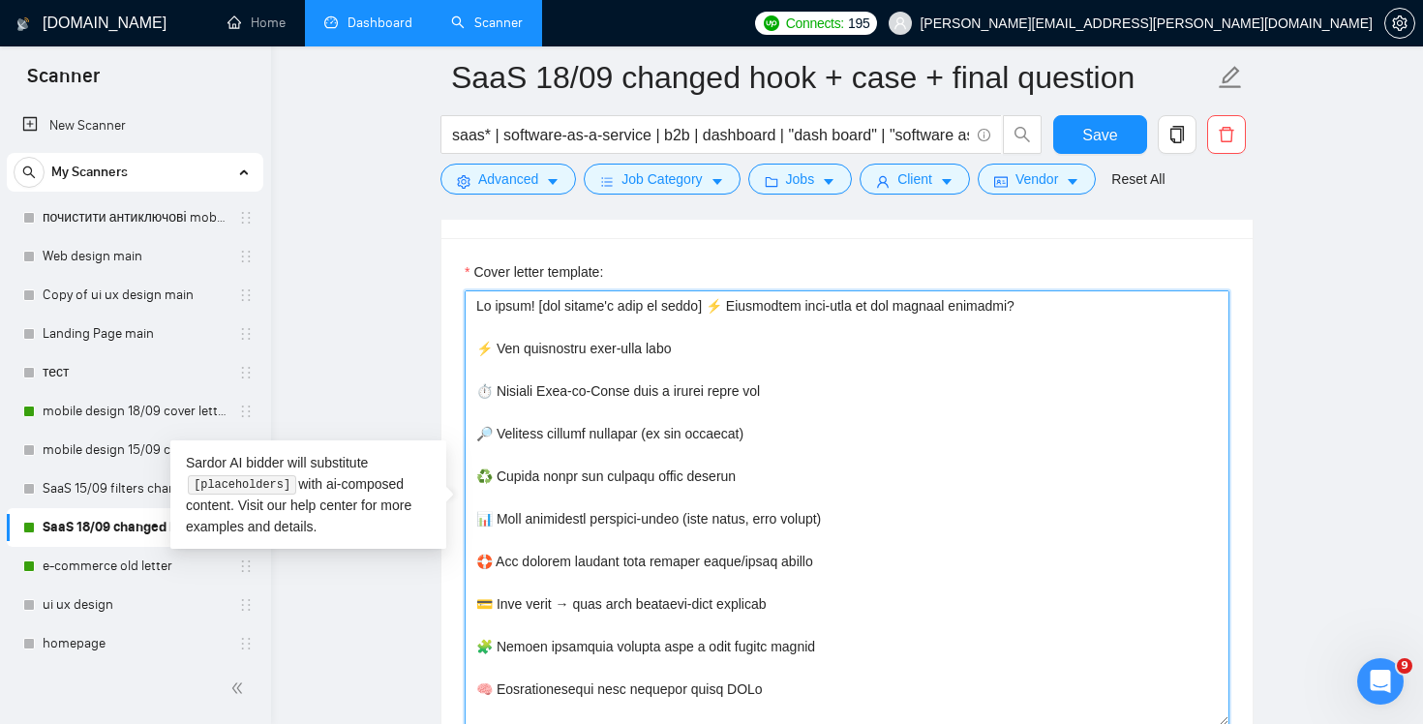
drag, startPoint x: 710, startPoint y: 303, endPoint x: 1072, endPoint y: 314, distance: 362.2
click at [1072, 314] on textarea "Cover letter template:" at bounding box center [847, 508] width 765 height 436
click at [804, 388] on textarea "Cover letter template:" at bounding box center [847, 508] width 765 height 436
click at [711, 305] on textarea "Cover letter template:" at bounding box center [847, 508] width 765 height 436
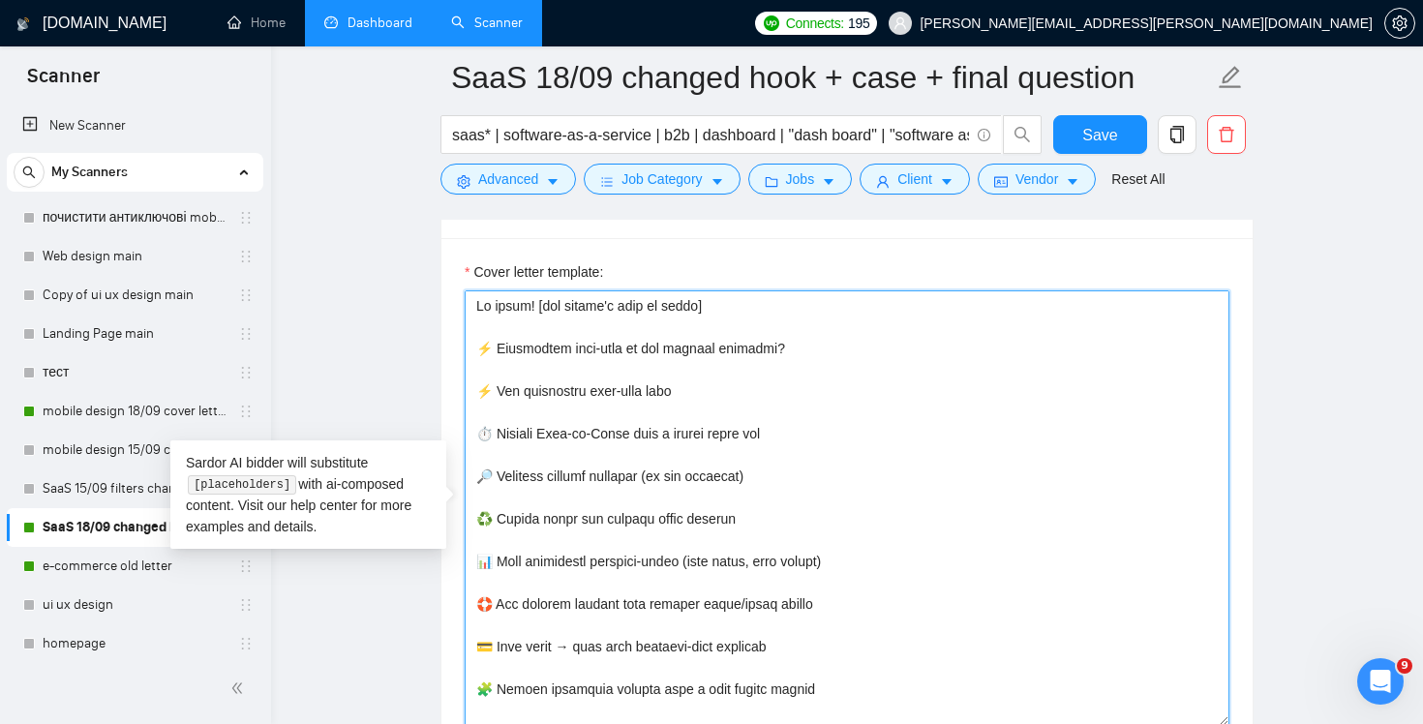
scroll to position [333, 0]
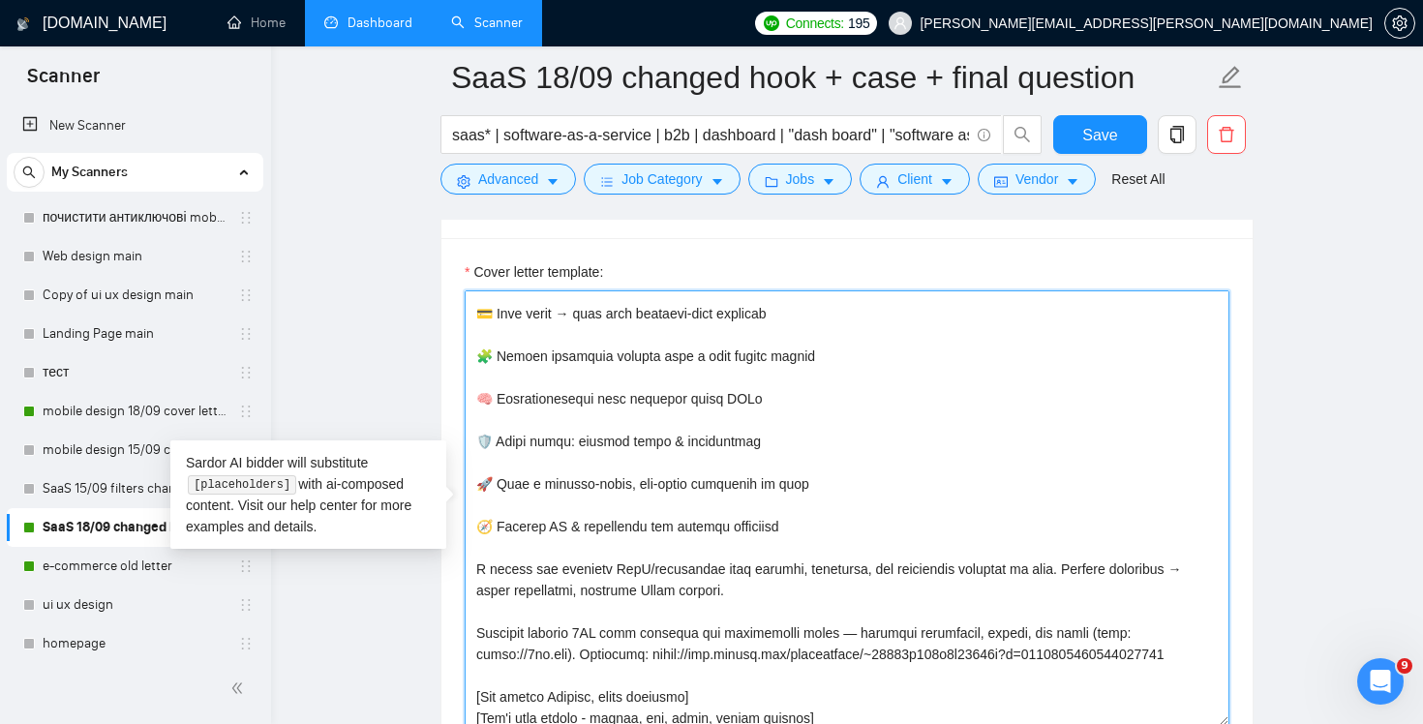
click at [861, 490] on textarea "Cover letter template:" at bounding box center [847, 508] width 765 height 436
paste textarea "activation this week? ⏱️ Time-to-Value still too long for first-time users? 🔎 F…"
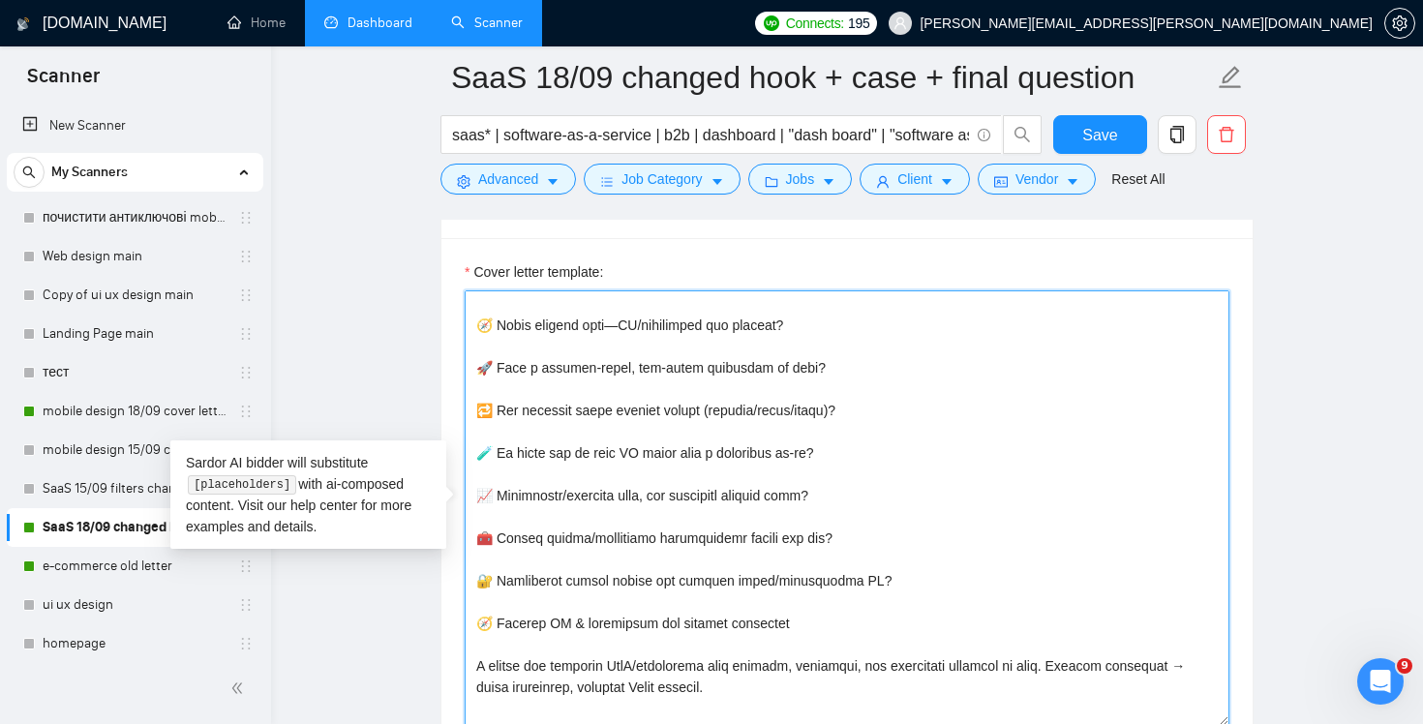
scroll to position [0, 0]
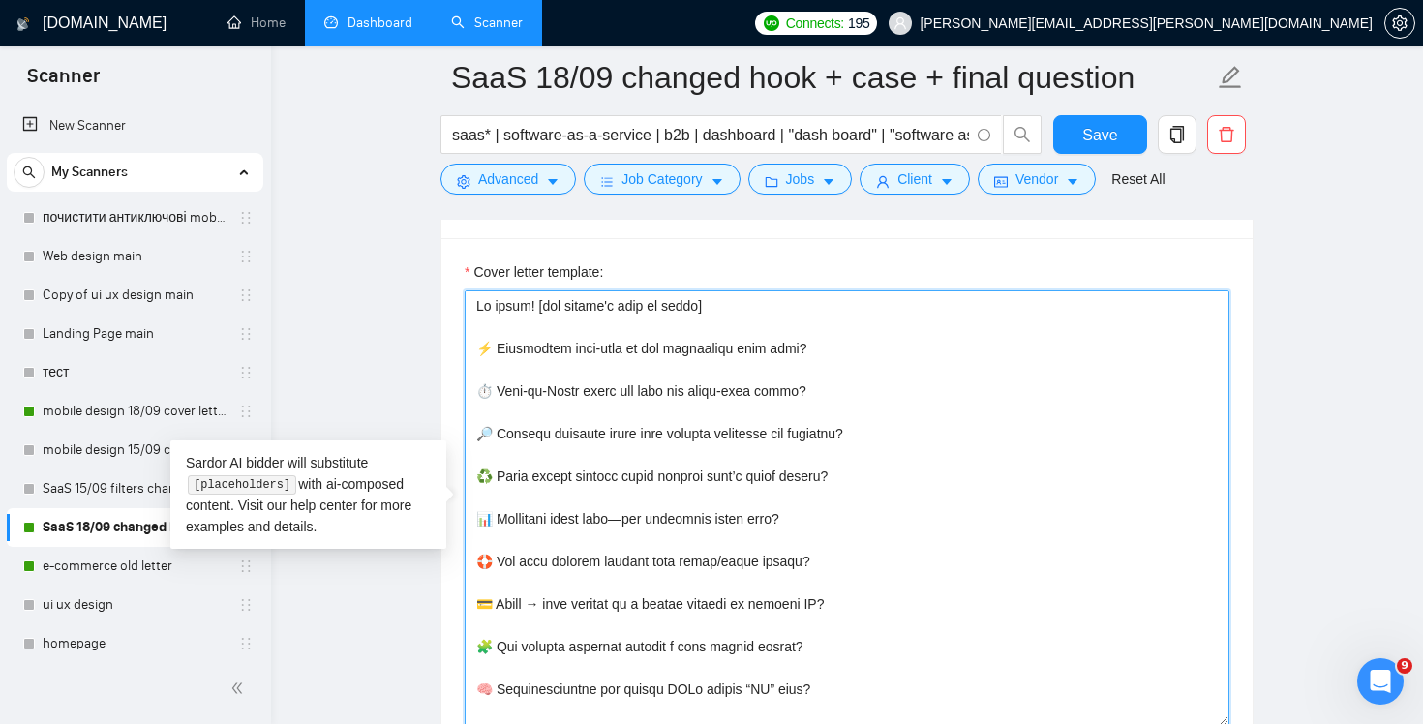
click at [678, 335] on textarea "Cover letter template:" at bounding box center [847, 508] width 765 height 436
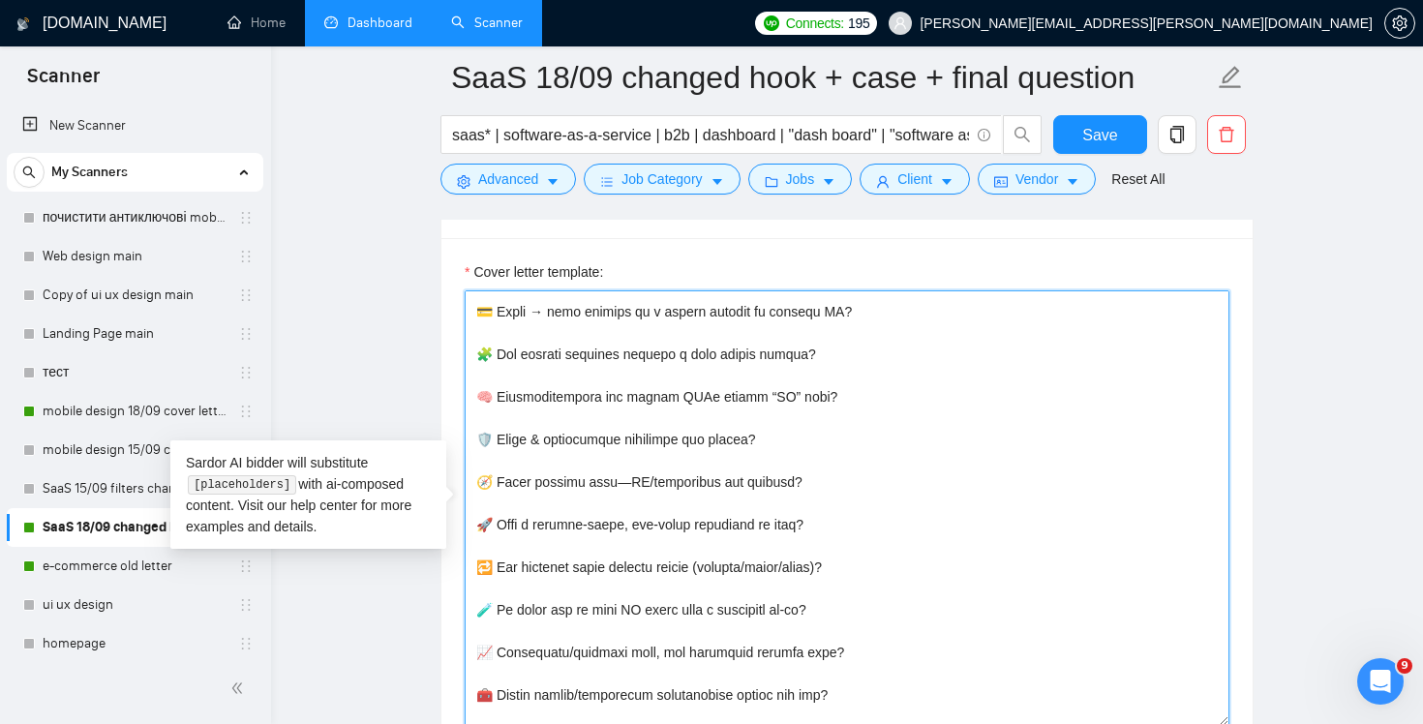
scroll to position [647, 0]
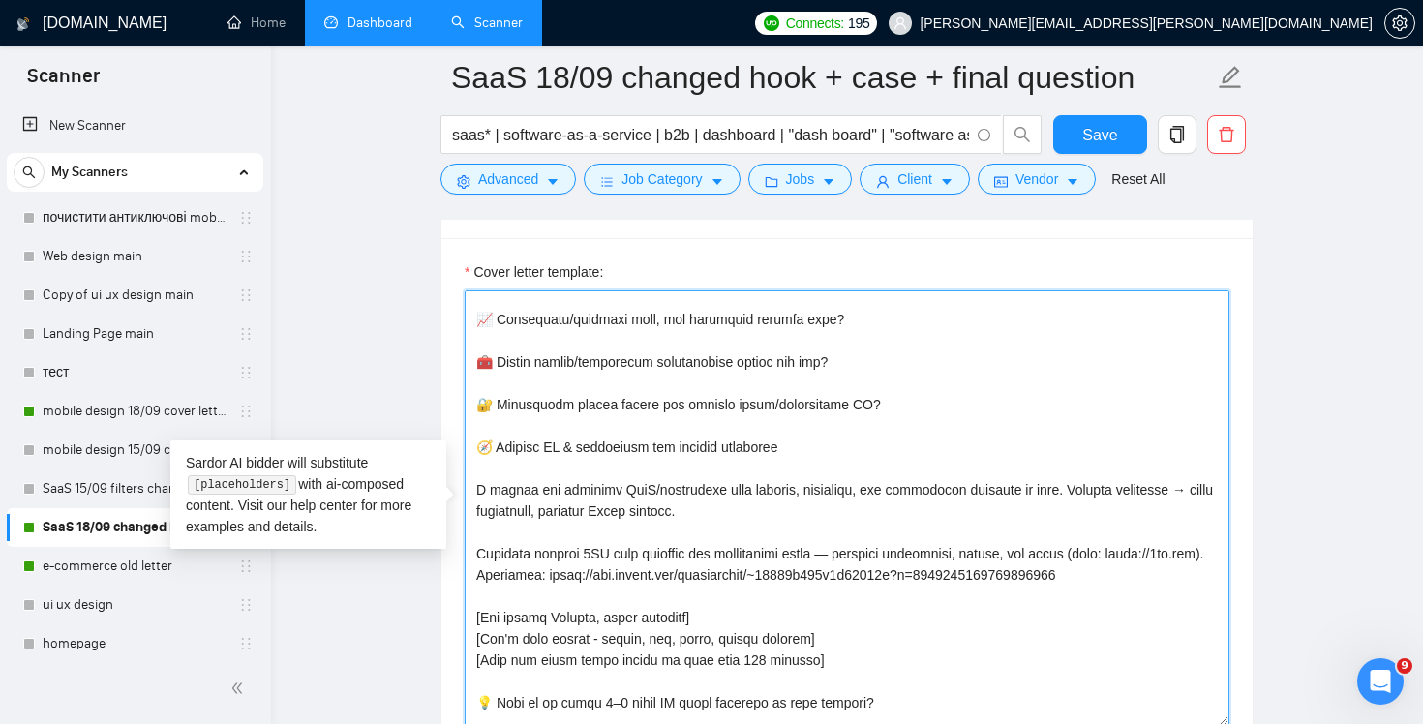
click at [894, 408] on textarea "Cover letter template:" at bounding box center [847, 508] width 765 height 436
click at [884, 461] on textarea "Cover letter template:" at bounding box center [847, 508] width 765 height 436
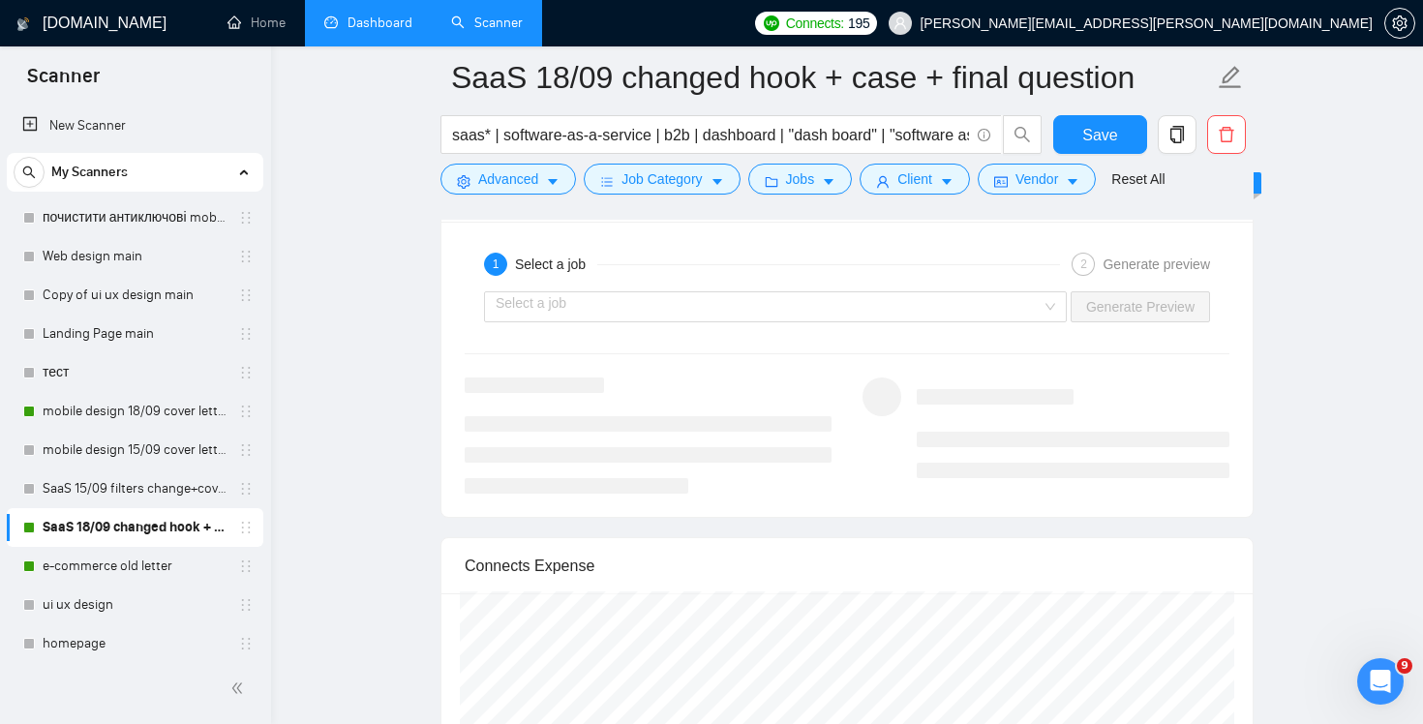
scroll to position [3761, 0]
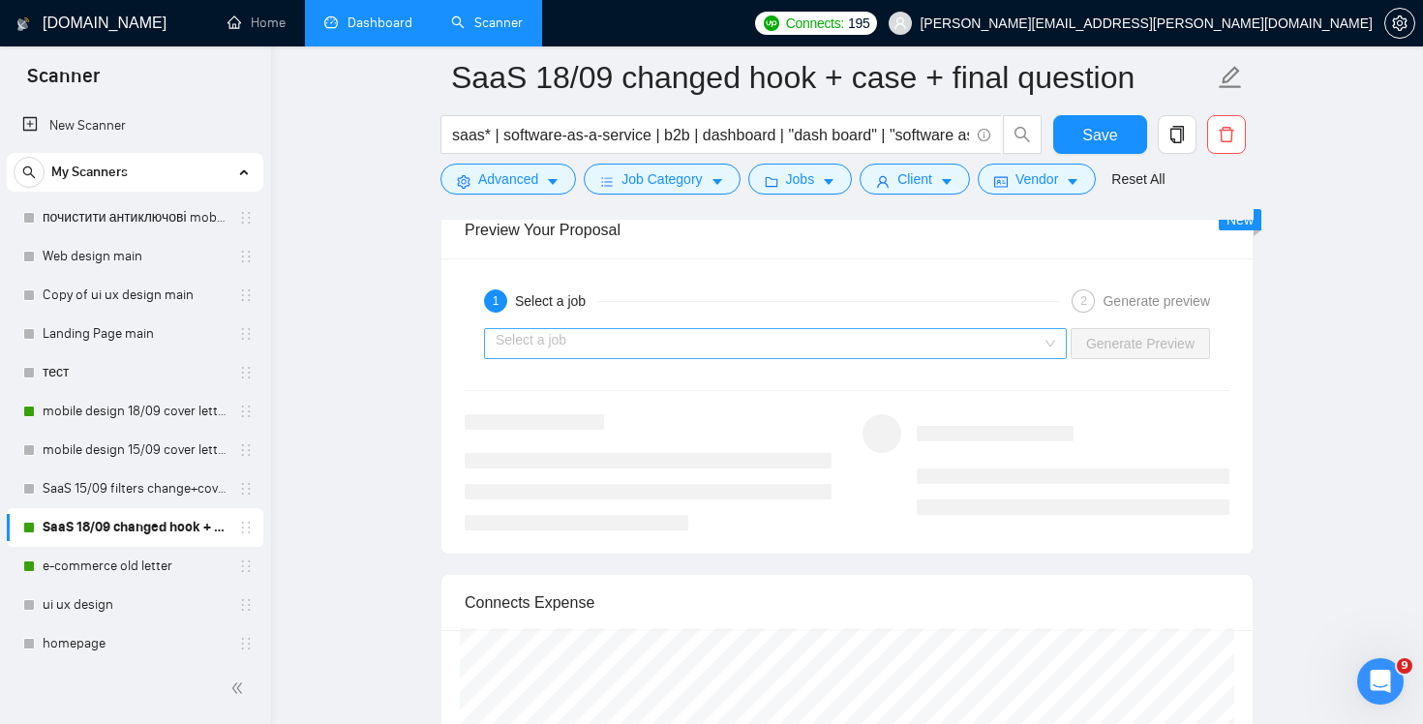
click at [1041, 341] on div "Select a job" at bounding box center [775, 343] width 583 height 31
type textarea "Hi there! [use client's name if found] [use one of the most relevant hook ⚡ Onb…"
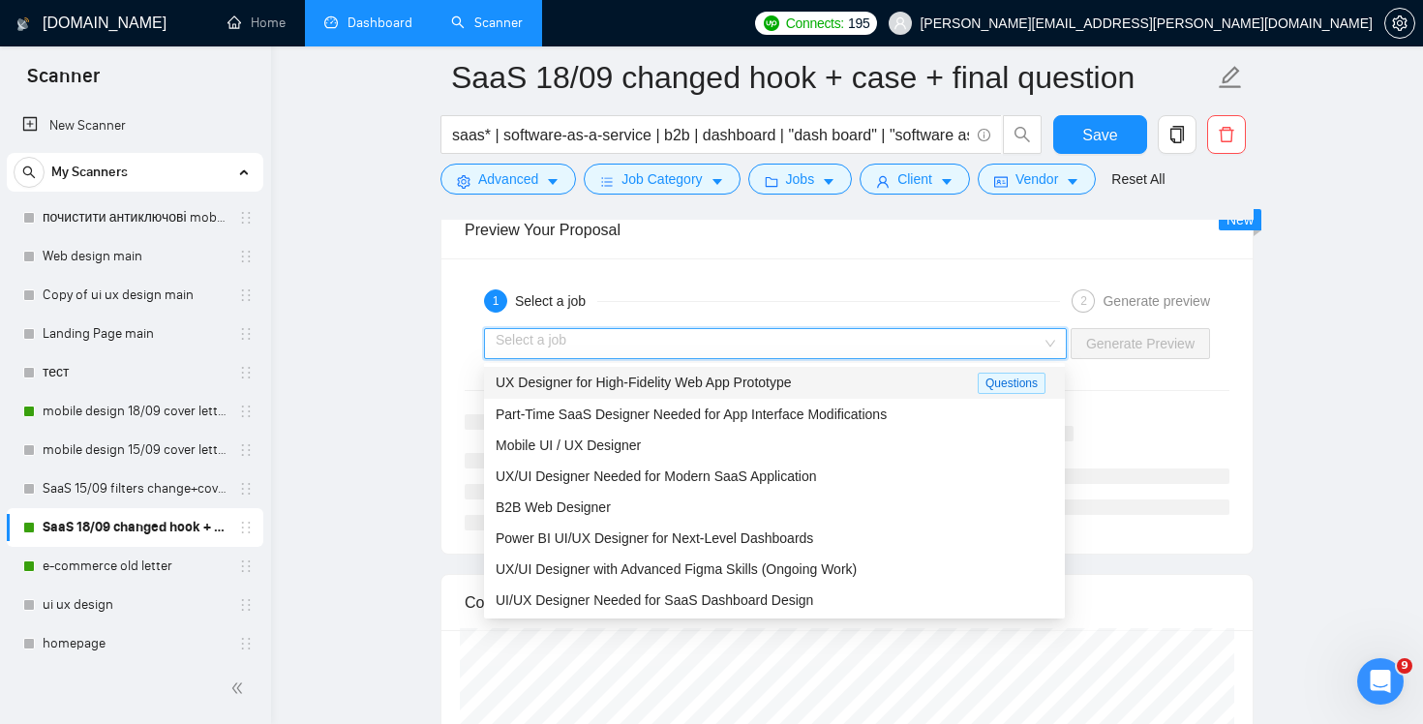
click at [922, 384] on div "UX Designer for High-Fidelity Web App Prototype" at bounding box center [737, 383] width 482 height 22
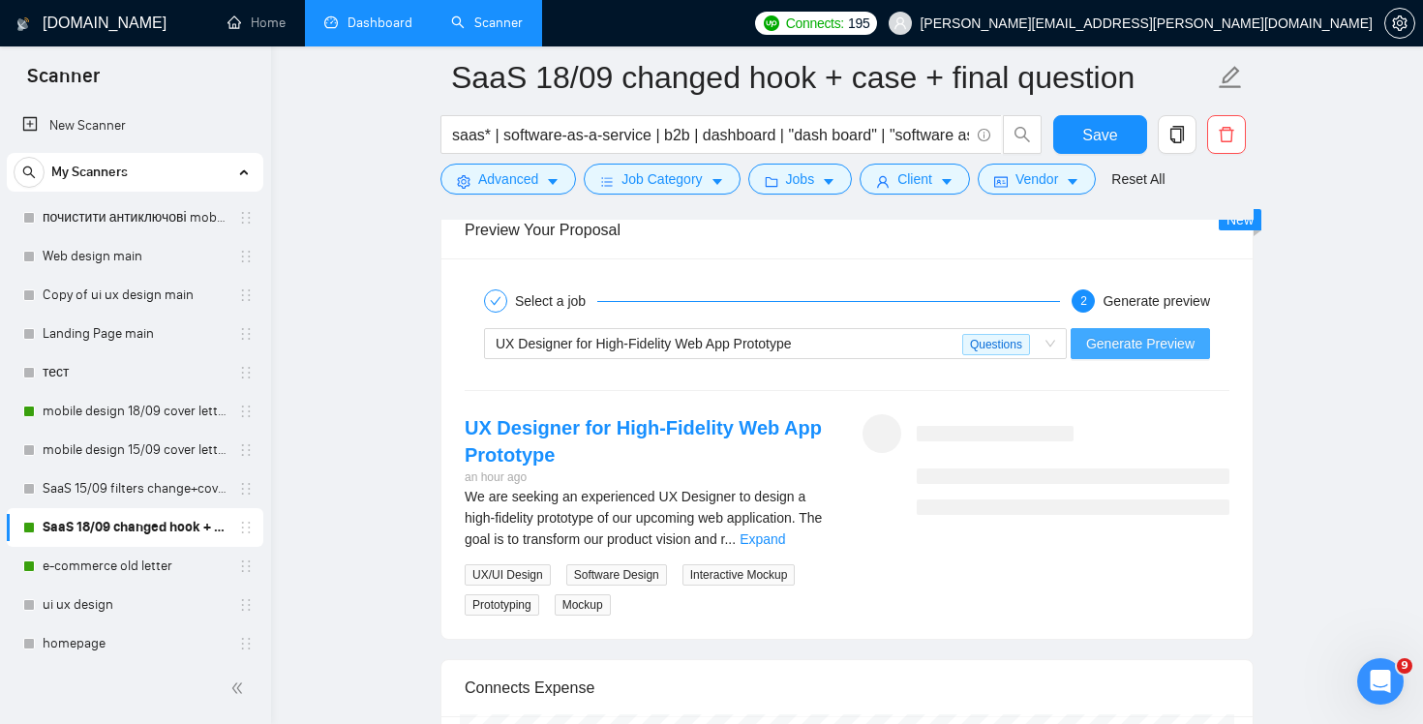
click at [1137, 339] on span "Generate Preview" at bounding box center [1140, 343] width 108 height 21
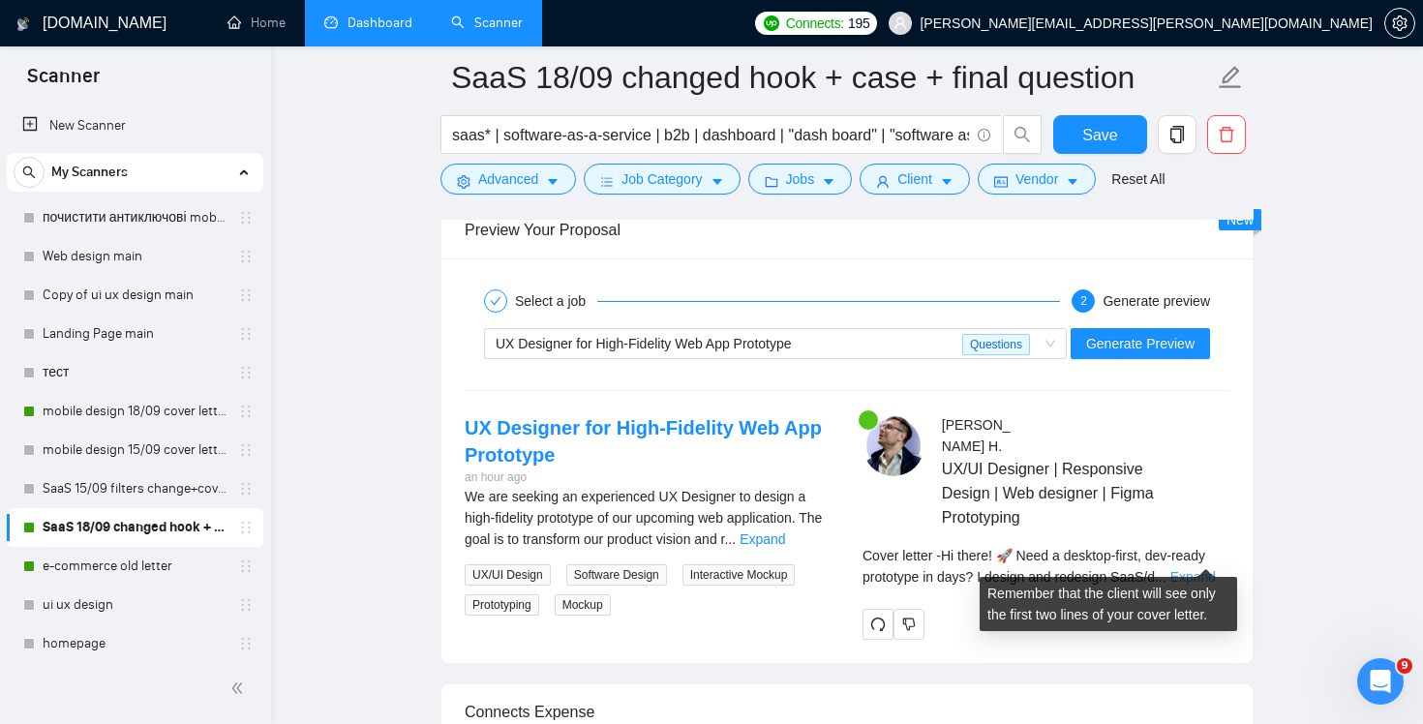
click at [1202, 569] on link "Expand" at bounding box center [1192, 576] width 45 height 15
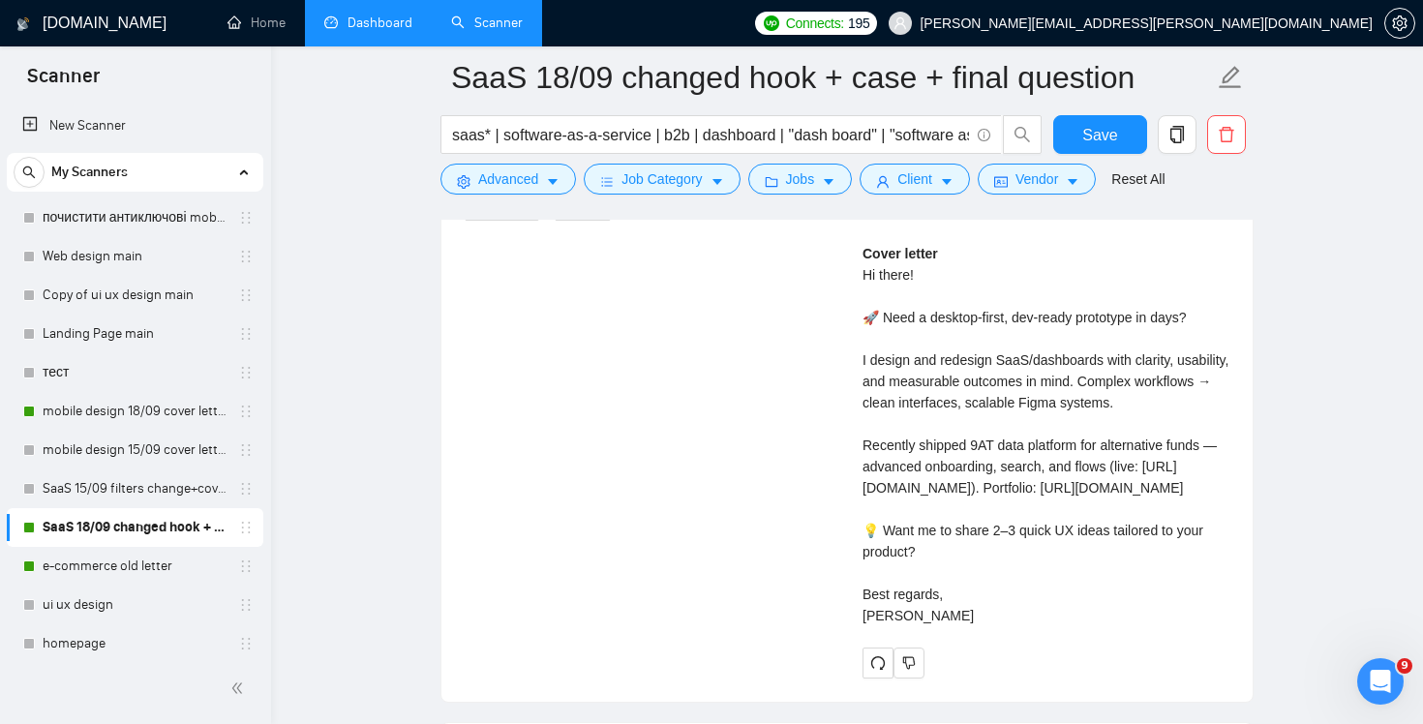
scroll to position [4184, 0]
